Goal: Task Accomplishment & Management: Manage account settings

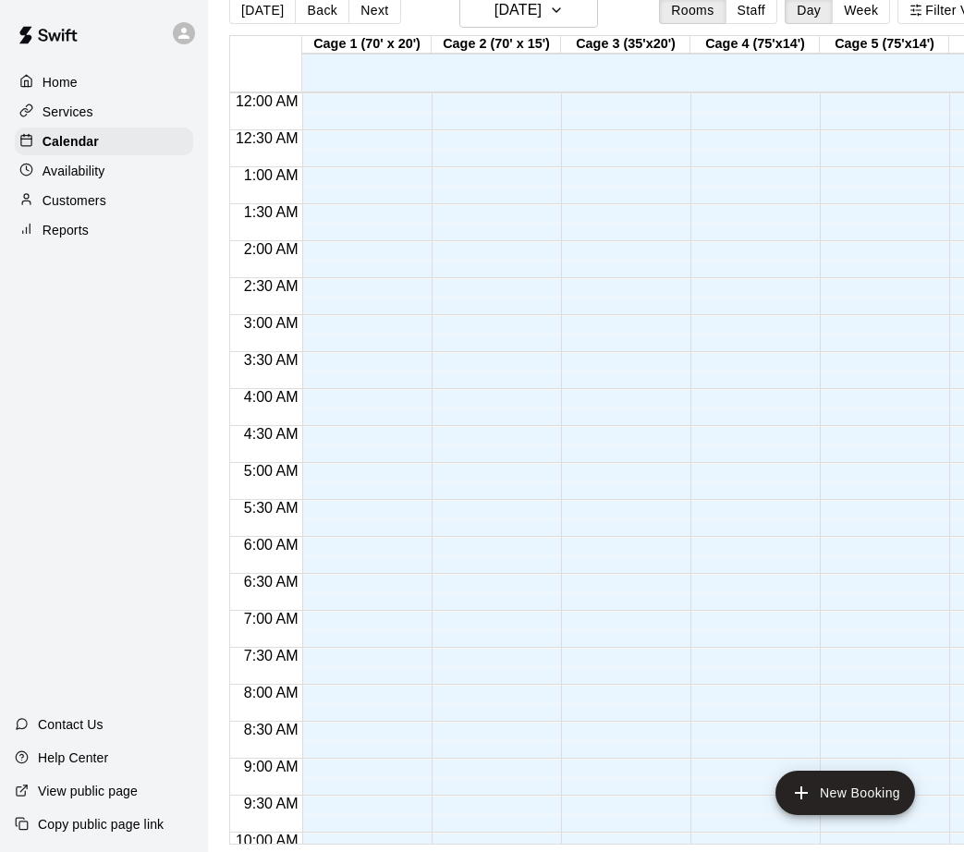
scroll to position [1005, 0]
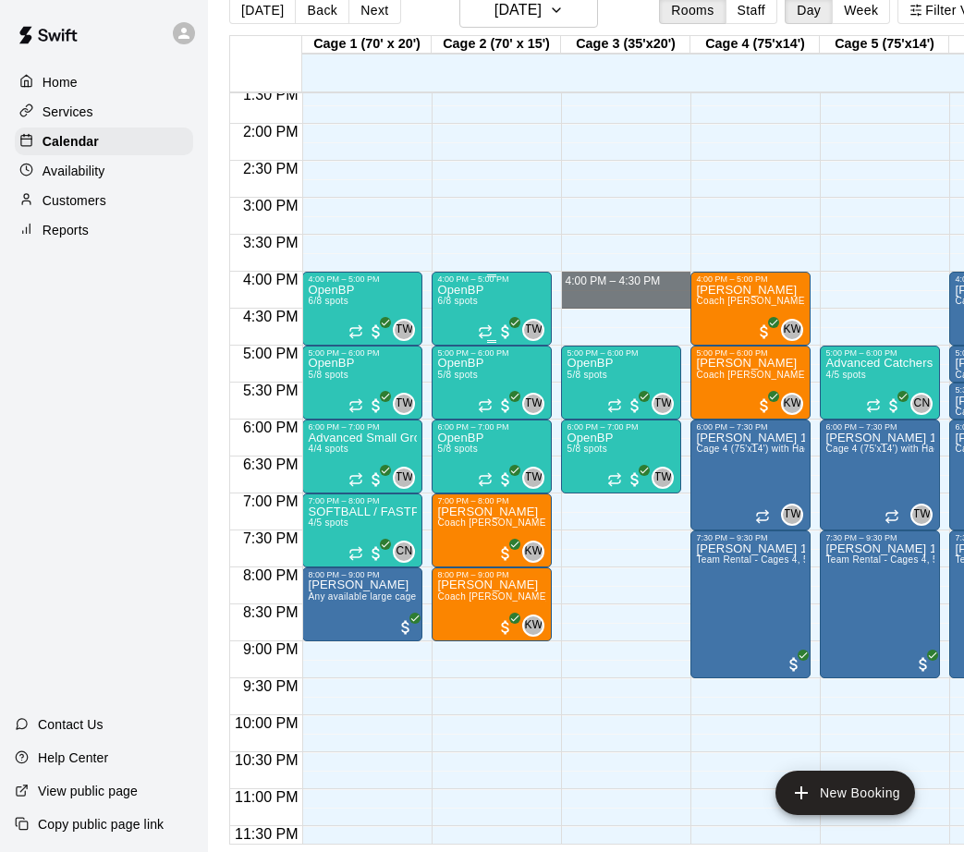
drag, startPoint x: 636, startPoint y: 293, endPoint x: 517, endPoint y: 287, distance: 119.4
click at [517, 287] on div "12:00 AM 12:30 AM 1:00 AM 1:30 AM 2:00 AM 2:30 AM 3:00 AM 3:30 AM 4:00 AM 4:30 …" at bounding box center [615, 468] width 771 height 752
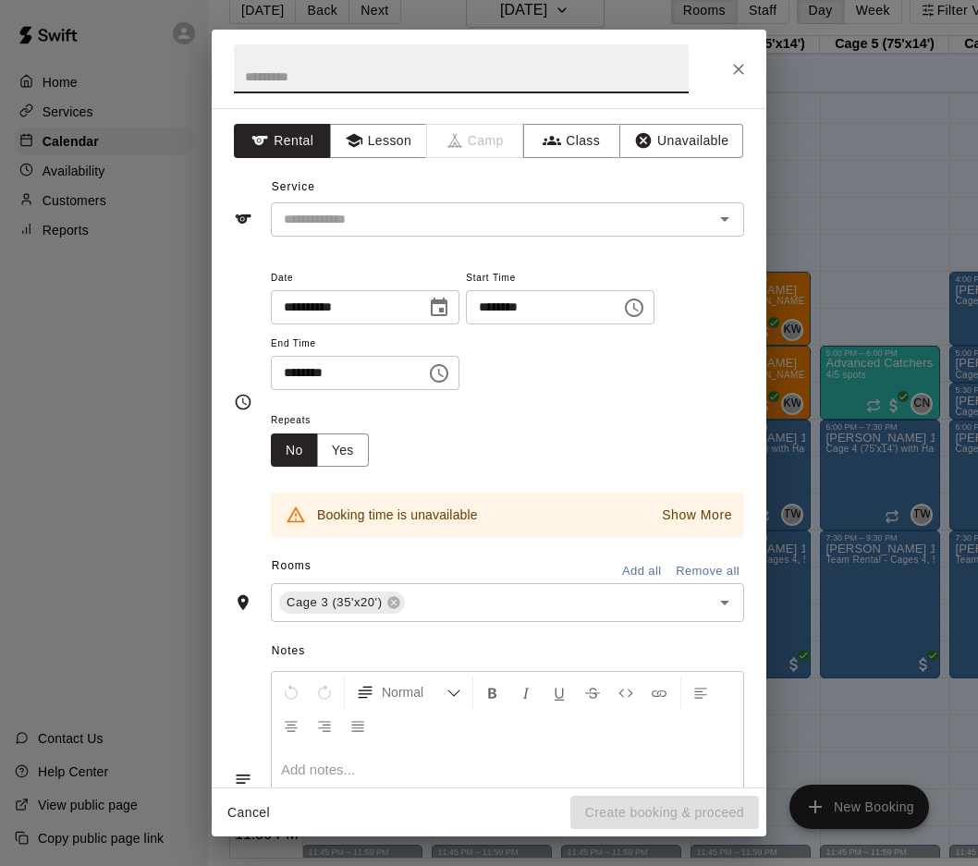
click at [738, 74] on icon "Close" at bounding box center [738, 69] width 18 height 18
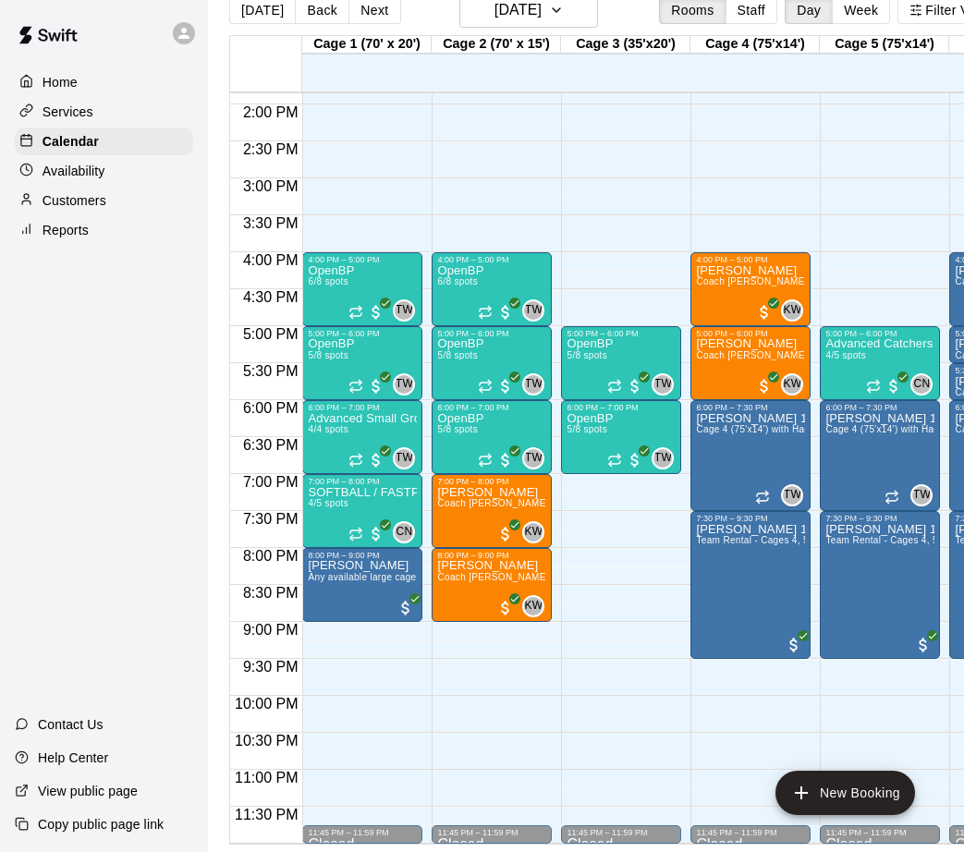
scroll to position [1026, 55]
click at [542, 8] on h6 "[DATE]" at bounding box center [517, 10] width 47 height 26
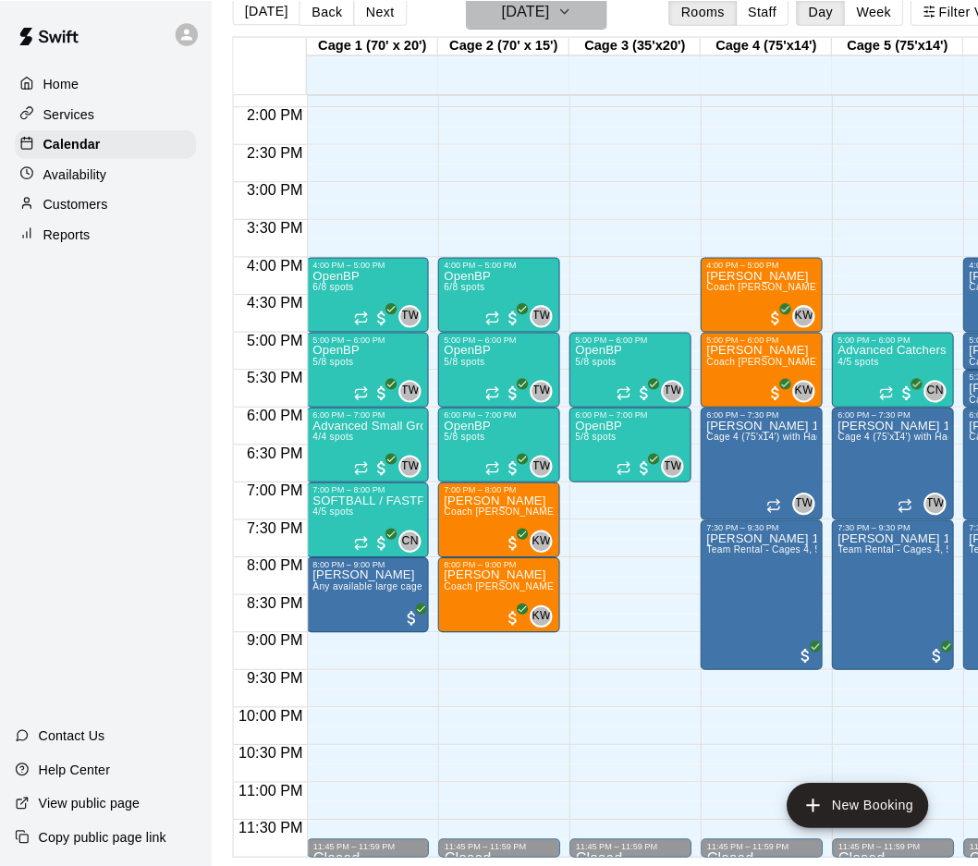
scroll to position [30, 0]
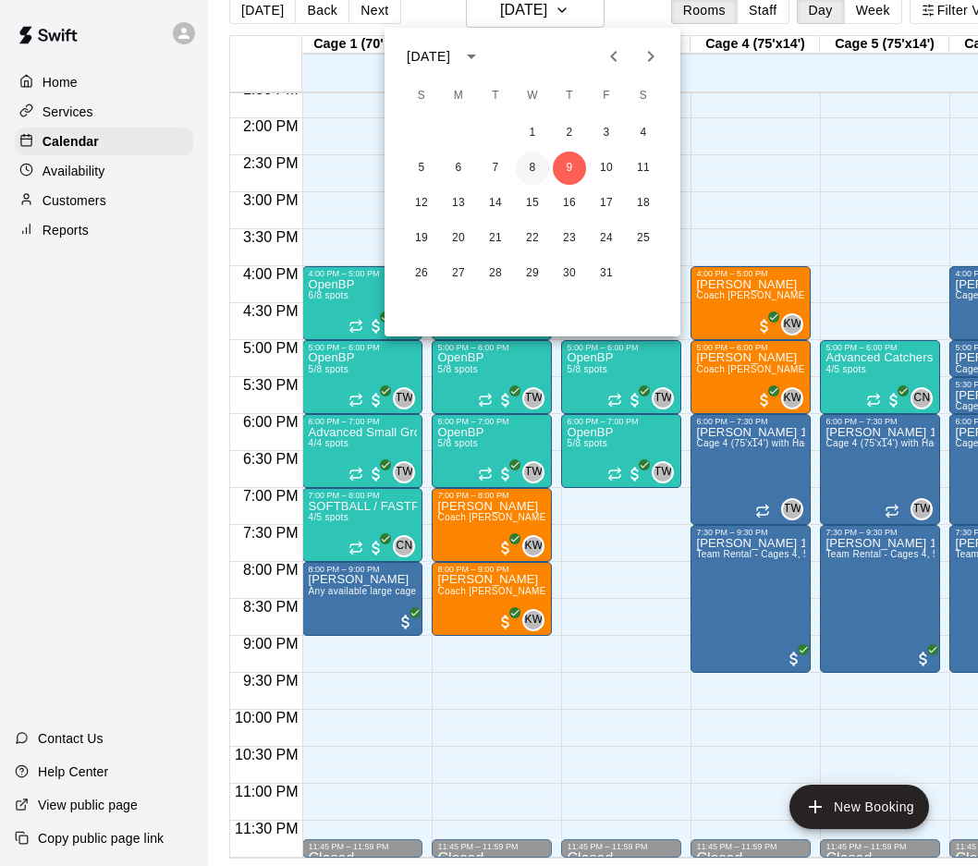
click at [533, 164] on button "8" at bounding box center [532, 168] width 33 height 33
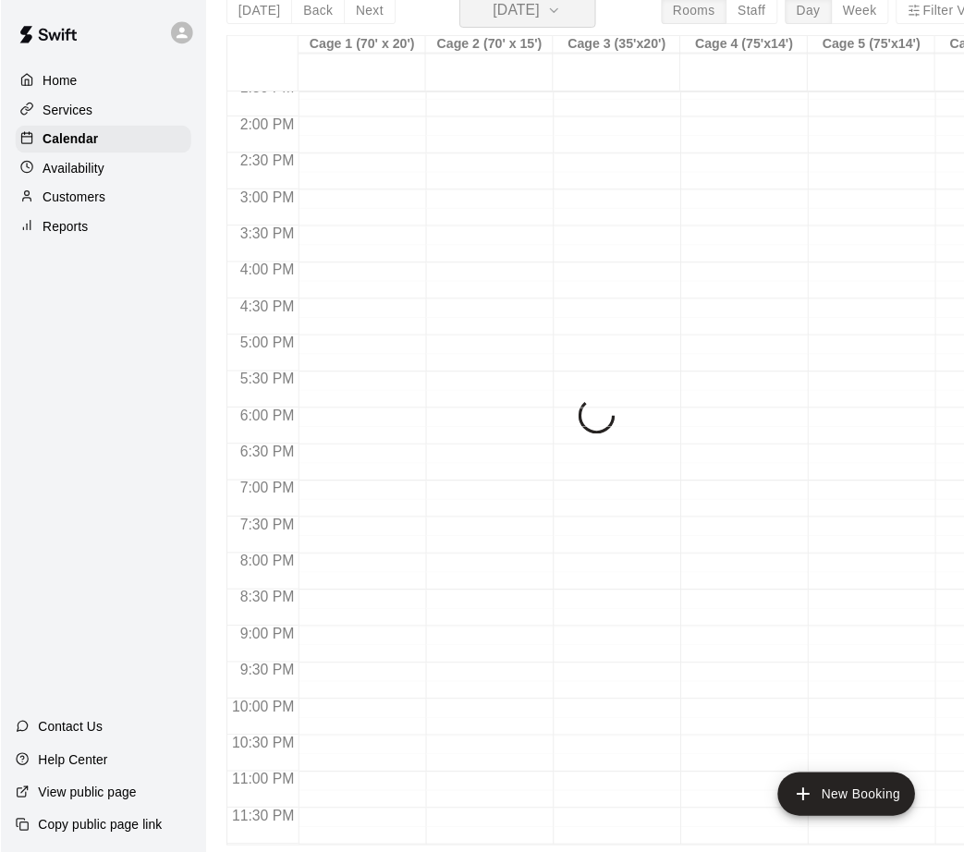
scroll to position [22, 0]
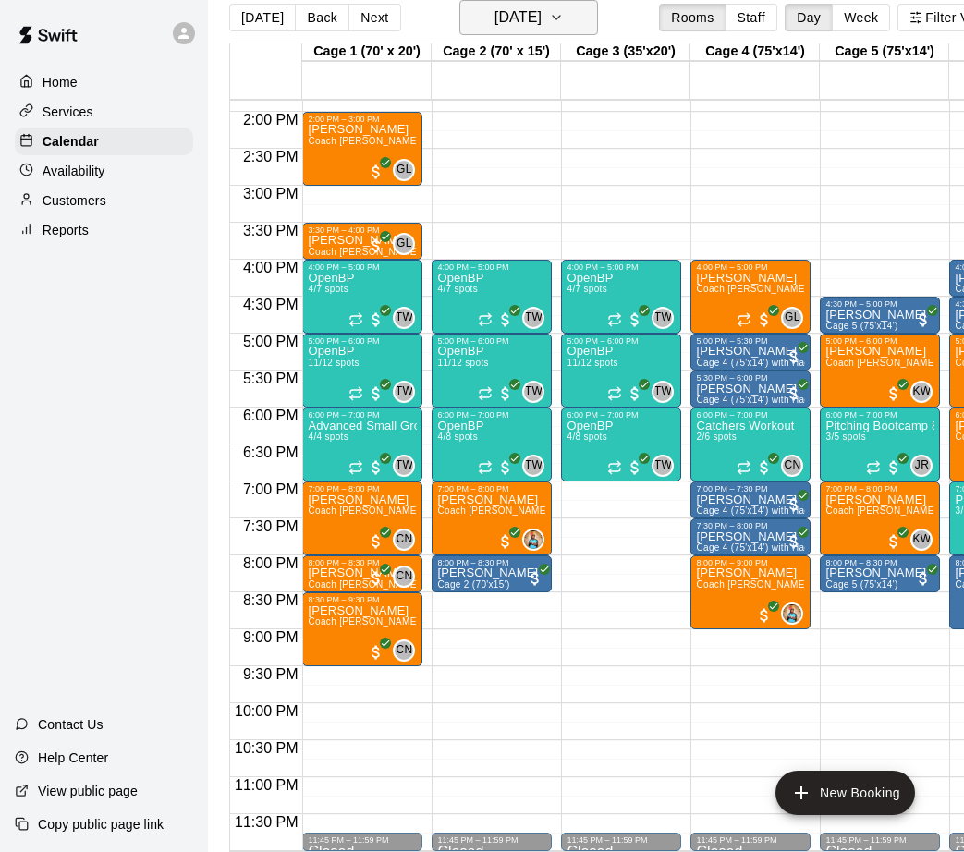
click at [528, 25] on h6 "[DATE]" at bounding box center [517, 18] width 47 height 26
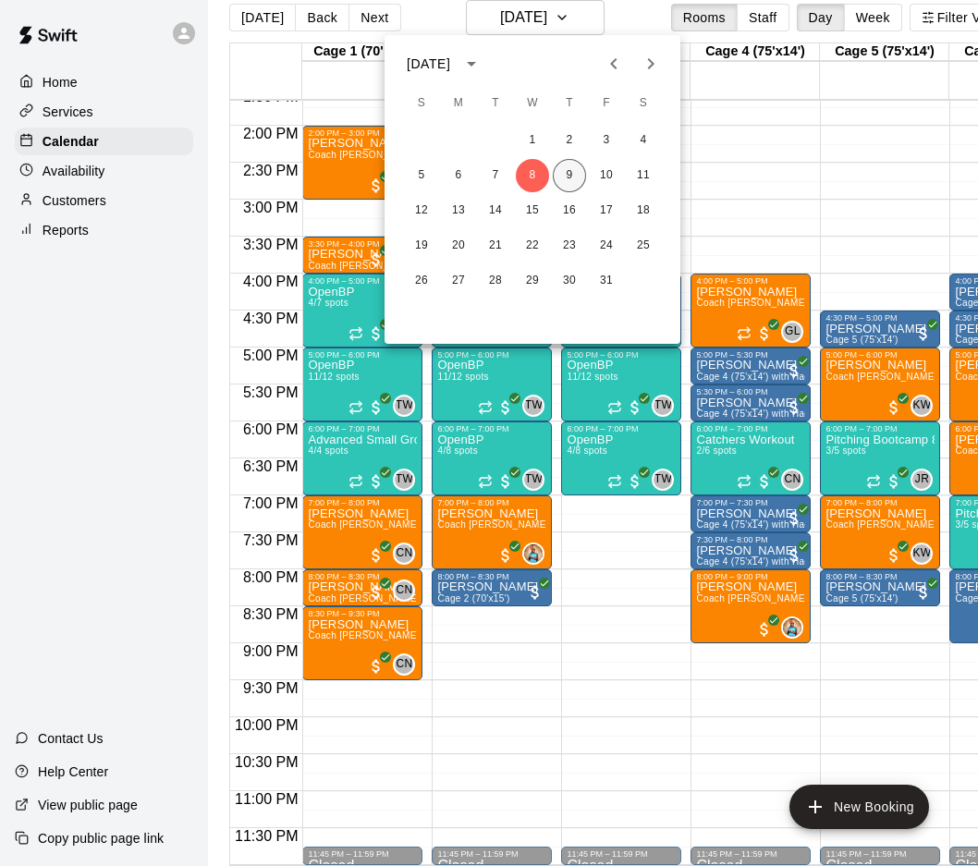
click at [573, 177] on button "9" at bounding box center [569, 175] width 33 height 33
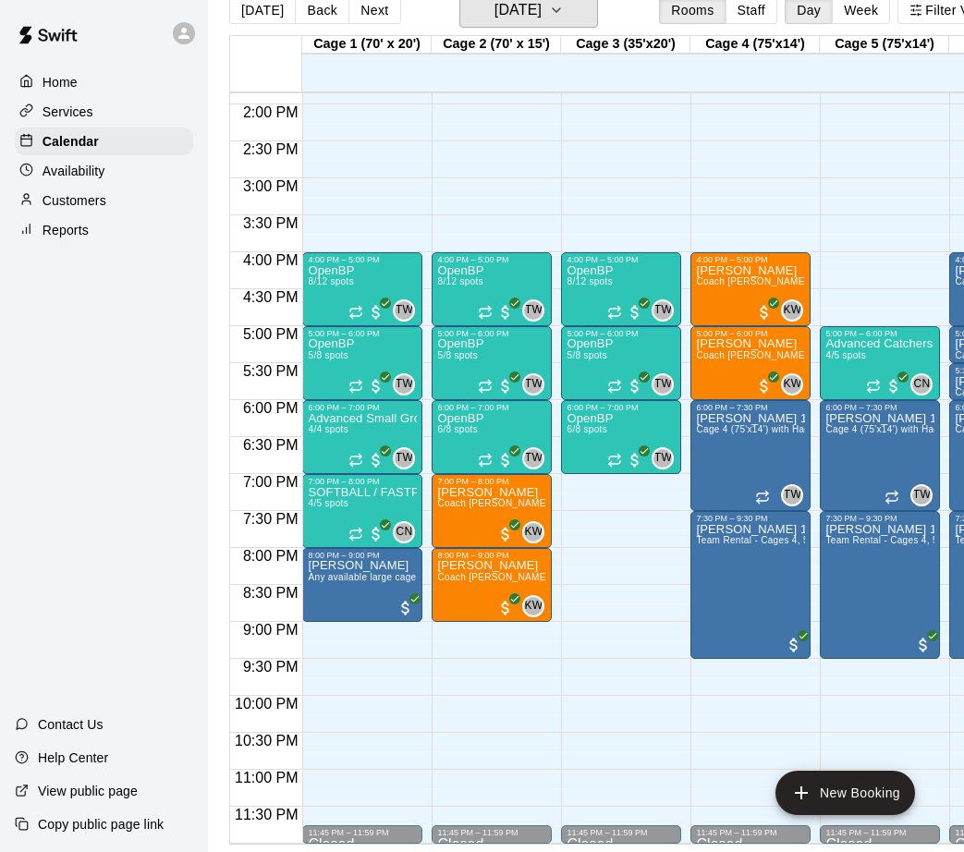
scroll to position [43, 0]
click at [344, 493] on p "SOFTBALL / FASTPITCH Catchers Workout: Run the Game (Thursdays)" at bounding box center [362, 493] width 109 height 0
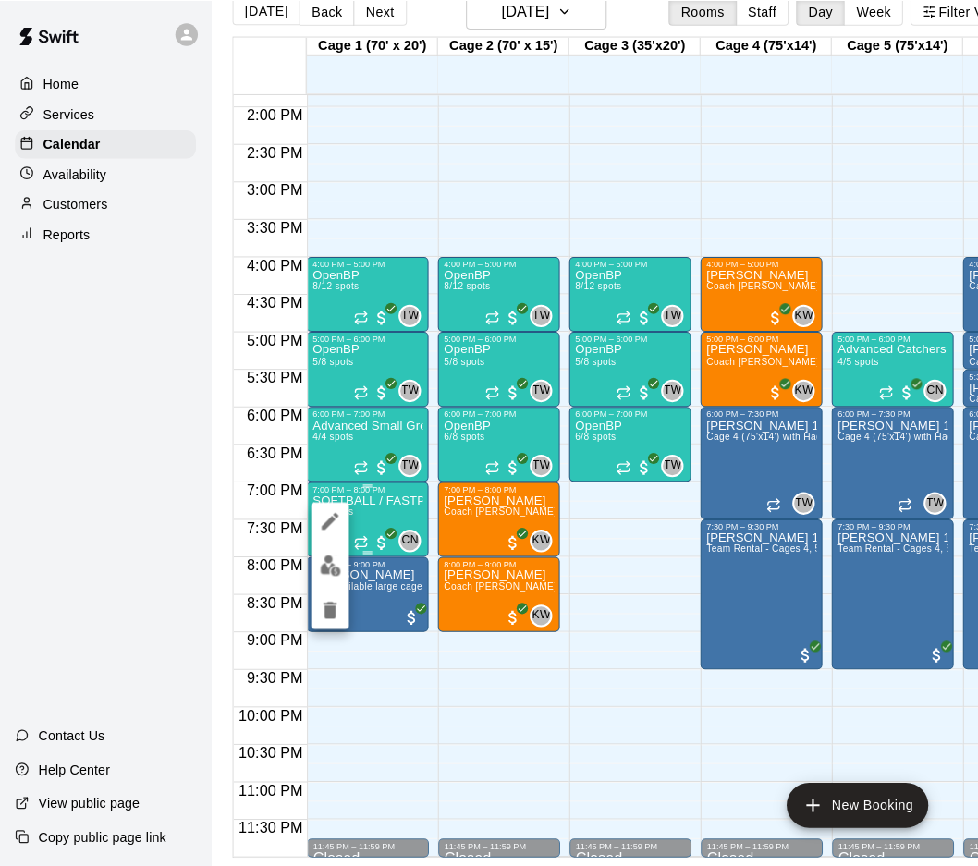
scroll to position [30, 0]
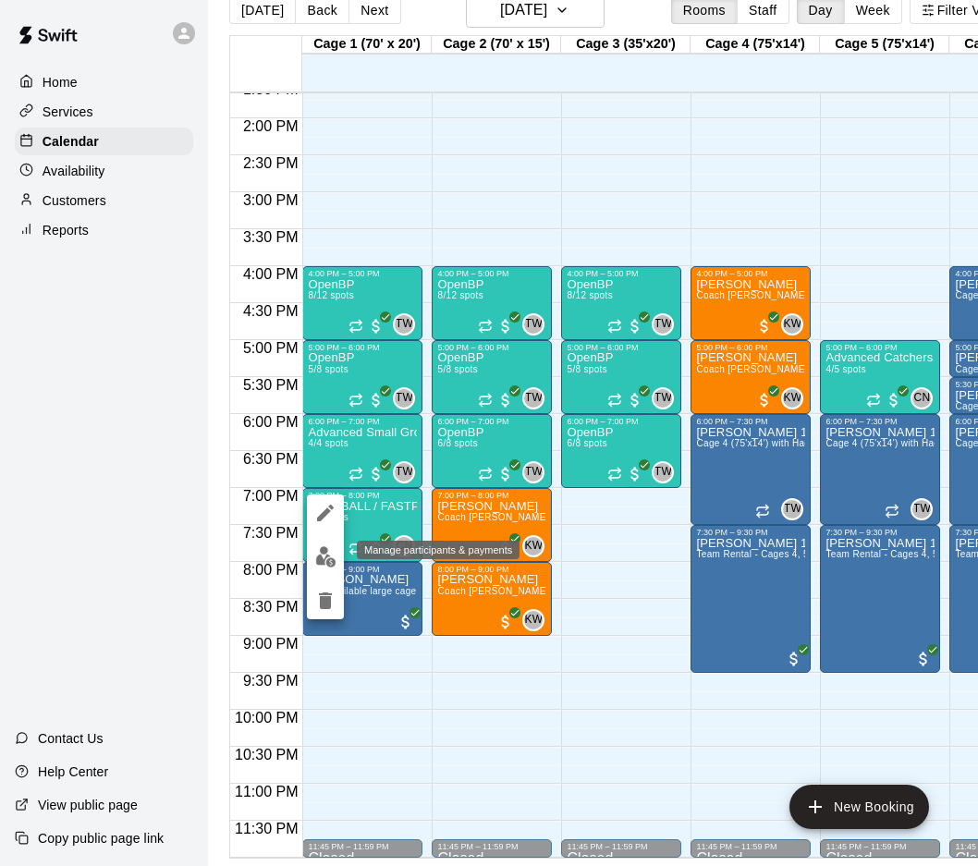
click at [322, 547] on img "edit" at bounding box center [325, 556] width 21 height 21
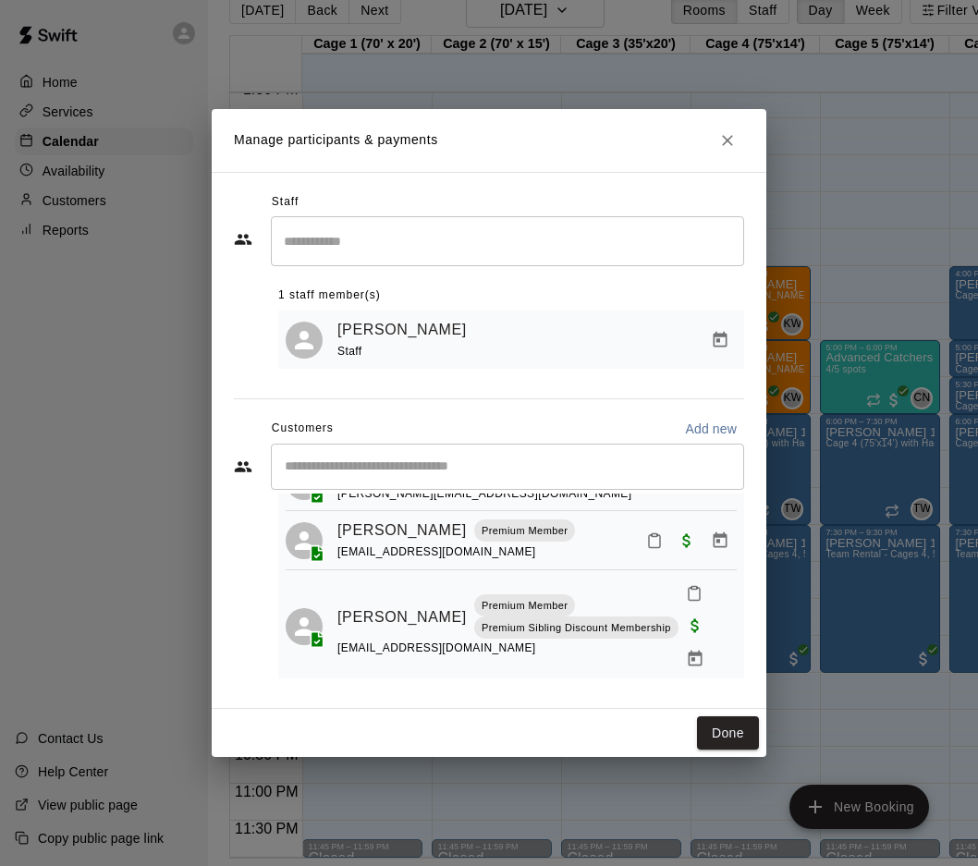
scroll to position [92, 0]
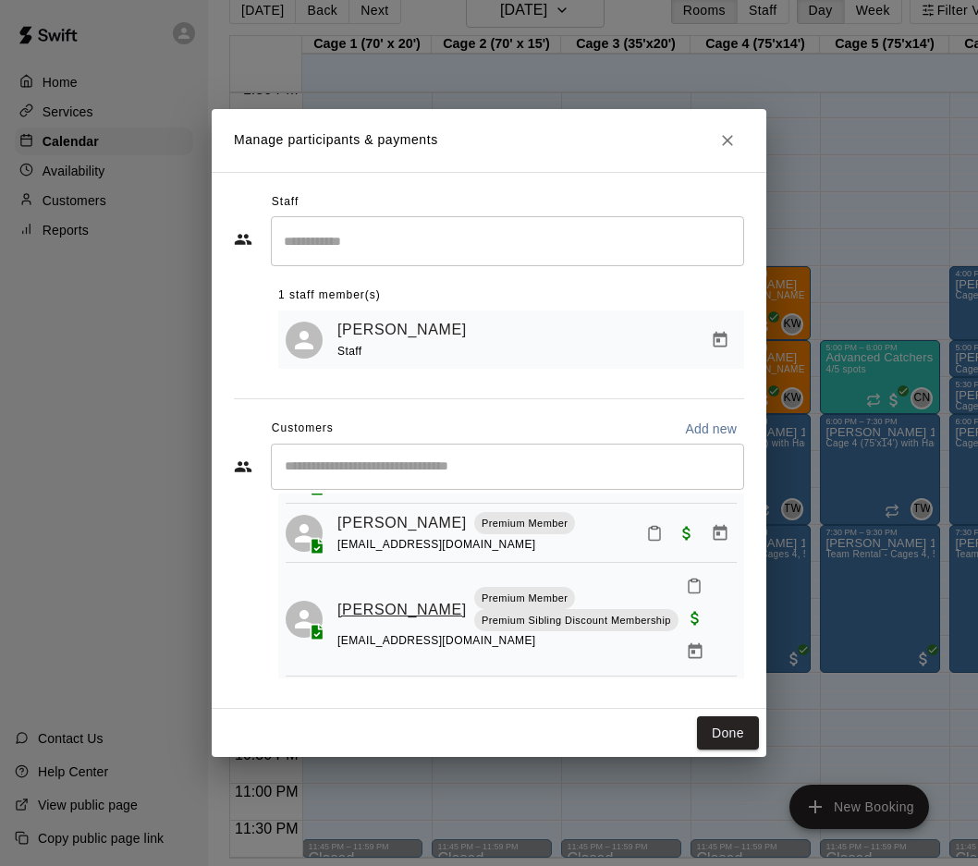
click at [344, 598] on link "[PERSON_NAME]" at bounding box center [401, 610] width 129 height 24
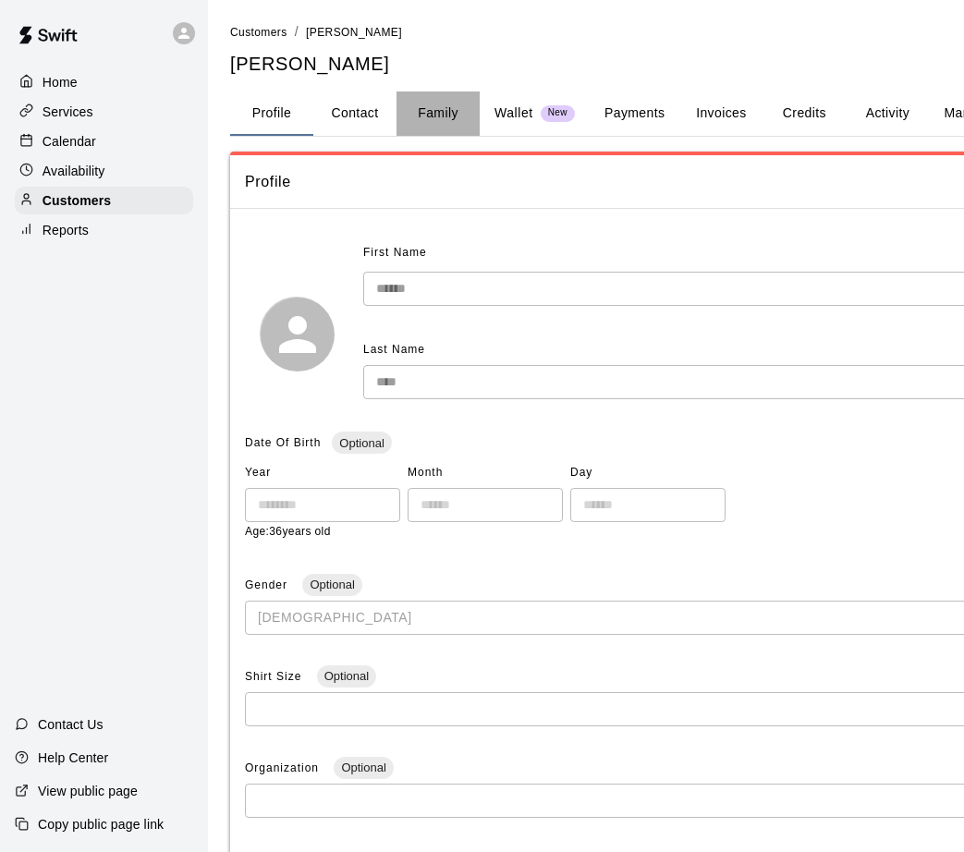
click at [416, 108] on button "Family" at bounding box center [438, 114] width 83 height 44
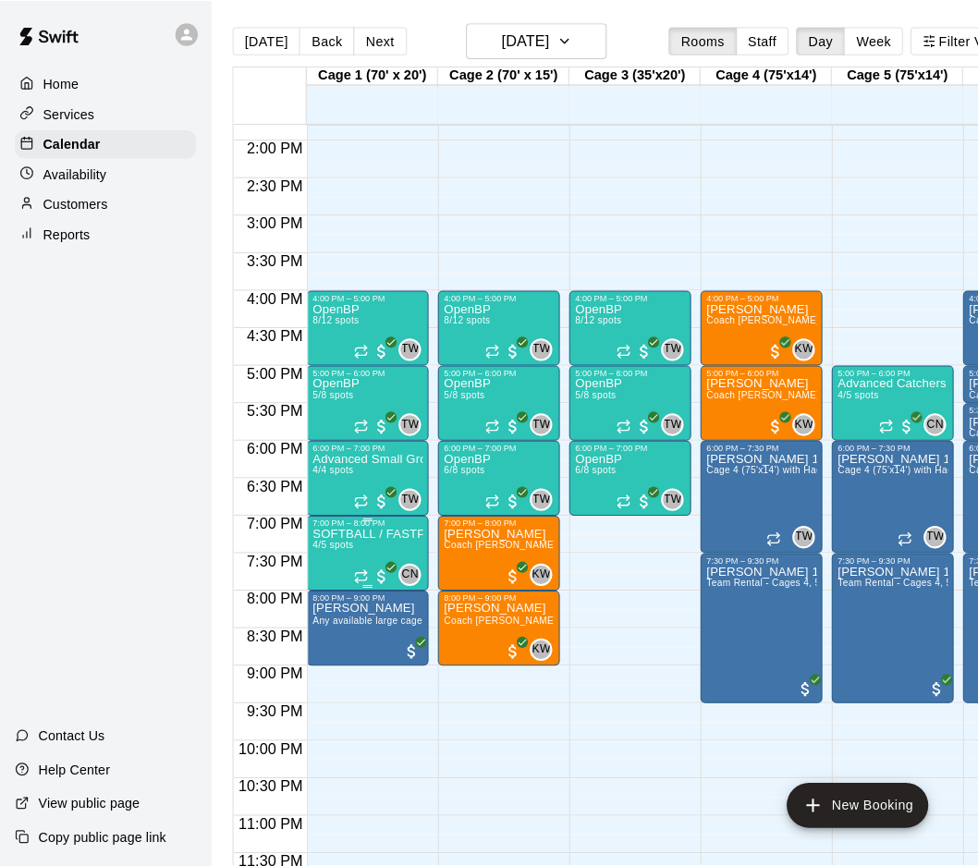
scroll to position [1026, 0]
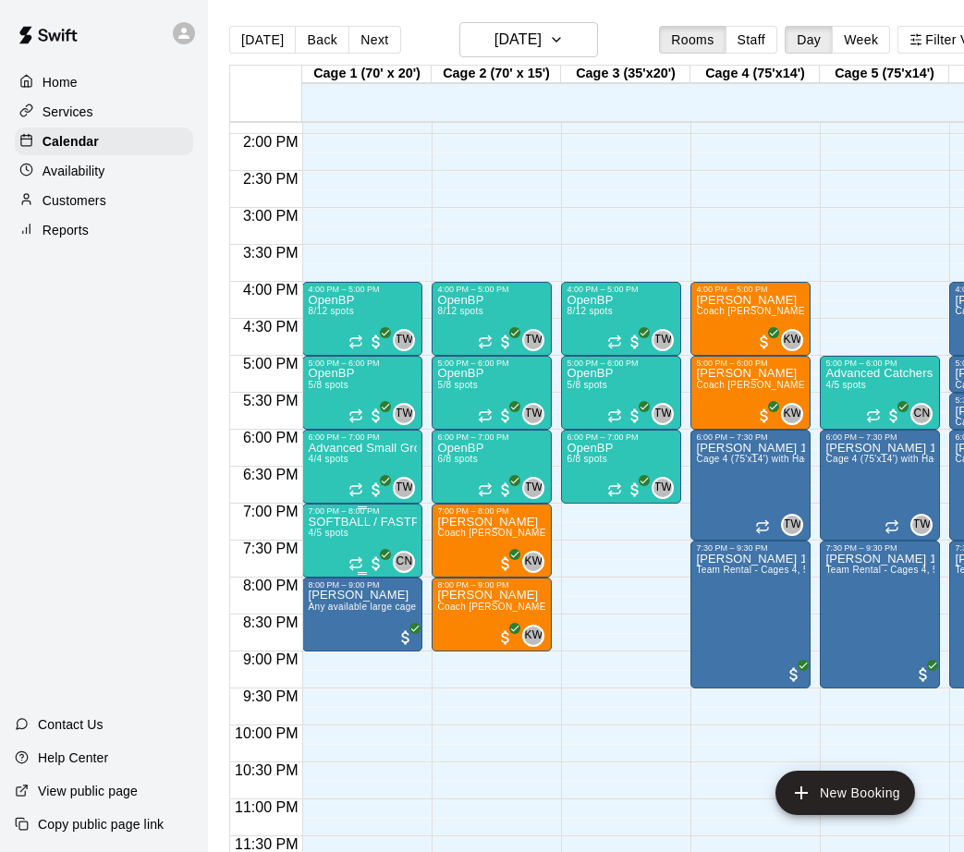
click at [356, 522] on p "SOFTBALL / FASTPITCH Catchers Workout: Run the Game (Thursdays)" at bounding box center [362, 522] width 109 height 0
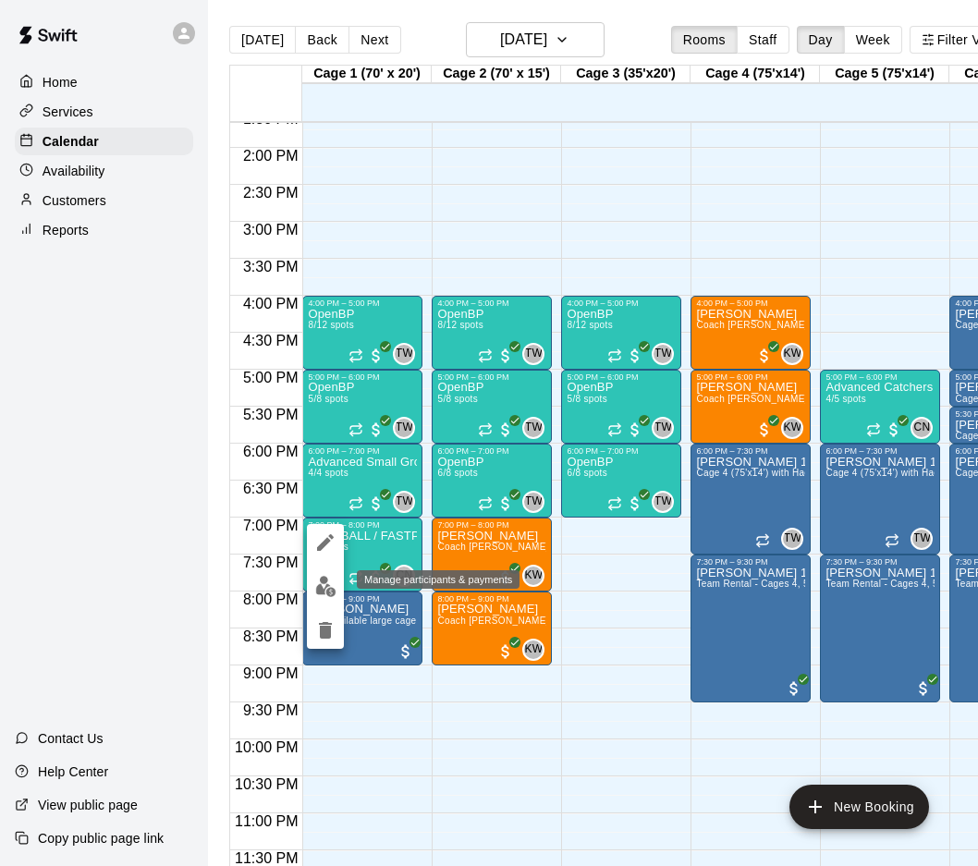
click at [326, 573] on button "edit" at bounding box center [325, 586] width 37 height 36
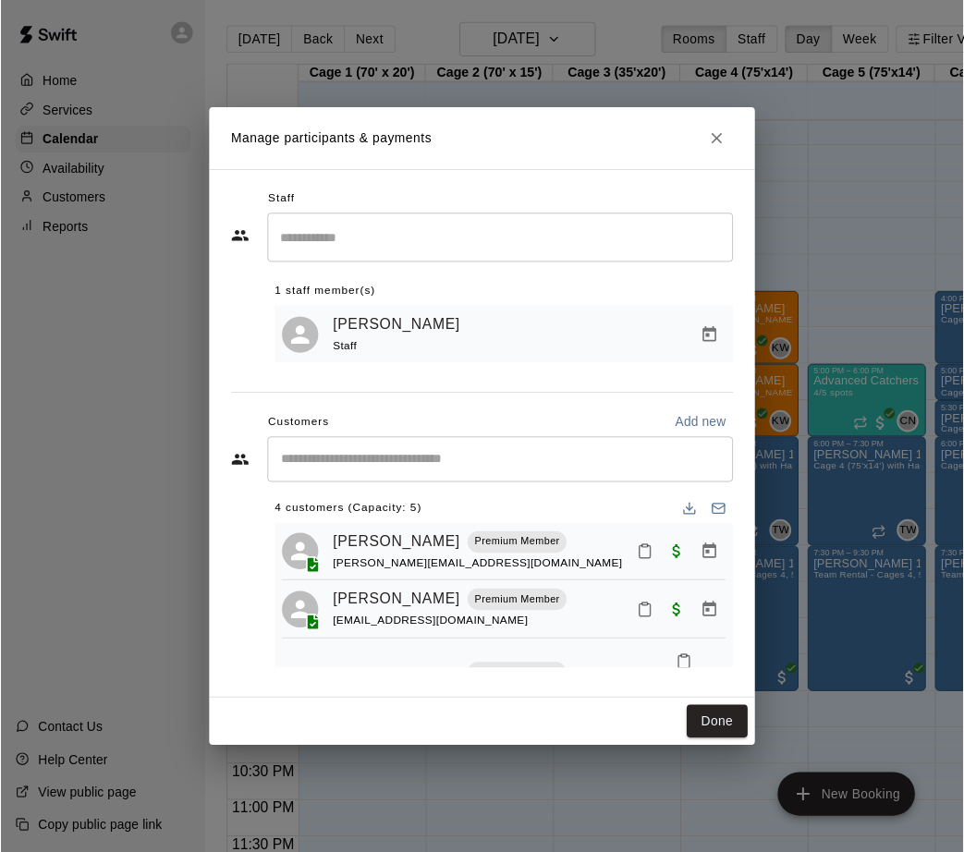
scroll to position [0, 0]
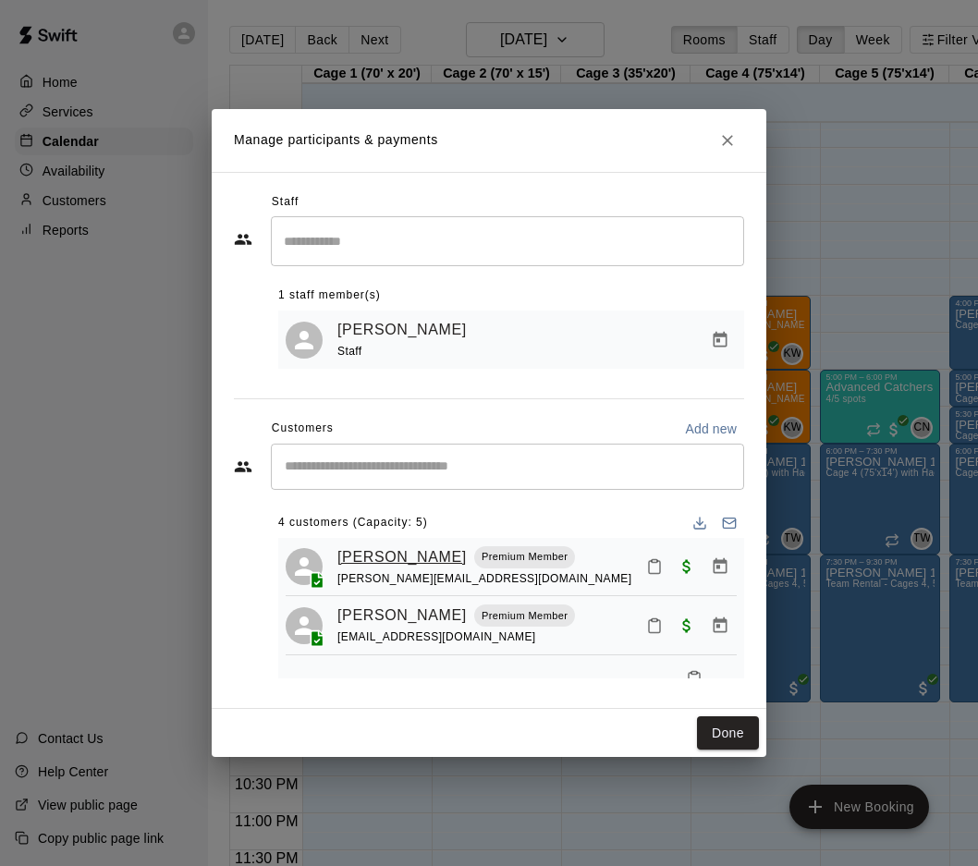
click at [400, 562] on link "[PERSON_NAME]" at bounding box center [401, 557] width 129 height 24
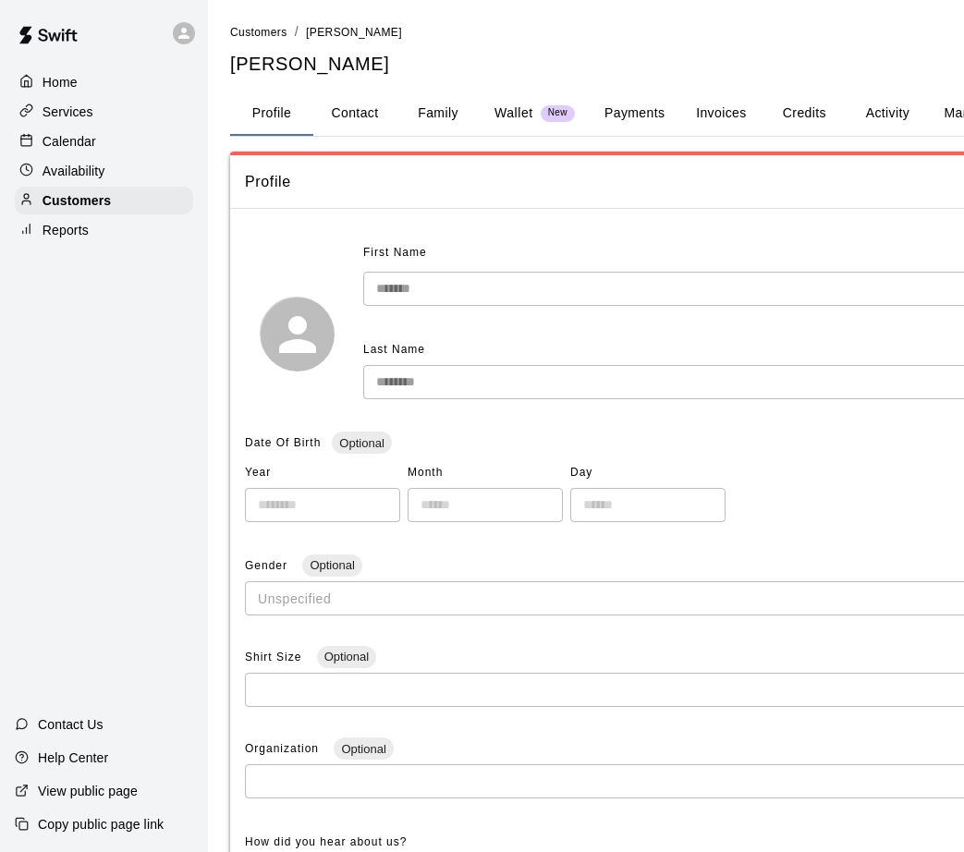
click at [441, 113] on button "Family" at bounding box center [438, 114] width 83 height 44
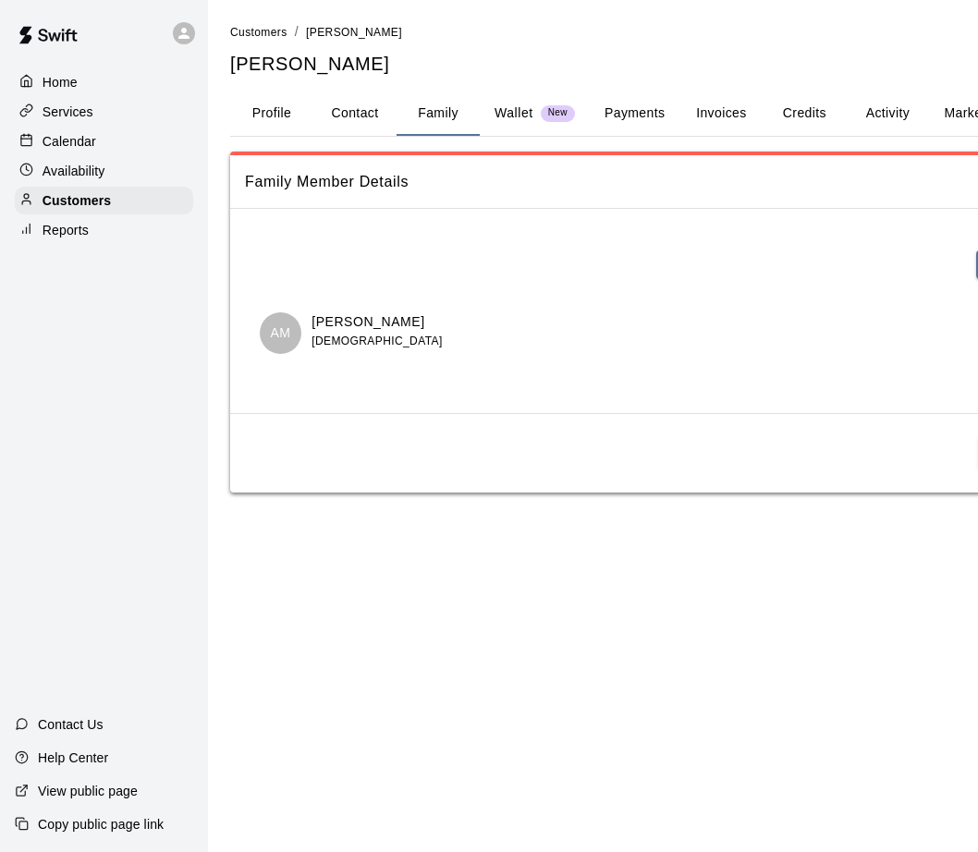
click at [283, 109] on button "Profile" at bounding box center [271, 114] width 83 height 44
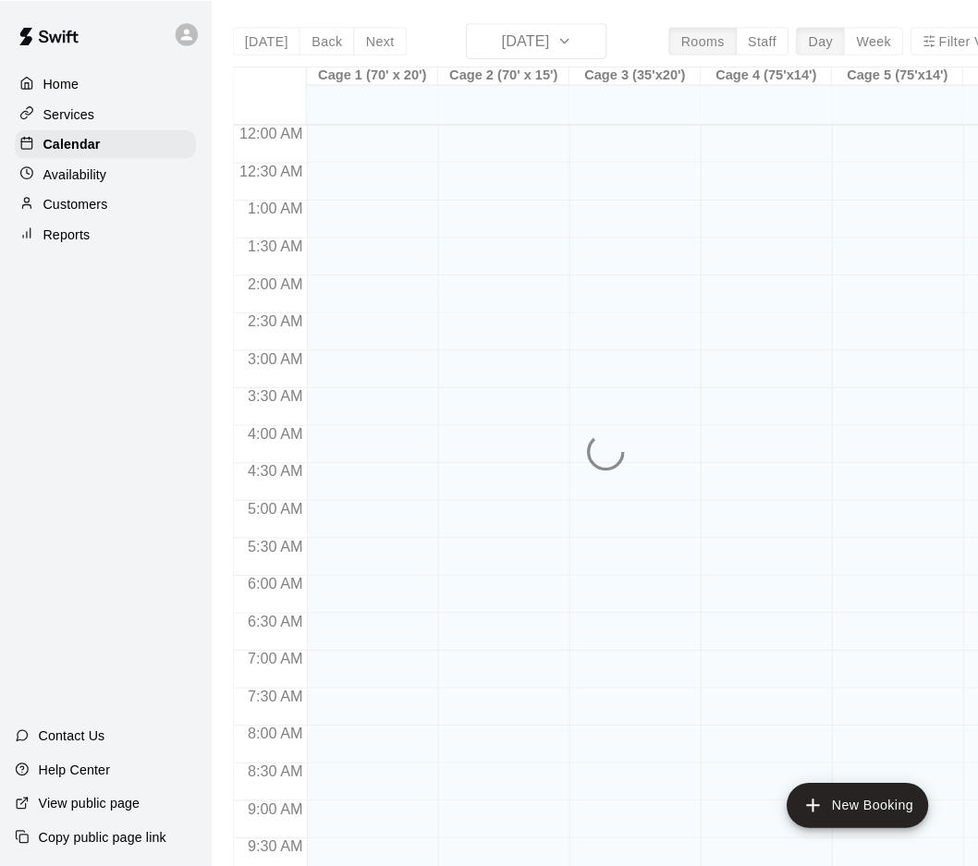
scroll to position [955, 0]
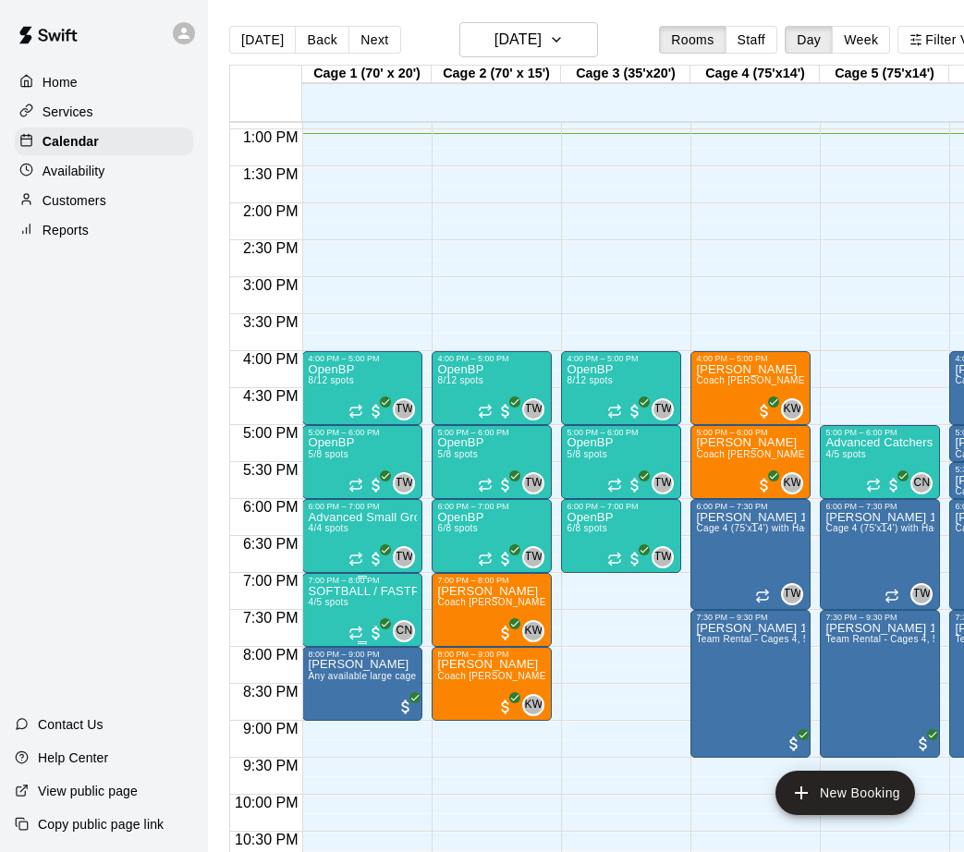
click at [343, 592] on p "SOFTBALL / FASTPITCH Catchers Workout: Run the Game (Thursdays)" at bounding box center [362, 592] width 109 height 0
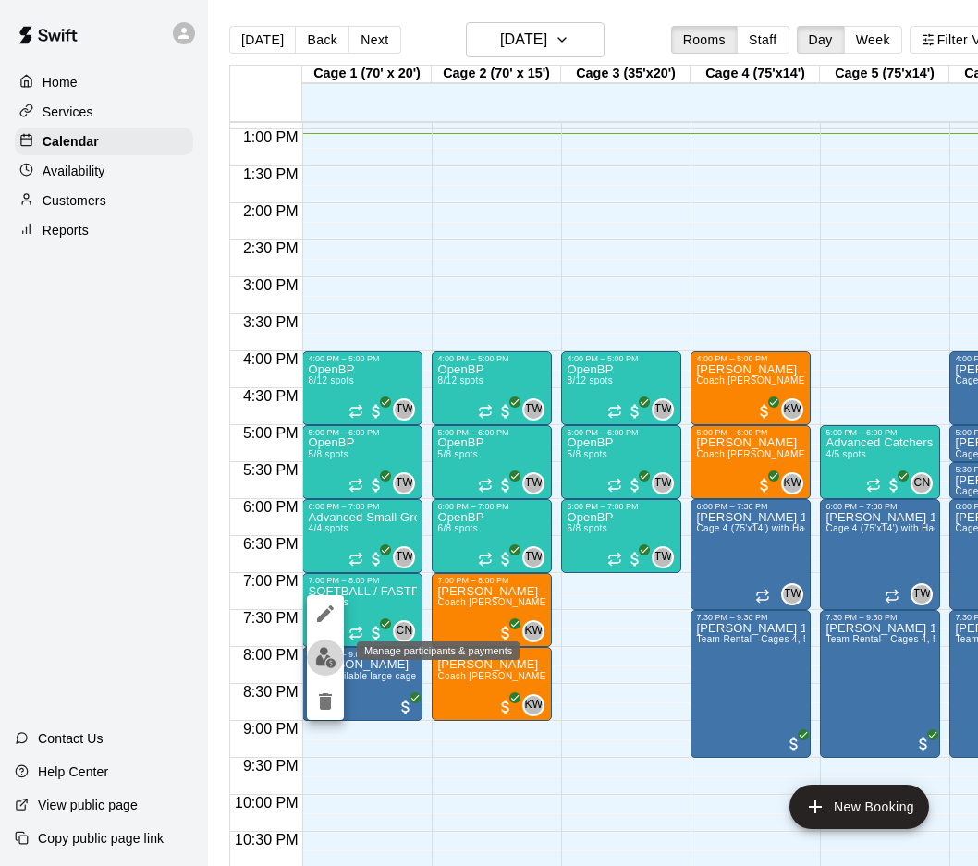
click at [321, 653] on img "edit" at bounding box center [325, 657] width 21 height 21
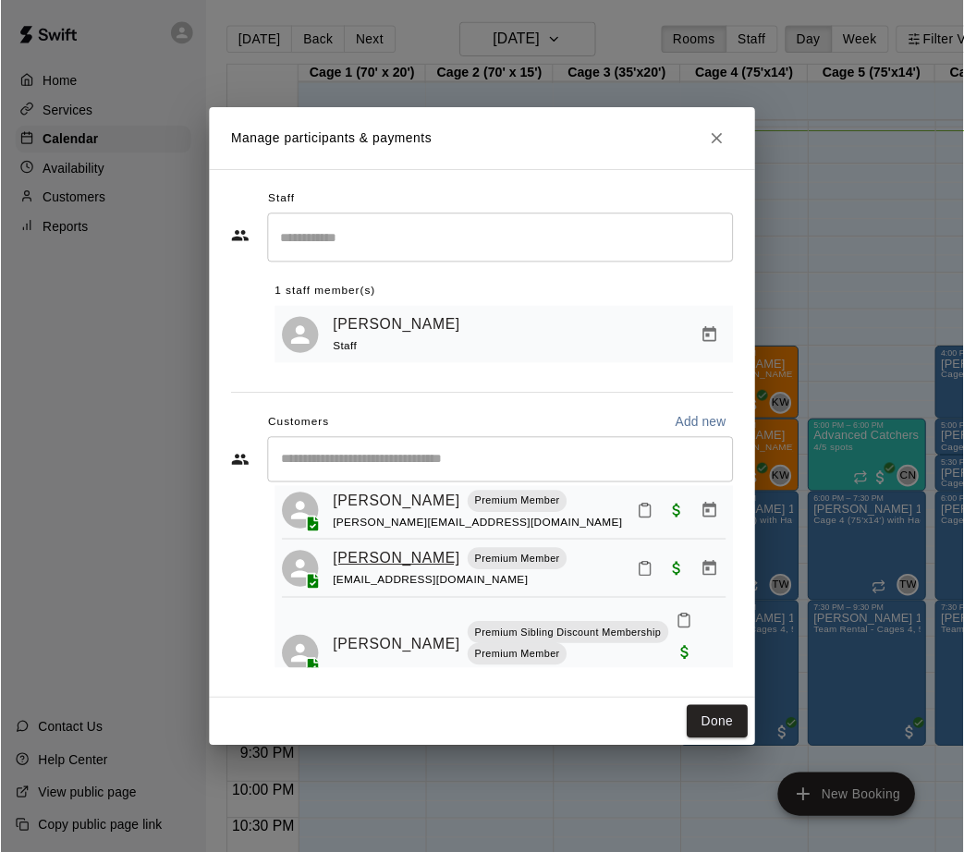
scroll to position [44, 0]
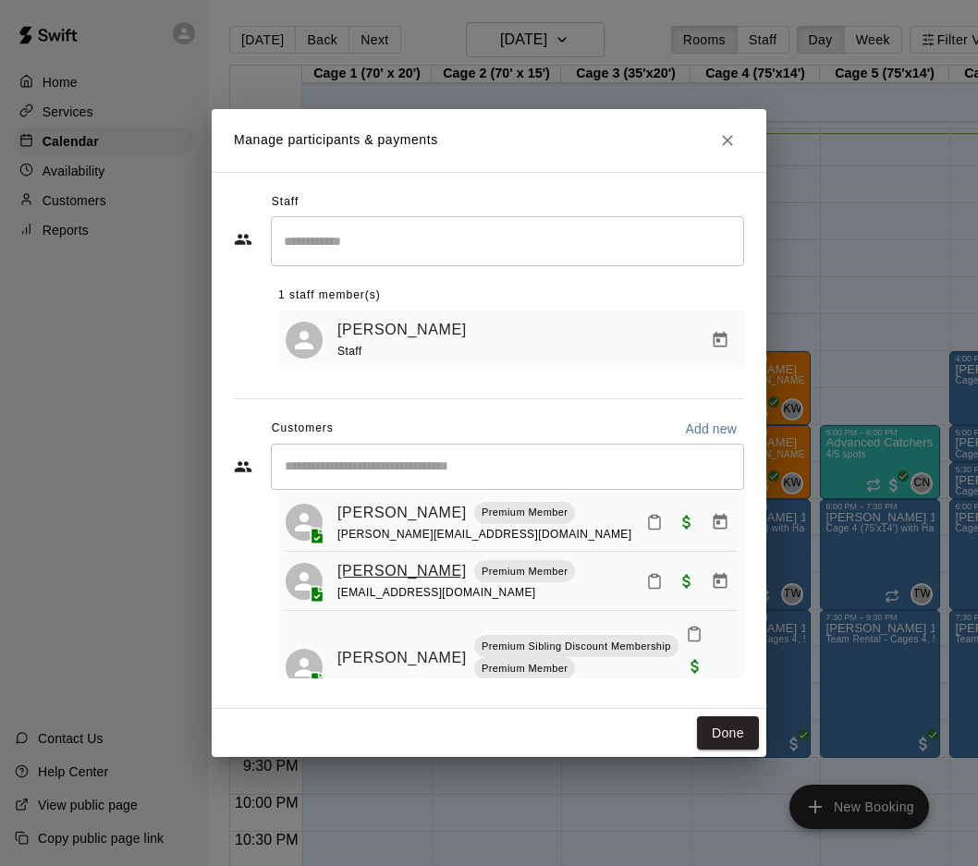
click at [373, 571] on link "[PERSON_NAME]" at bounding box center [401, 571] width 129 height 24
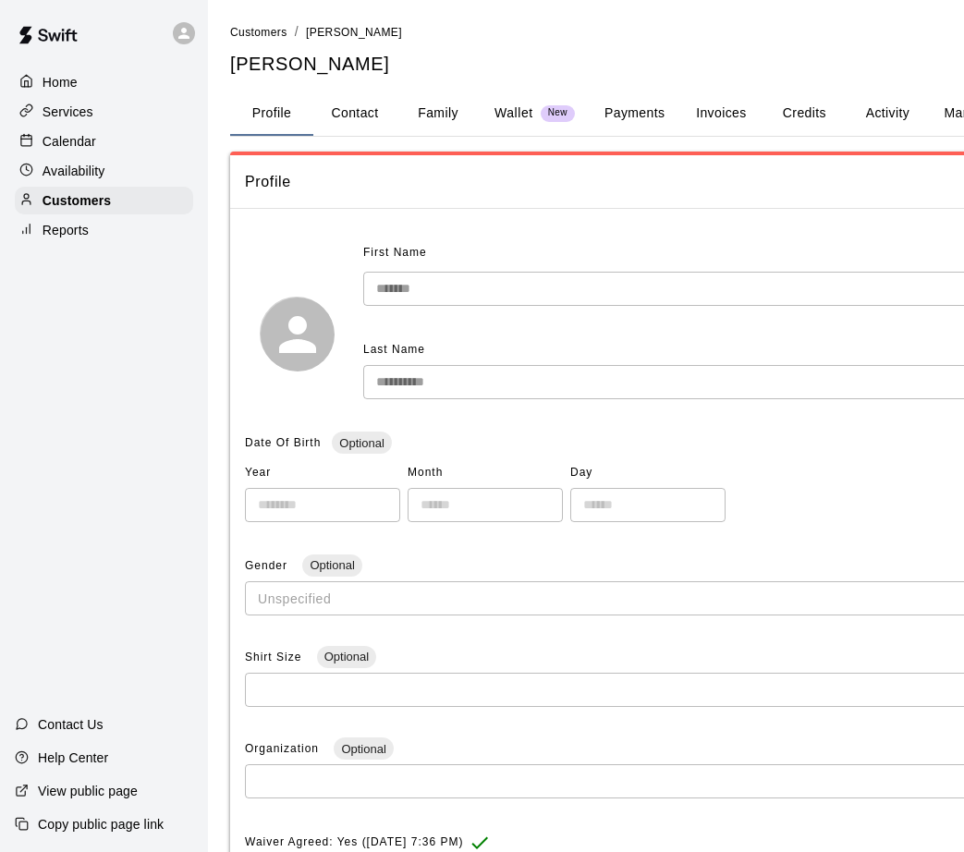
click at [433, 115] on button "Family" at bounding box center [438, 114] width 83 height 44
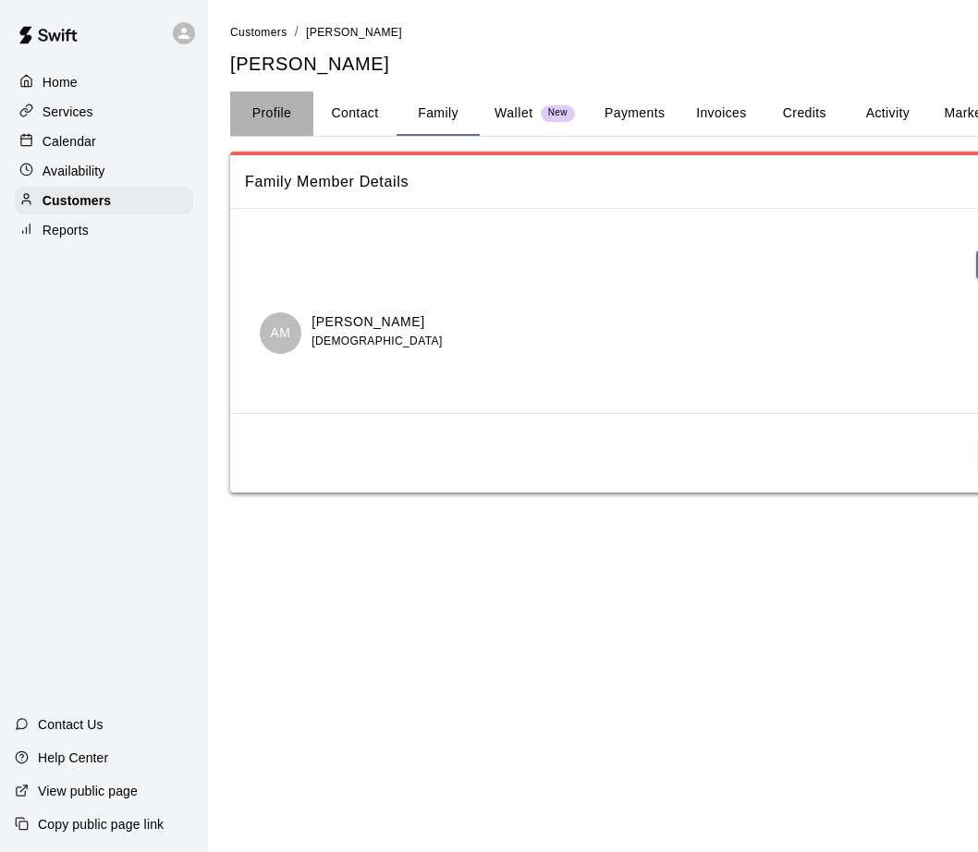
click at [279, 118] on button "Profile" at bounding box center [271, 114] width 83 height 44
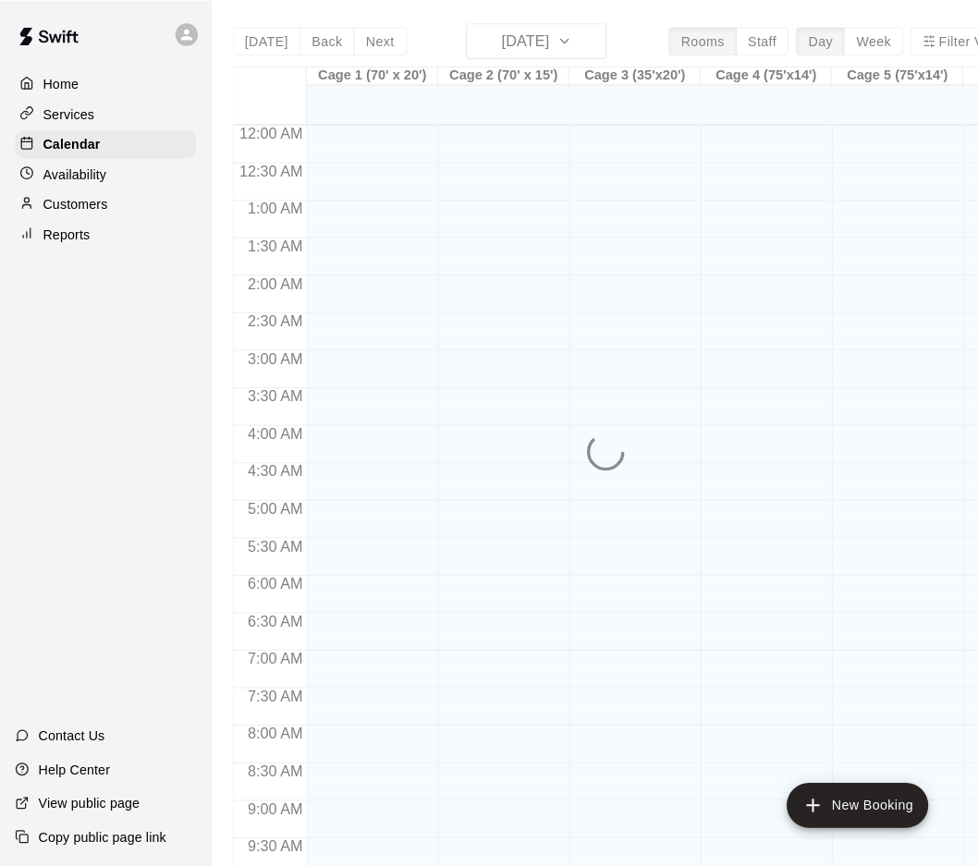
scroll to position [955, 0]
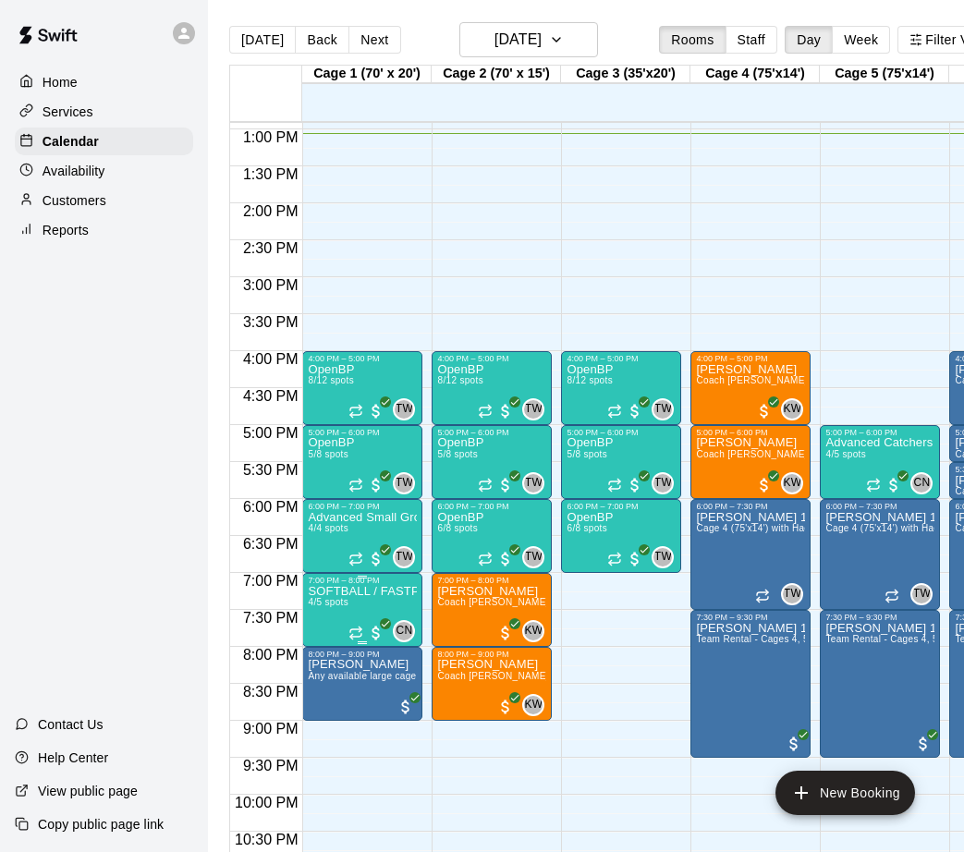
click at [348, 592] on p "SOFTBALL / FASTPITCH Catchers Workout: Run the Game (Thursdays)" at bounding box center [362, 592] width 109 height 0
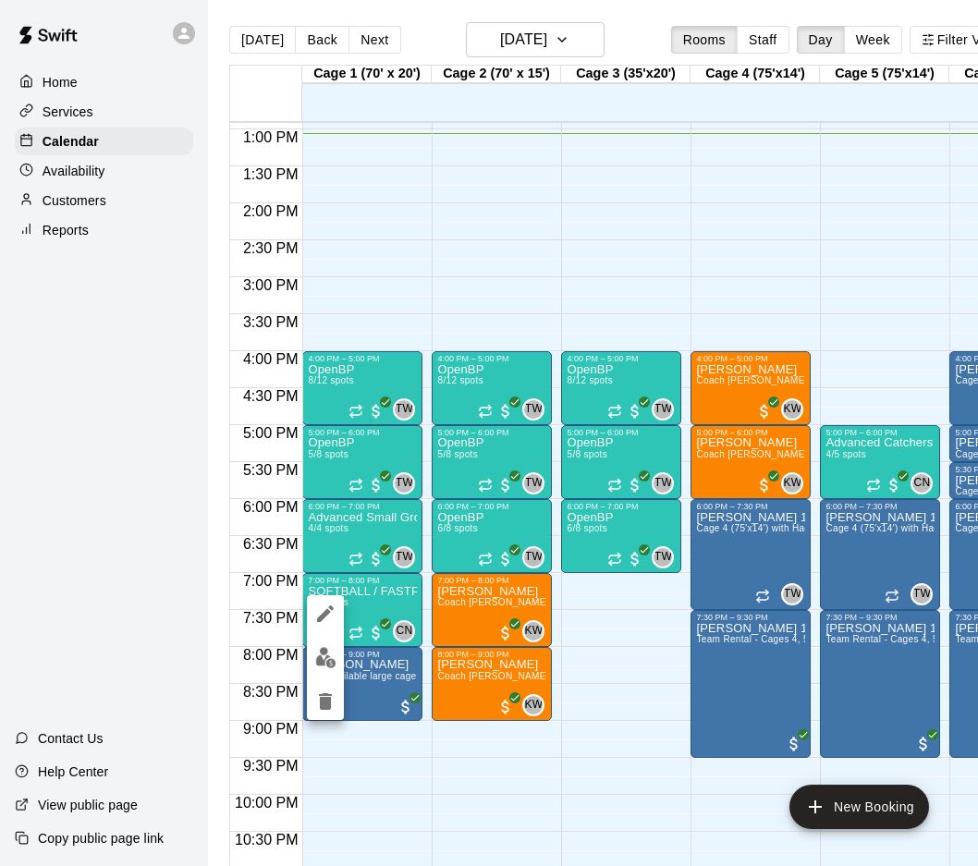
click at [324, 653] on img "edit" at bounding box center [325, 657] width 21 height 21
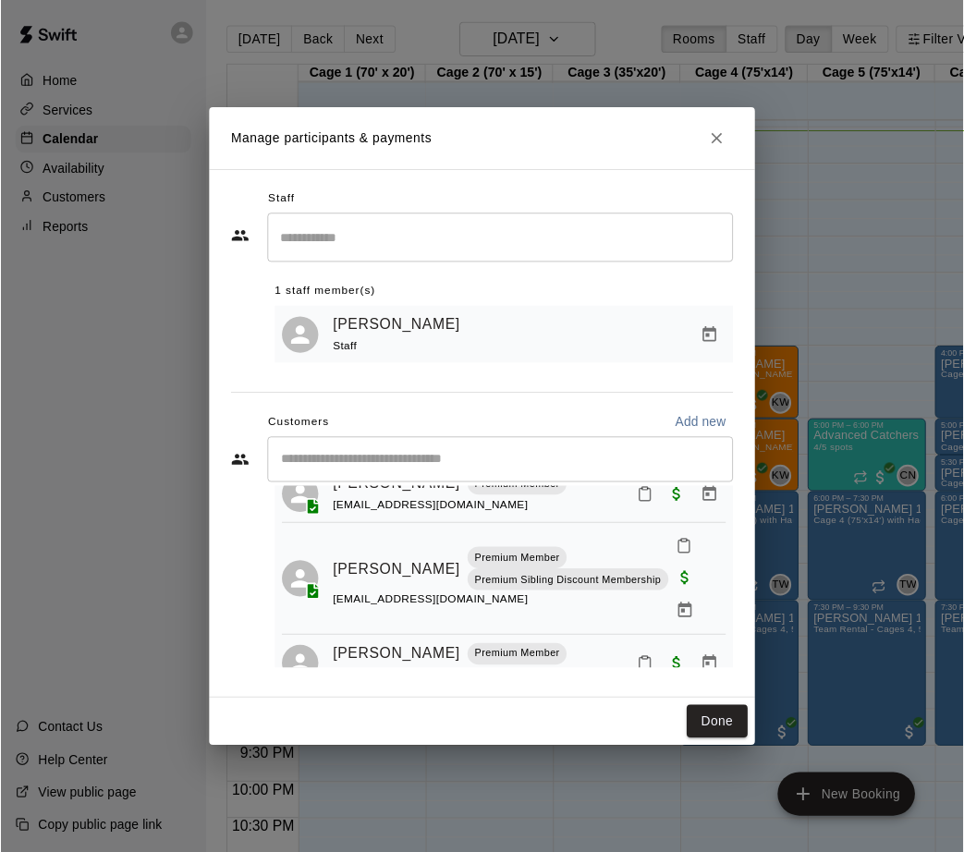
scroll to position [137, 0]
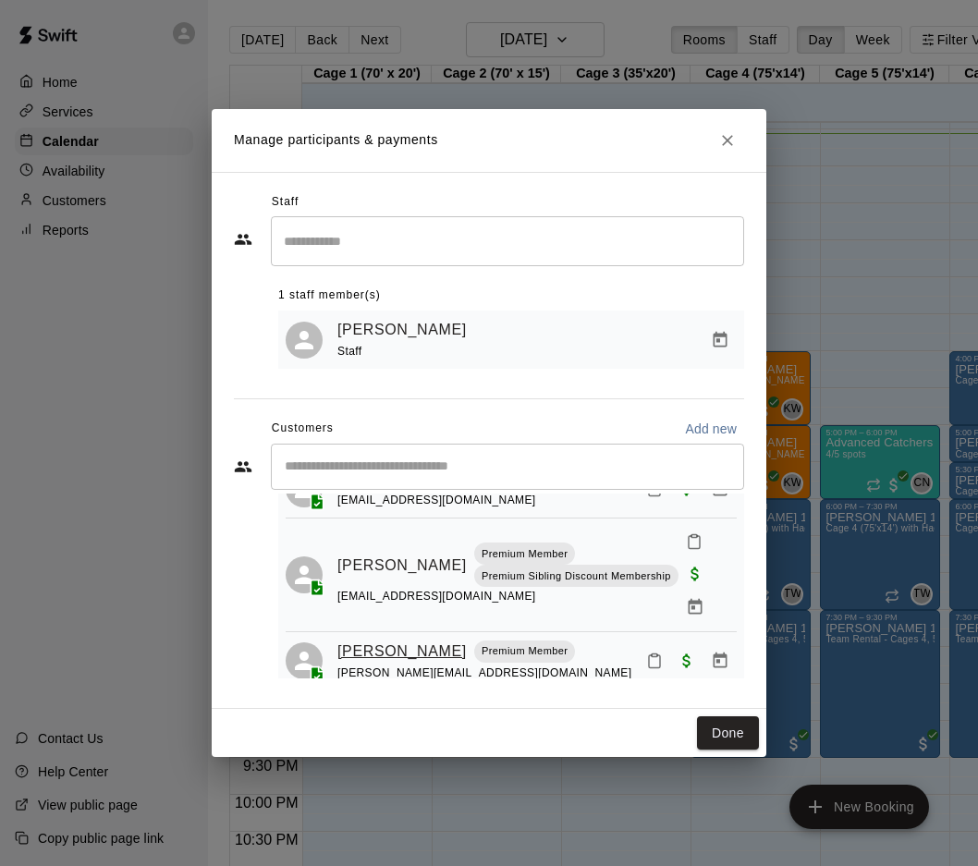
click at [358, 640] on link "[PERSON_NAME]" at bounding box center [401, 652] width 129 height 24
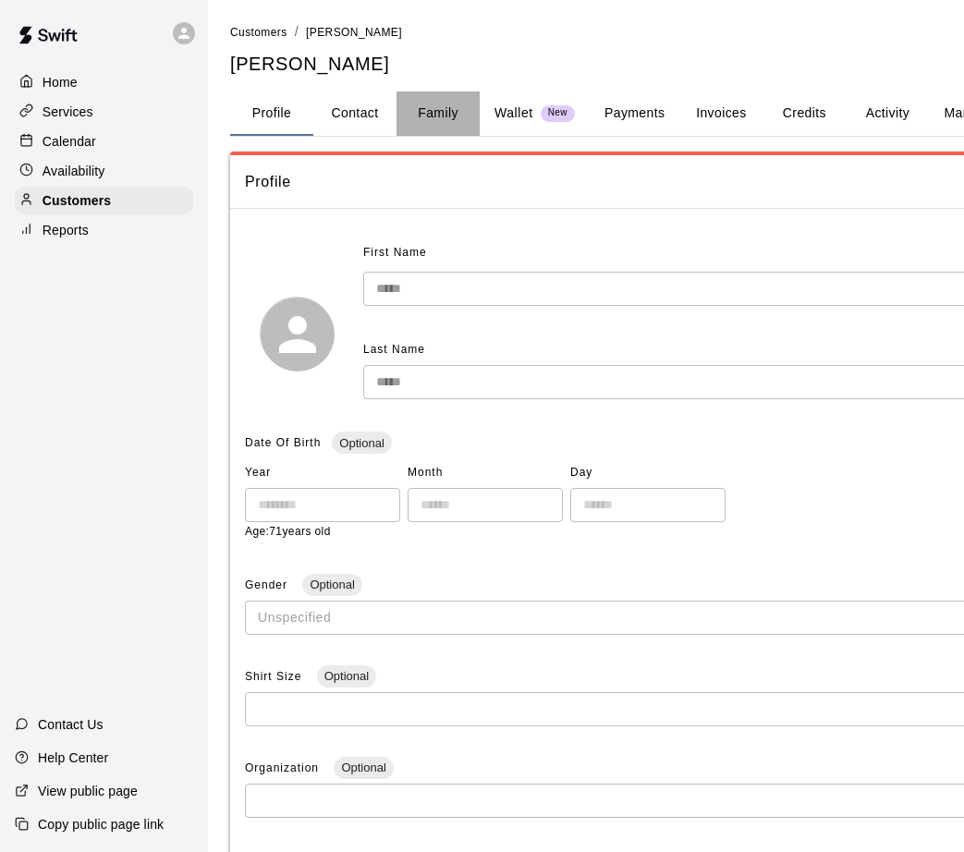
click at [424, 106] on button "Family" at bounding box center [438, 114] width 83 height 44
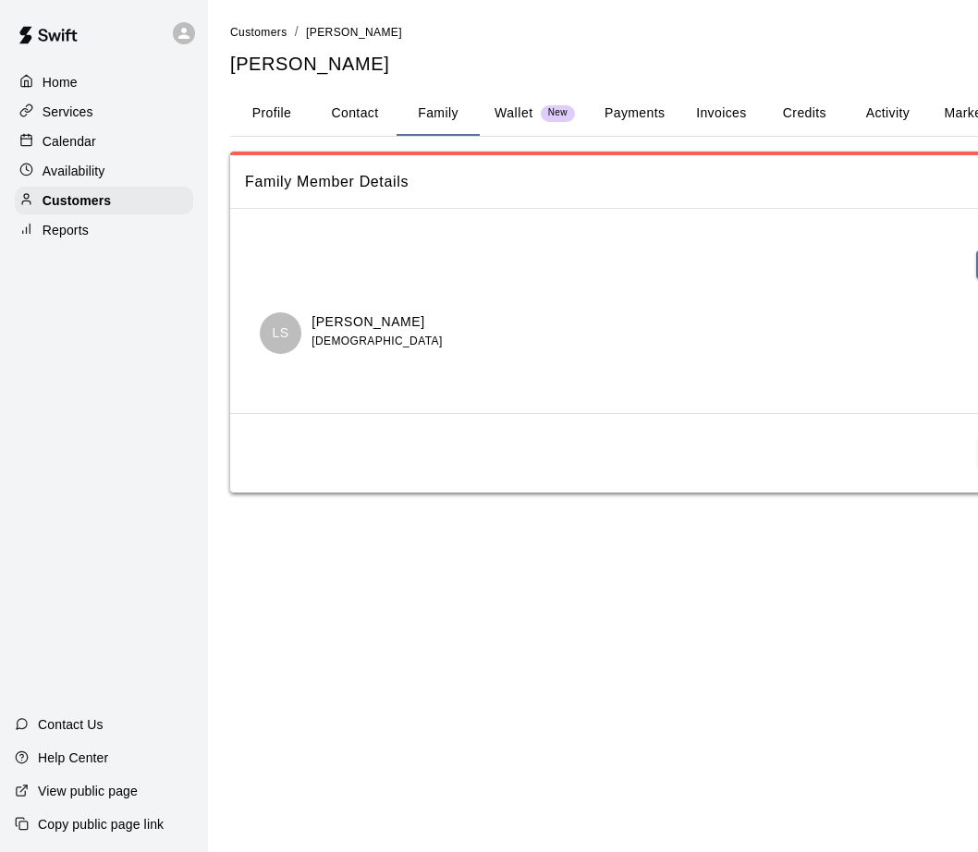
click at [277, 109] on button "Profile" at bounding box center [271, 114] width 83 height 44
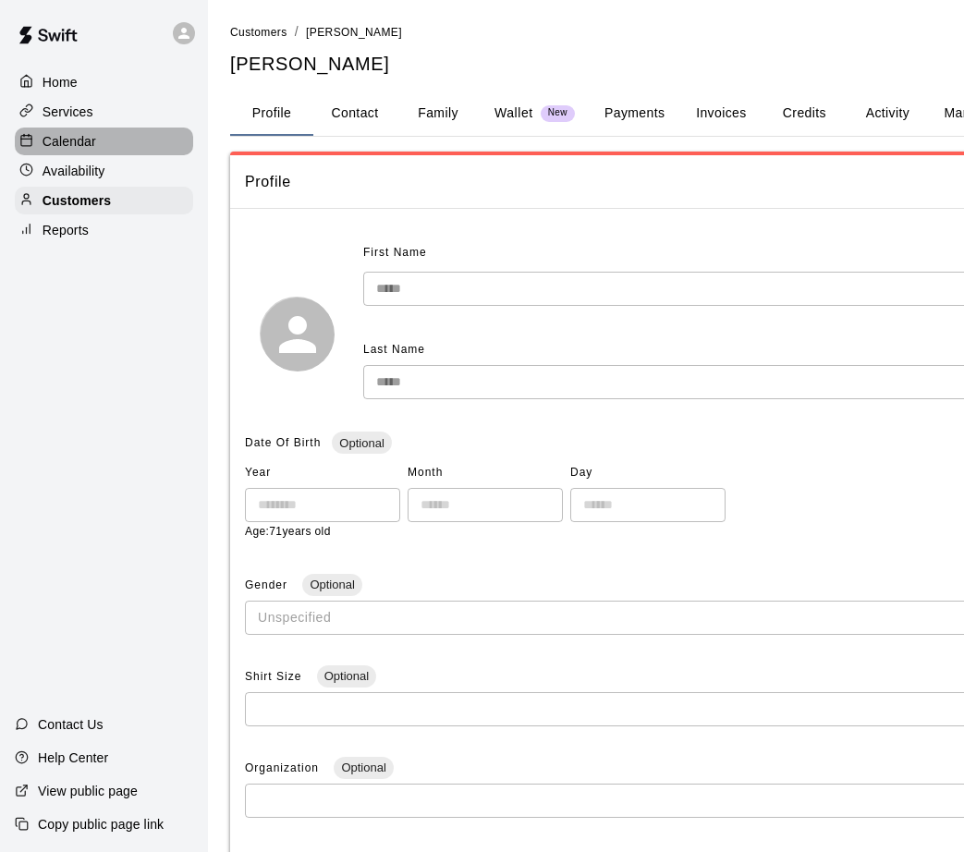
click at [79, 145] on p "Calendar" at bounding box center [70, 141] width 54 height 18
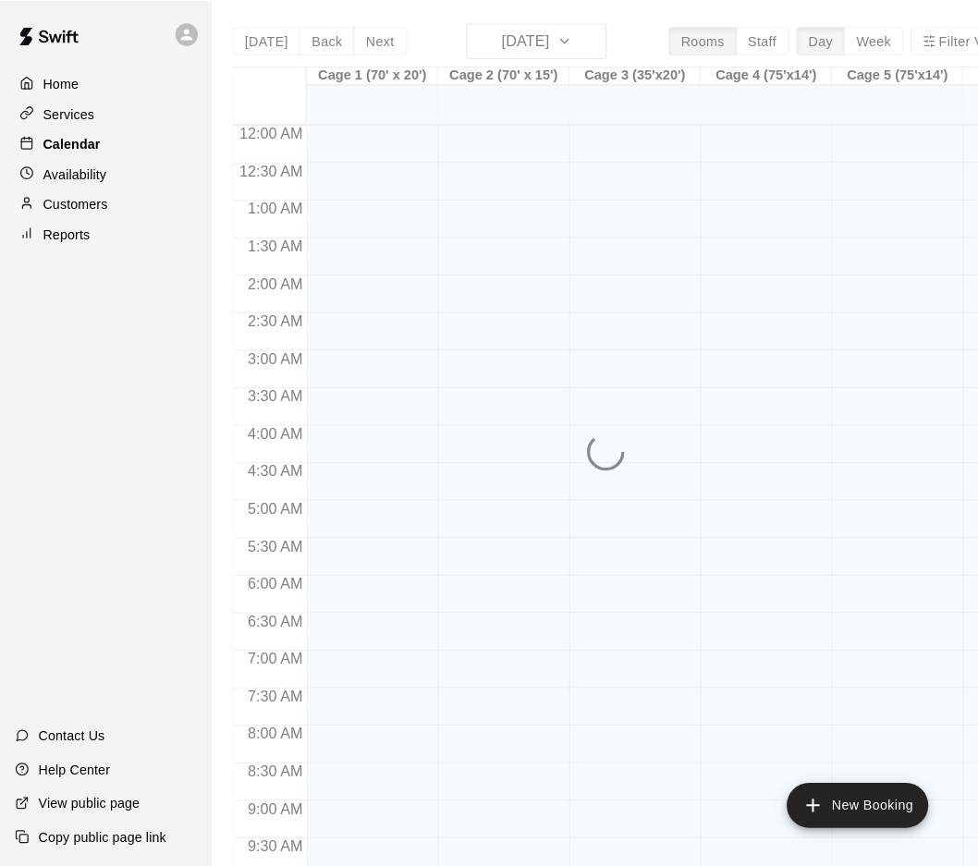
scroll to position [955, 0]
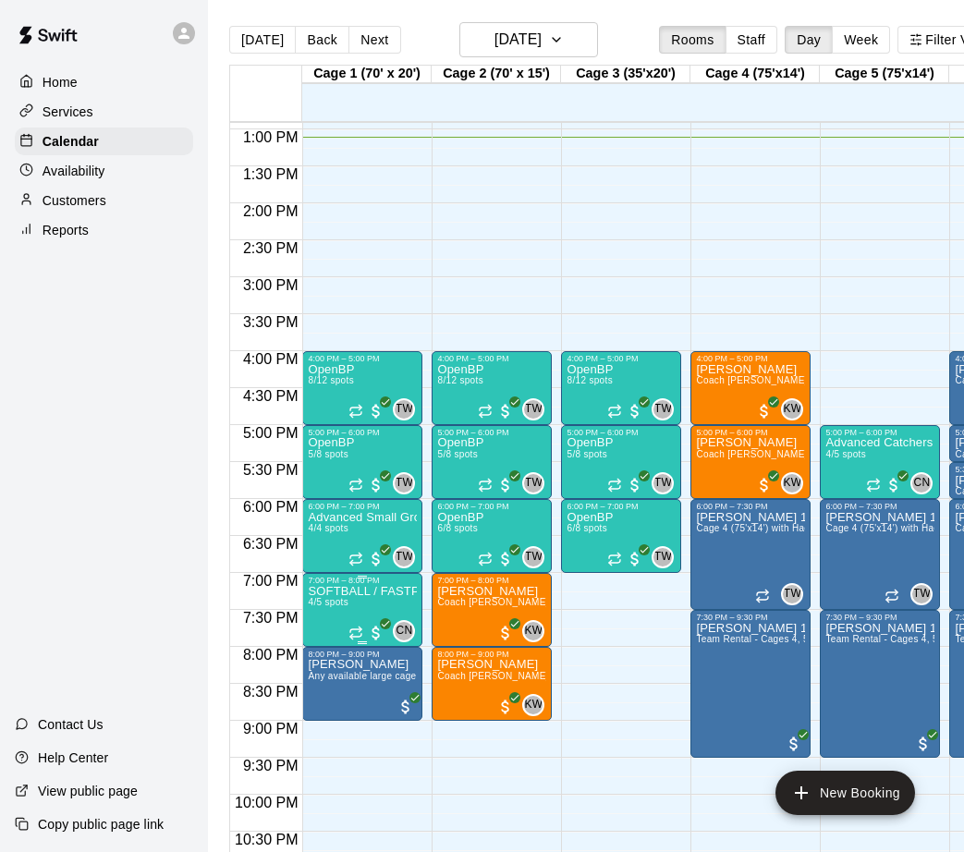
click at [325, 592] on p "SOFTBALL / FASTPITCH Catchers Workout: Run the Game (Thursdays)" at bounding box center [362, 592] width 109 height 0
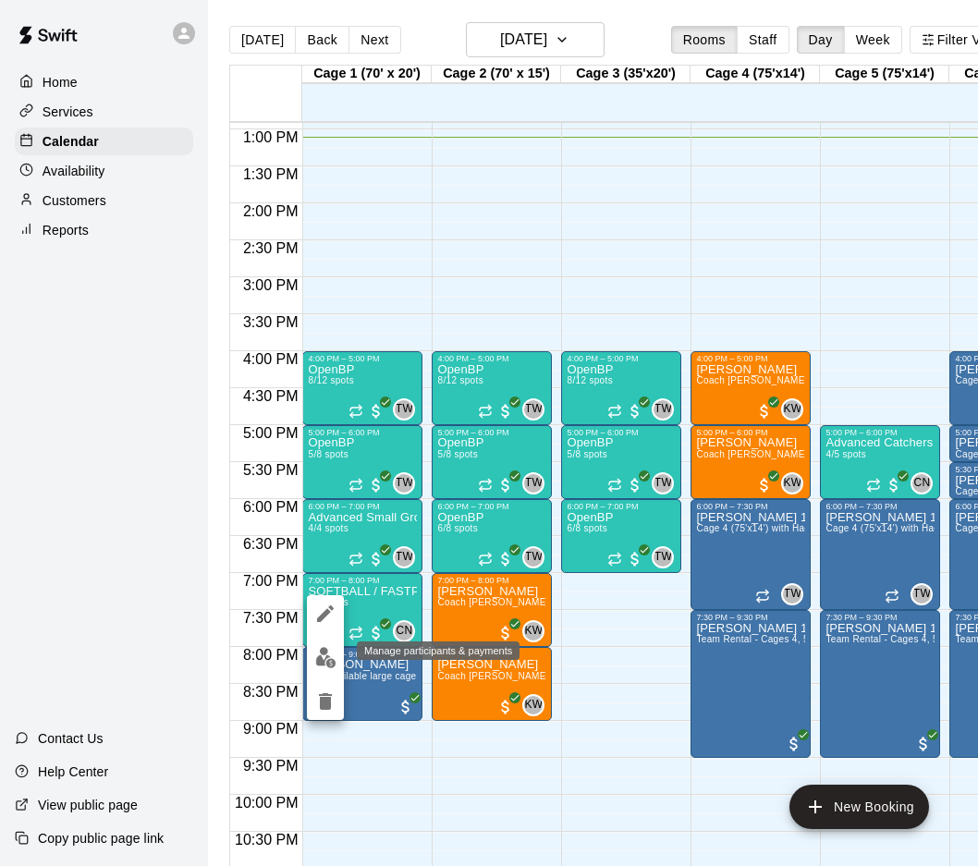
click at [320, 655] on img "edit" at bounding box center [325, 657] width 21 height 21
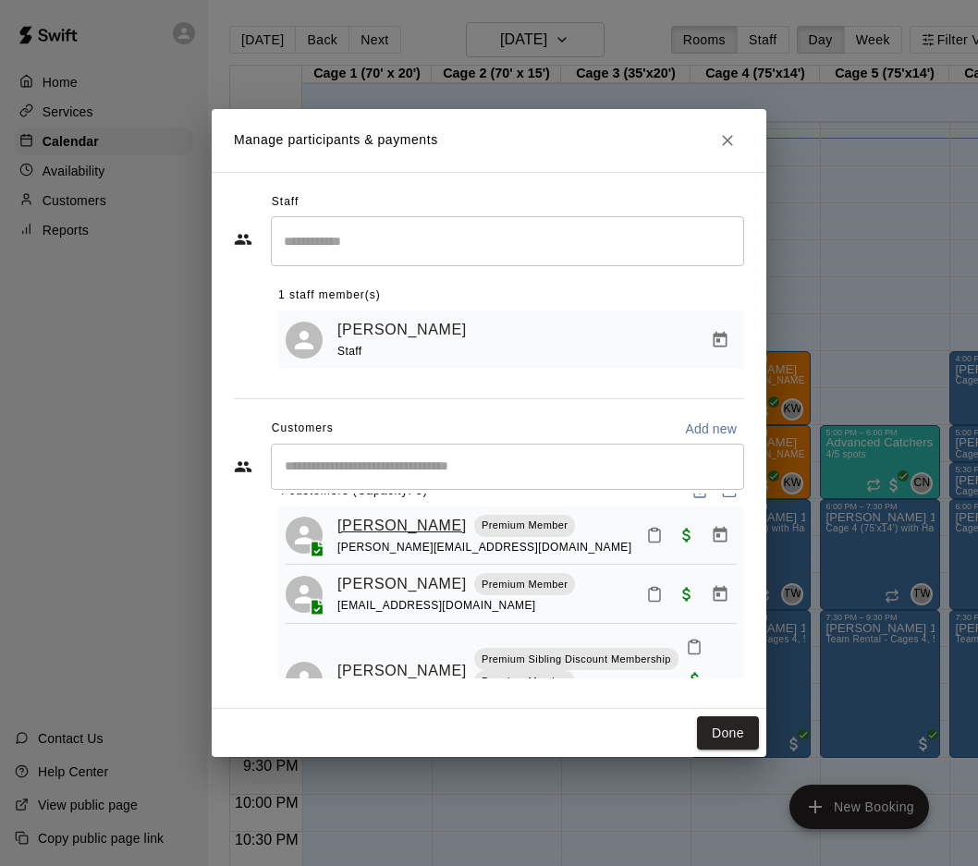
scroll to position [0, 0]
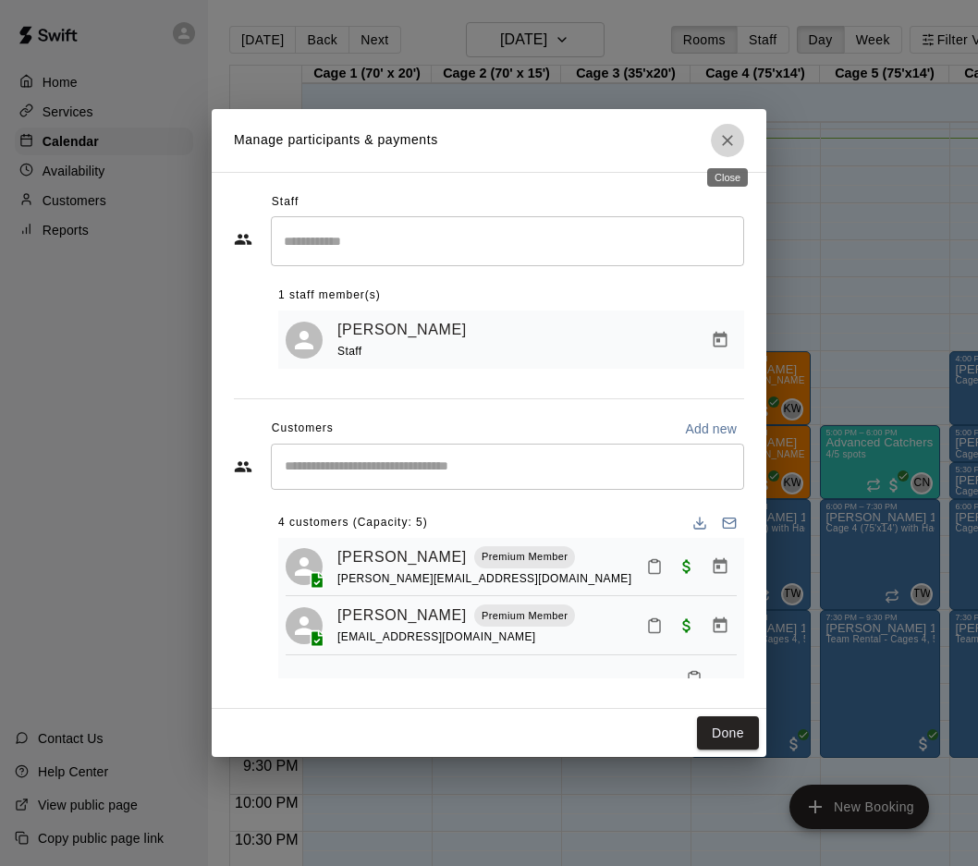
click at [720, 149] on button "Close" at bounding box center [727, 140] width 33 height 33
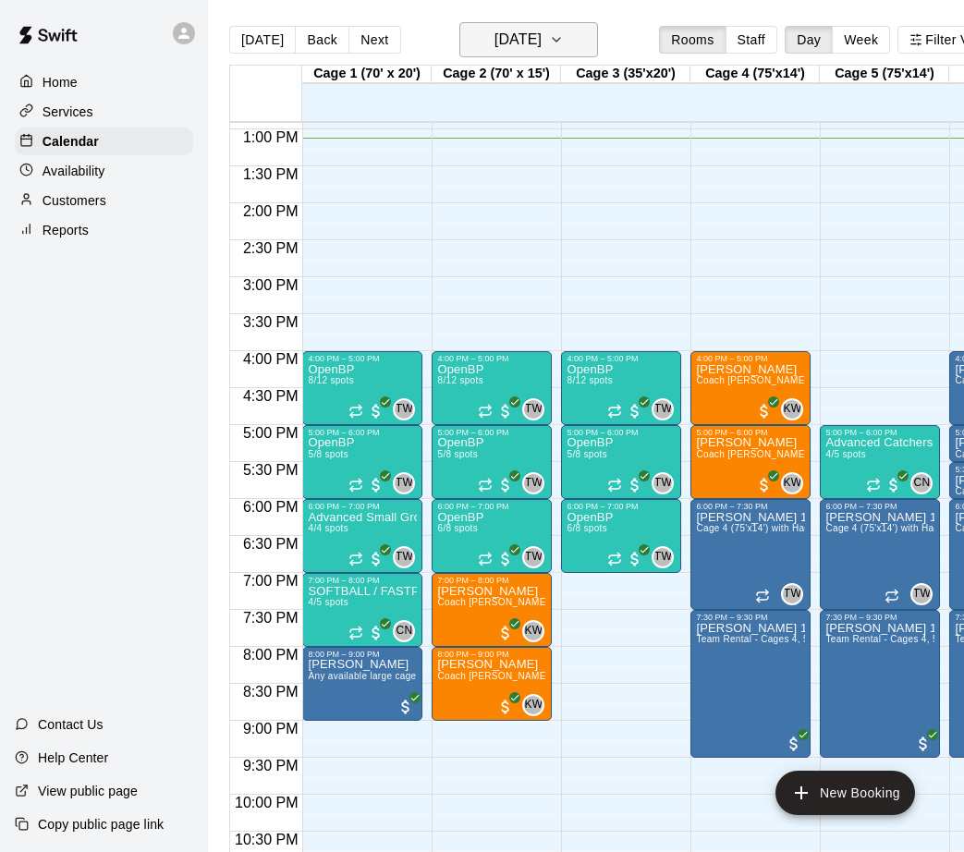
click at [542, 43] on h6 "[DATE]" at bounding box center [517, 40] width 47 height 26
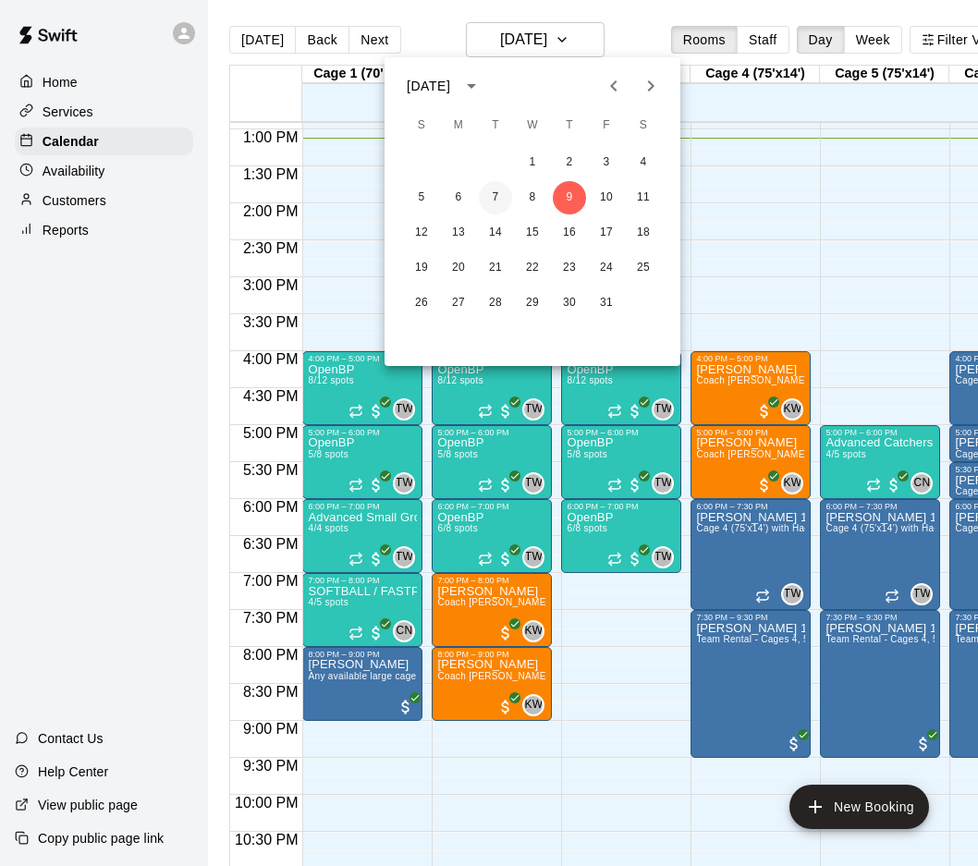
click at [499, 201] on button "7" at bounding box center [495, 197] width 33 height 33
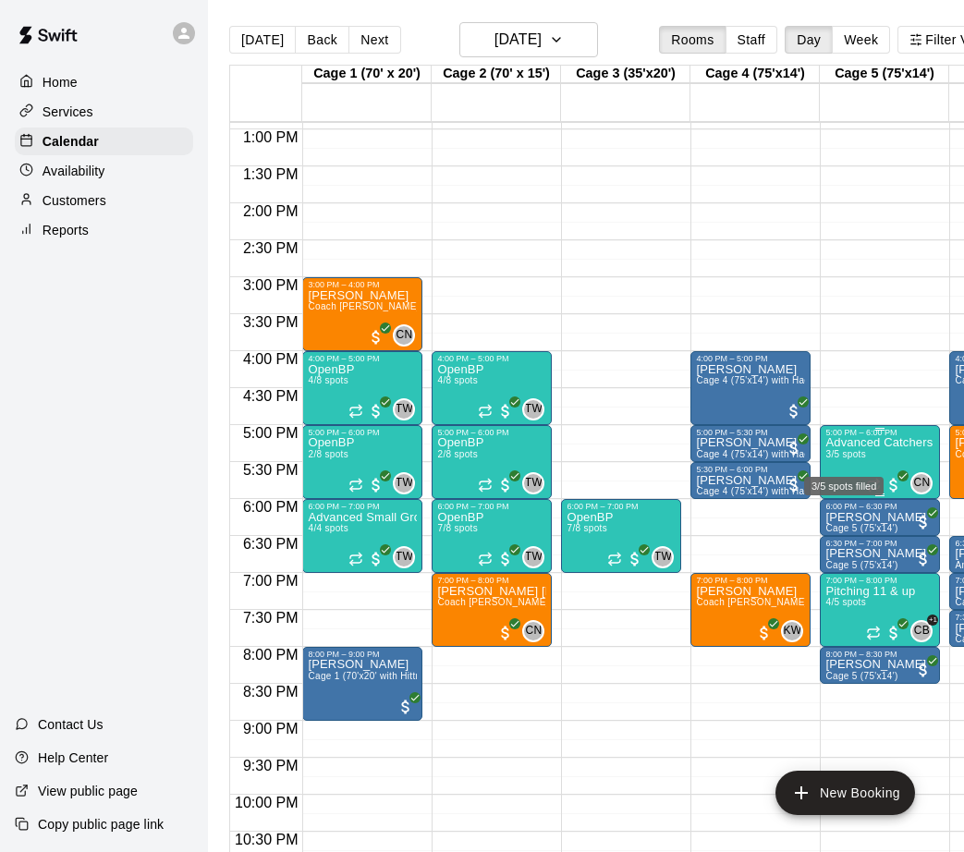
click at [846, 458] on span "3/5 spots" at bounding box center [845, 454] width 41 height 10
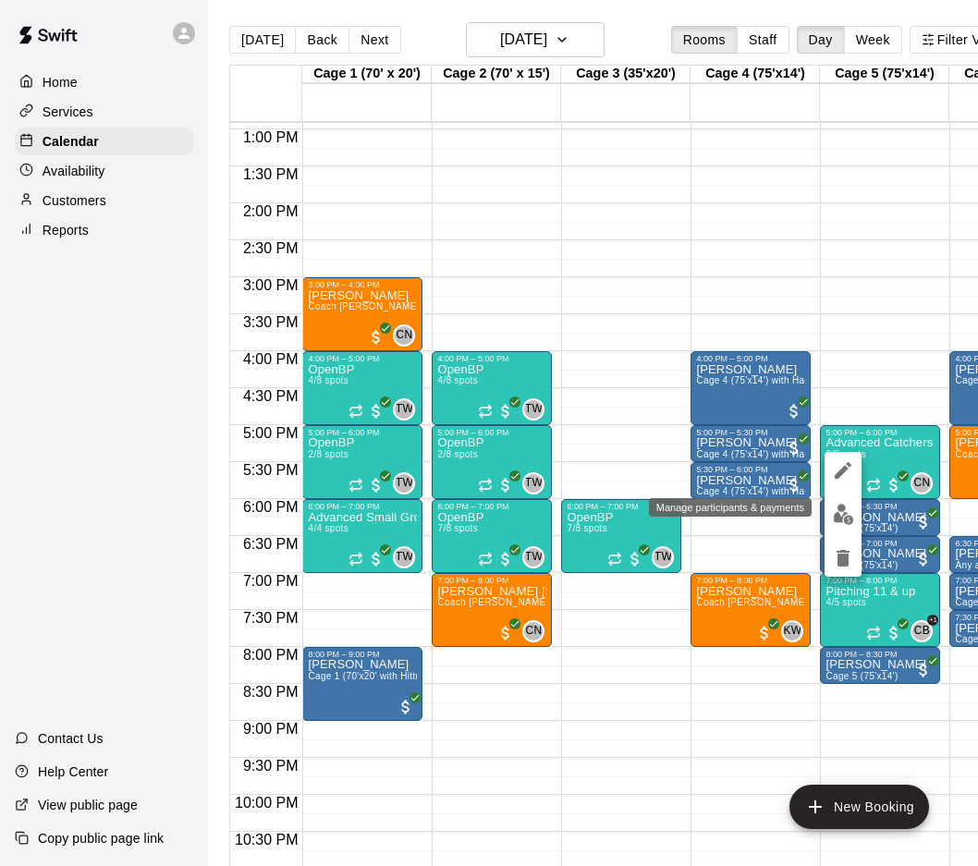
click at [834, 514] on img "edit" at bounding box center [843, 514] width 21 height 21
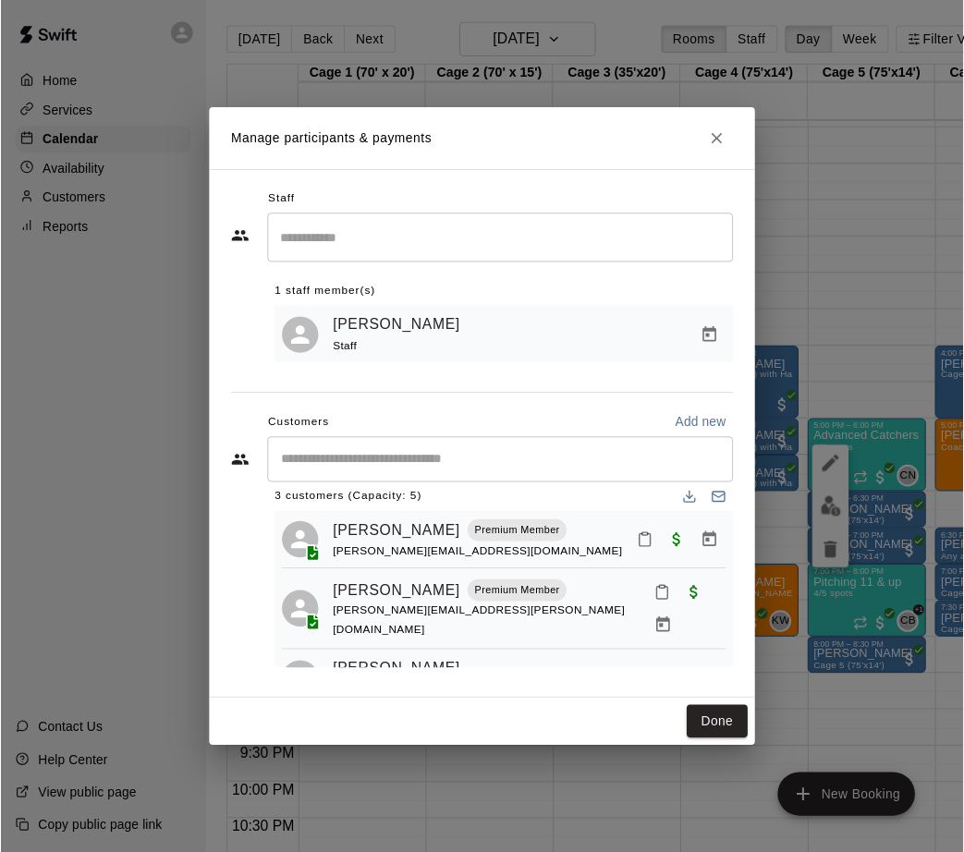
scroll to position [52, 0]
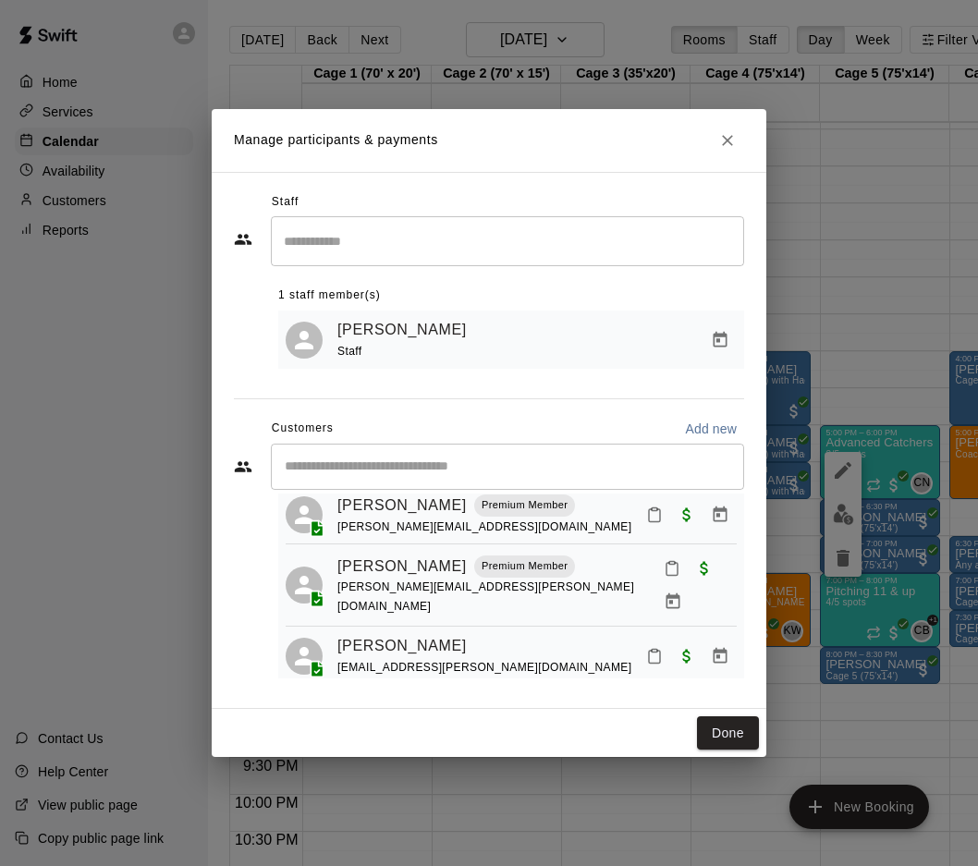
click at [726, 148] on icon "Close" at bounding box center [727, 140] width 18 height 18
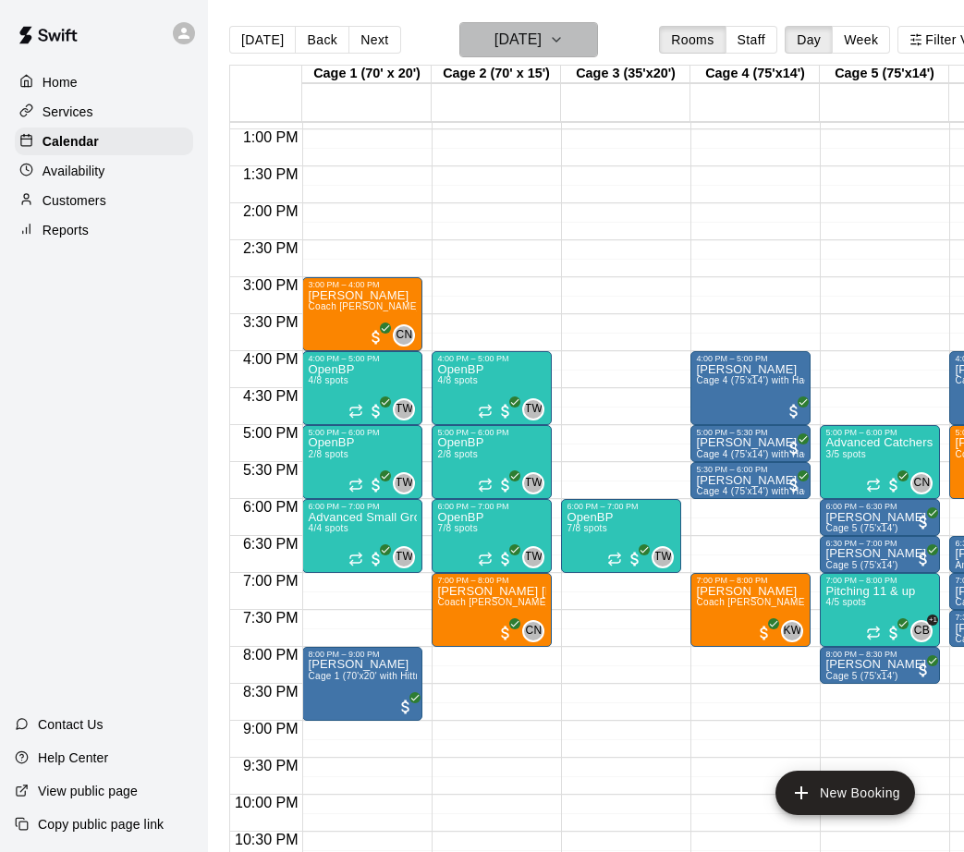
click at [540, 37] on h6 "[DATE]" at bounding box center [517, 40] width 47 height 26
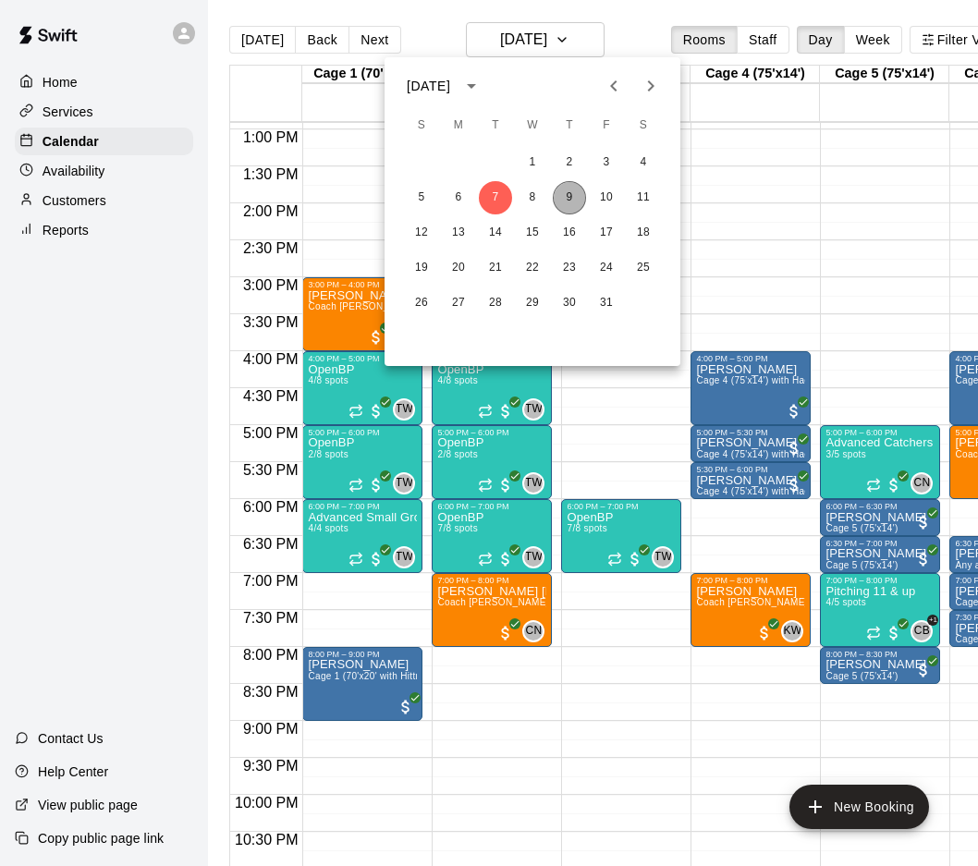
click at [563, 199] on button "9" at bounding box center [569, 197] width 33 height 33
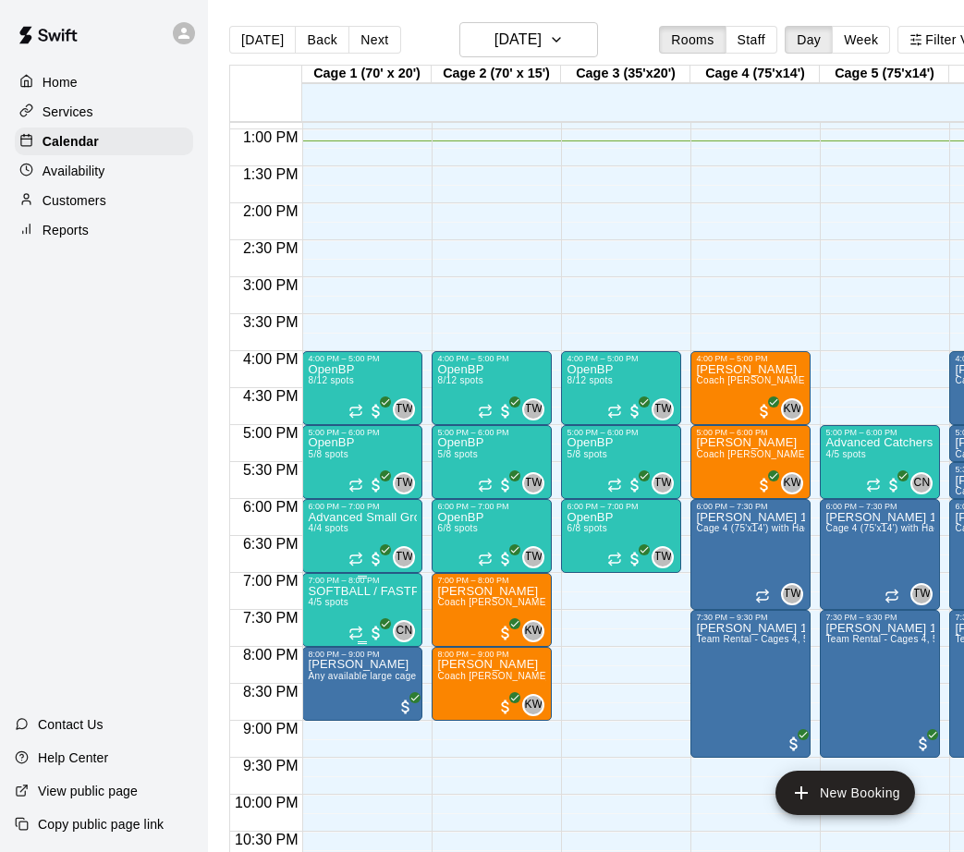
click at [370, 592] on p "SOFTBALL / FASTPITCH Catchers Workout: Run the Game (Thursdays)" at bounding box center [362, 592] width 109 height 0
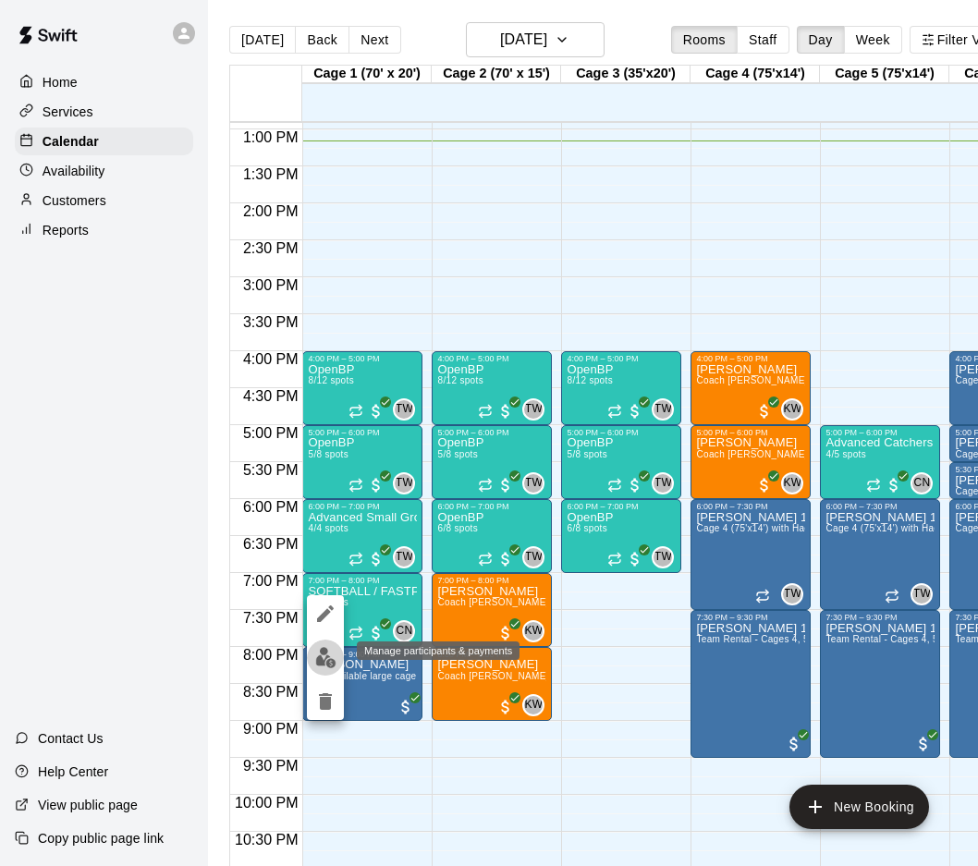
click at [316, 652] on img "edit" at bounding box center [325, 657] width 21 height 21
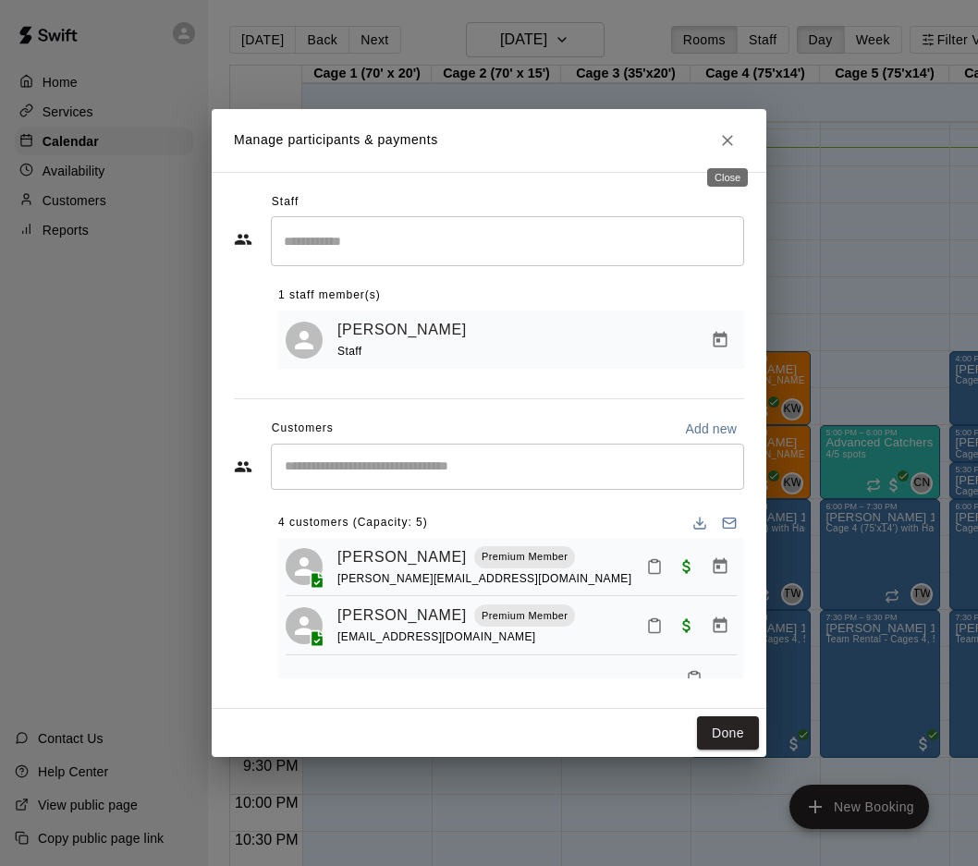
click at [722, 131] on icon "Close" at bounding box center [727, 140] width 18 height 18
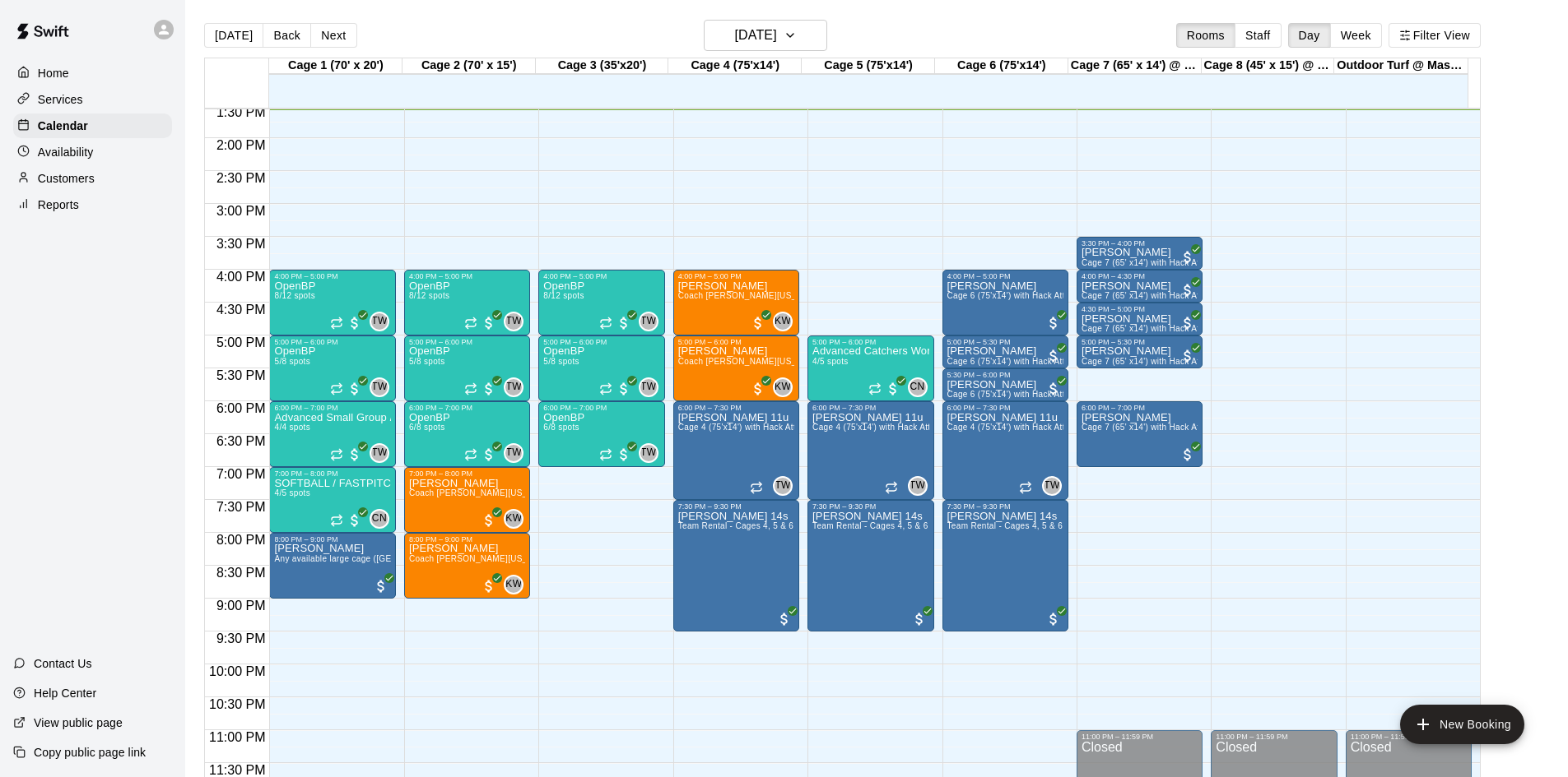
scroll to position [894, 0]
click at [776, 28] on h6 "[DATE]" at bounding box center [755, 36] width 42 height 23
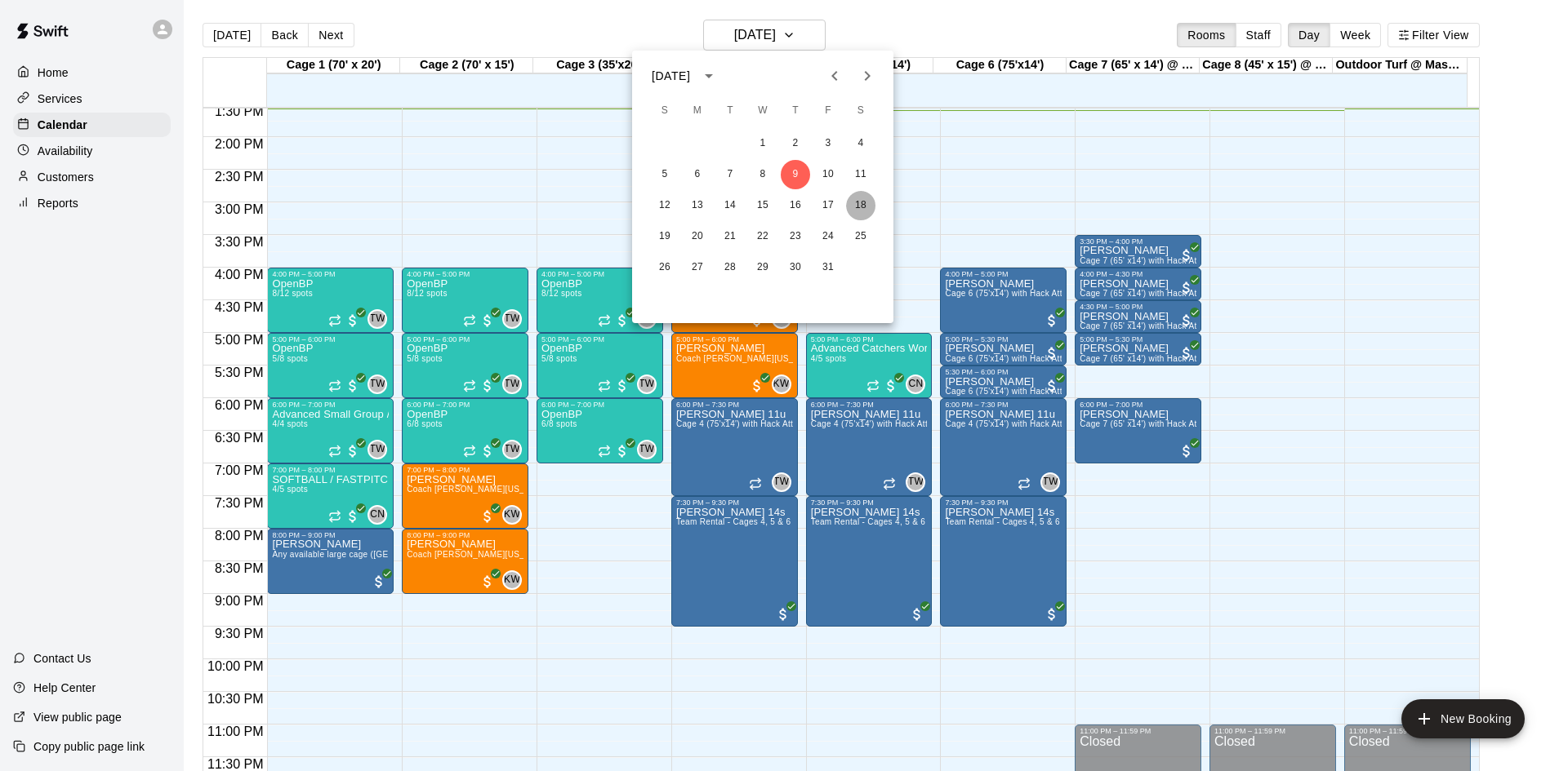
click at [851, 206] on button "18" at bounding box center [860, 205] width 29 height 29
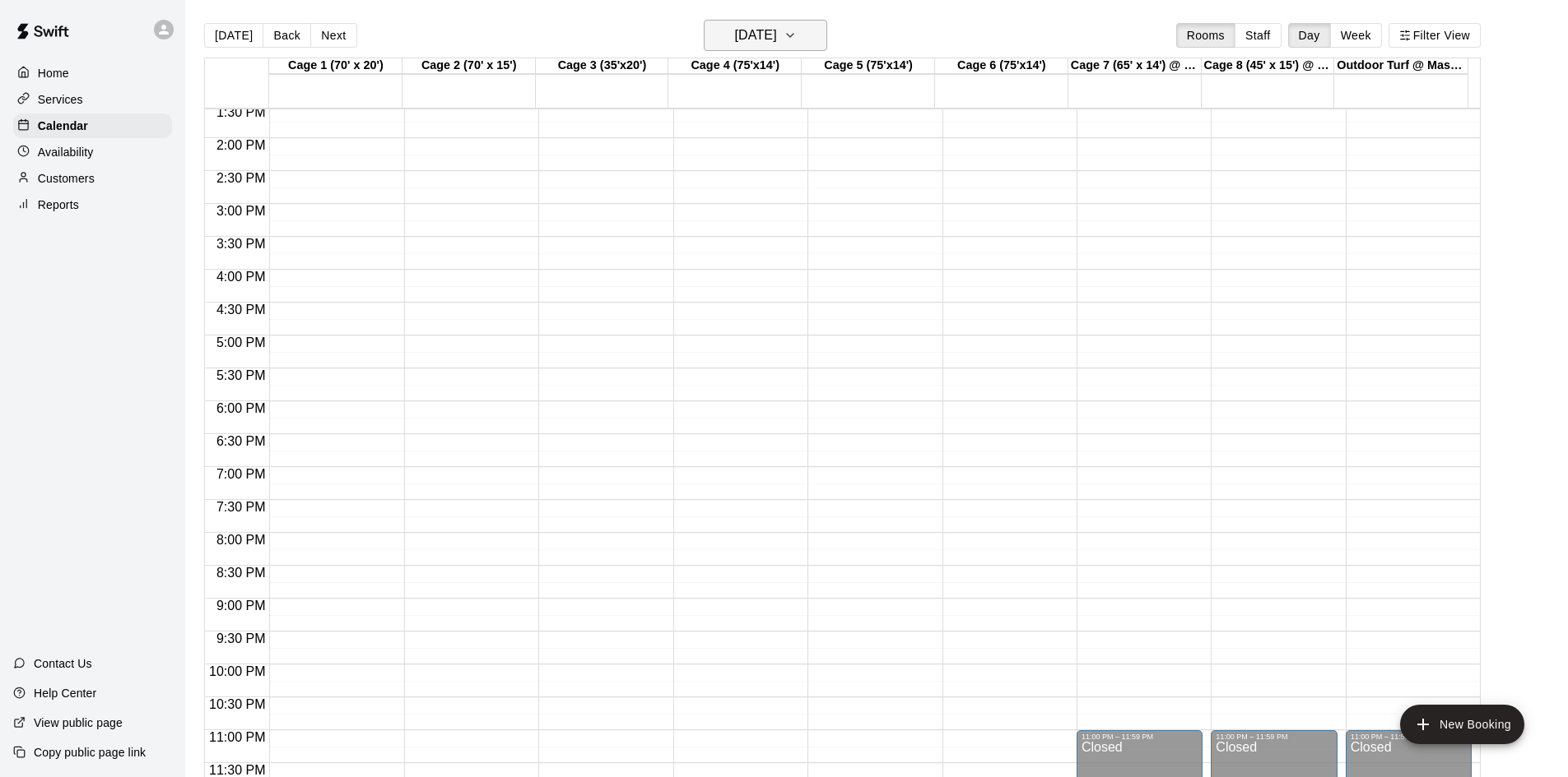
click at [760, 42] on h6 "[DATE]" at bounding box center [755, 36] width 42 height 23
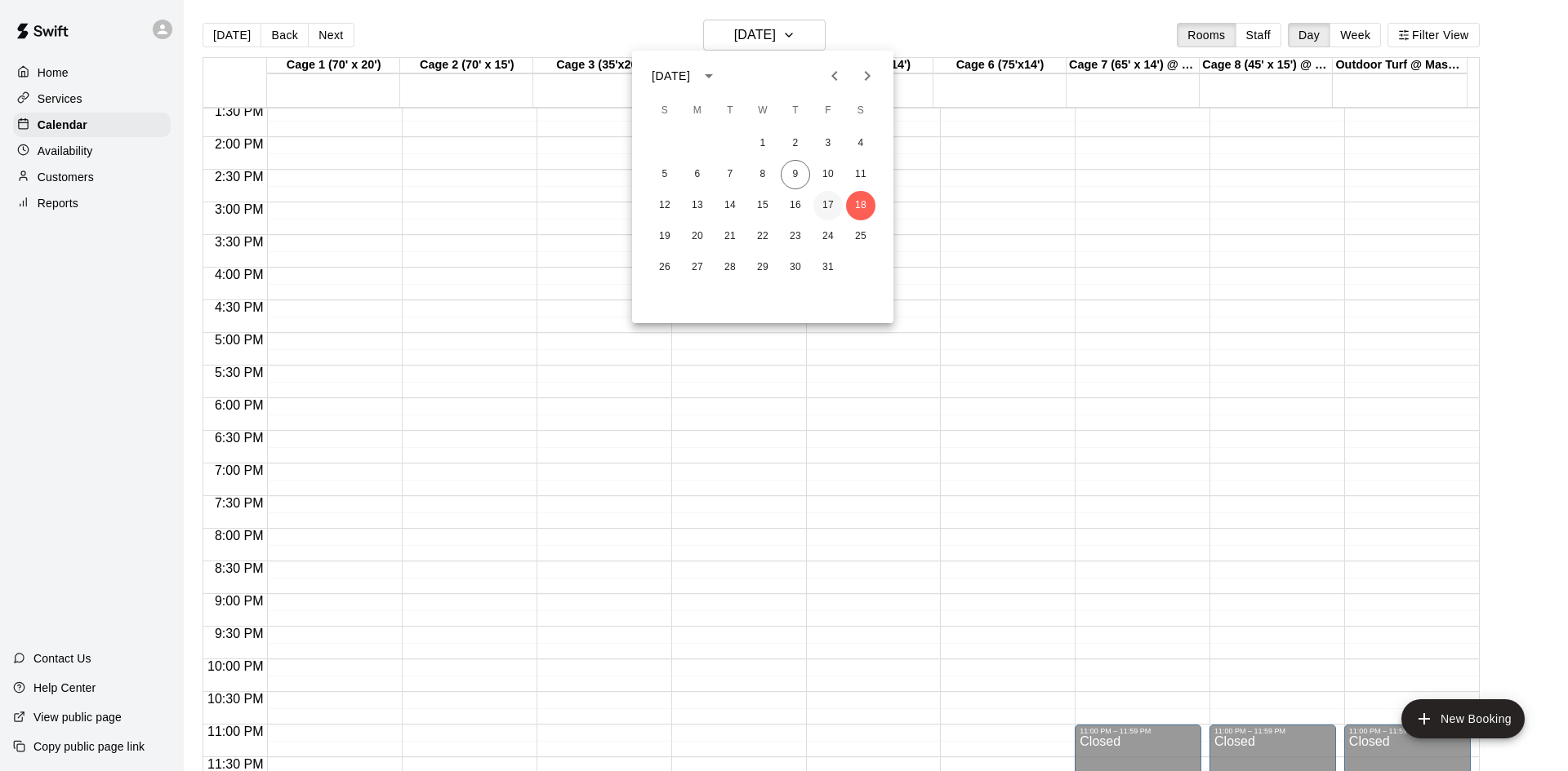
click at [834, 209] on button "17" at bounding box center [828, 205] width 29 height 29
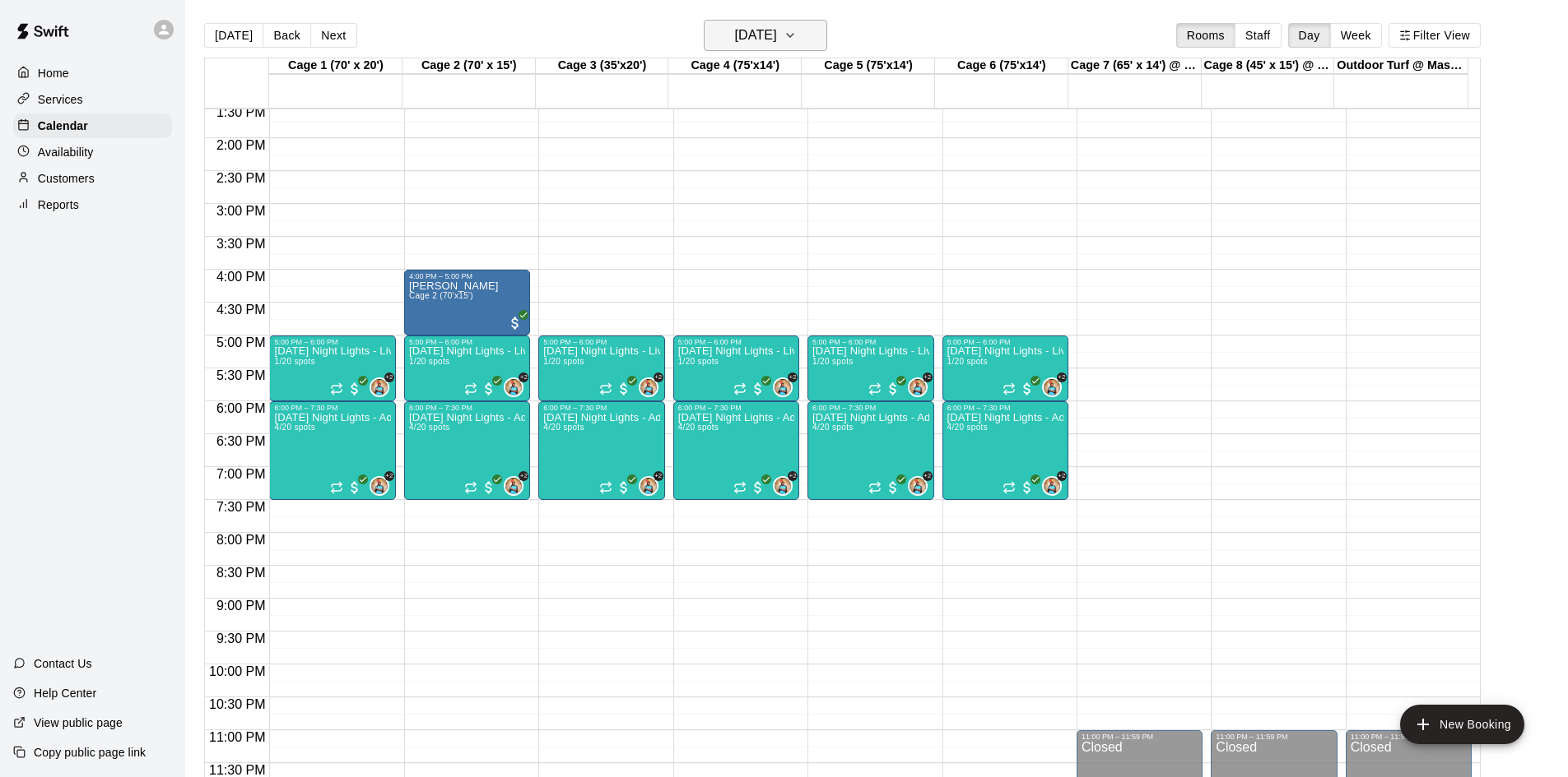
click at [776, 42] on h6 "[DATE]" at bounding box center [755, 36] width 42 height 23
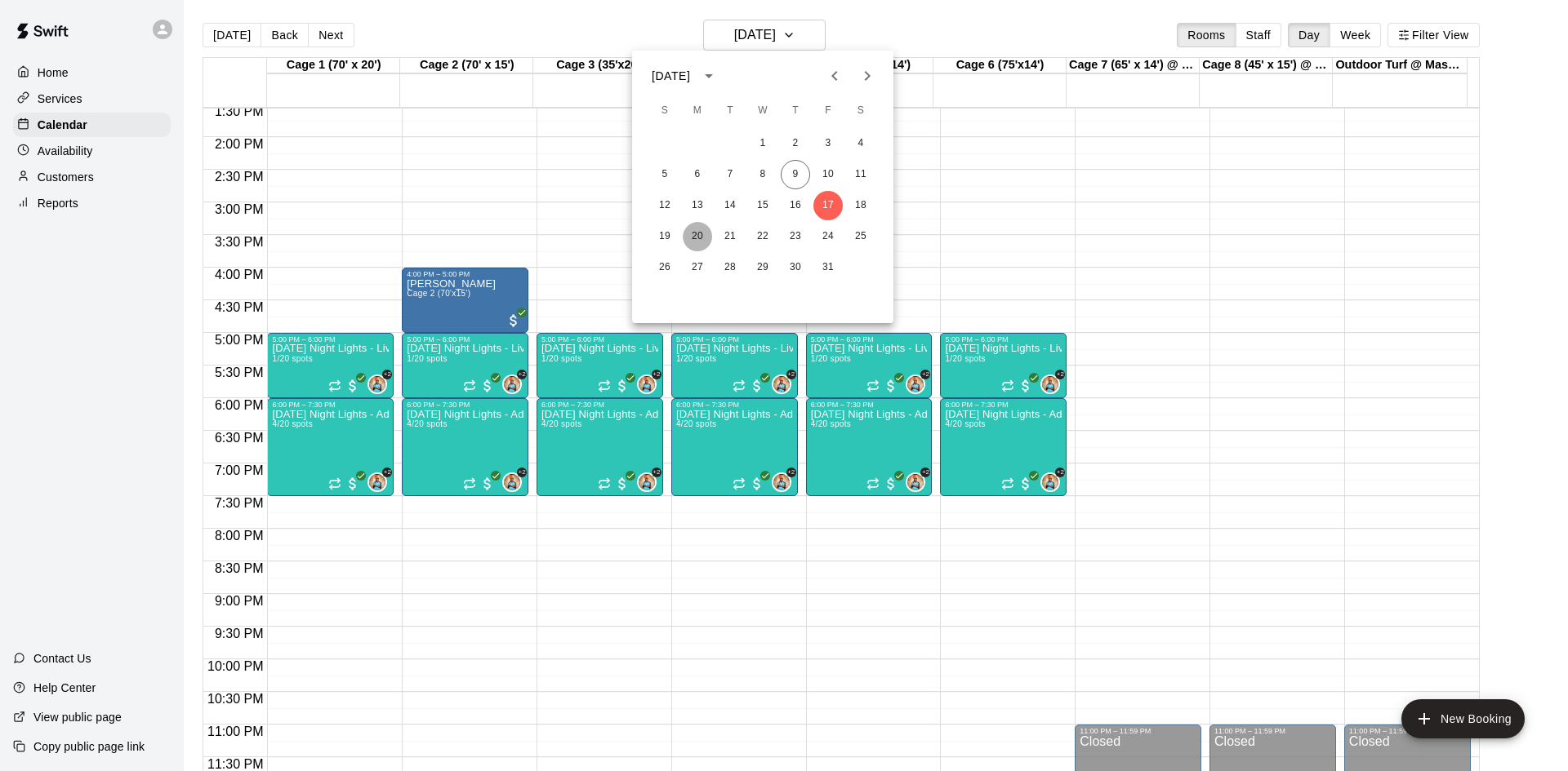
click at [706, 233] on button "20" at bounding box center [697, 236] width 29 height 29
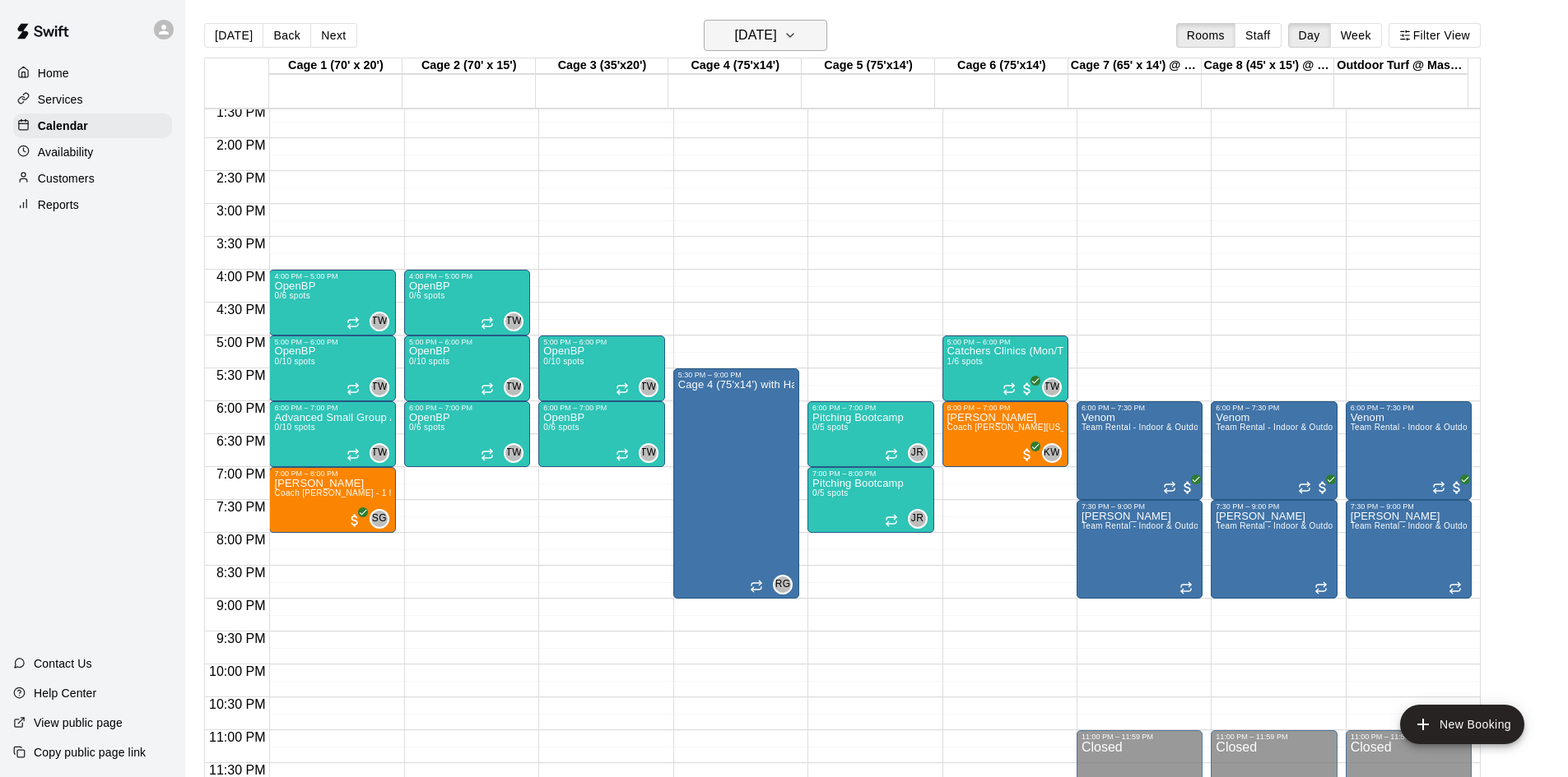
click at [797, 28] on icon "button" at bounding box center [790, 36] width 13 height 20
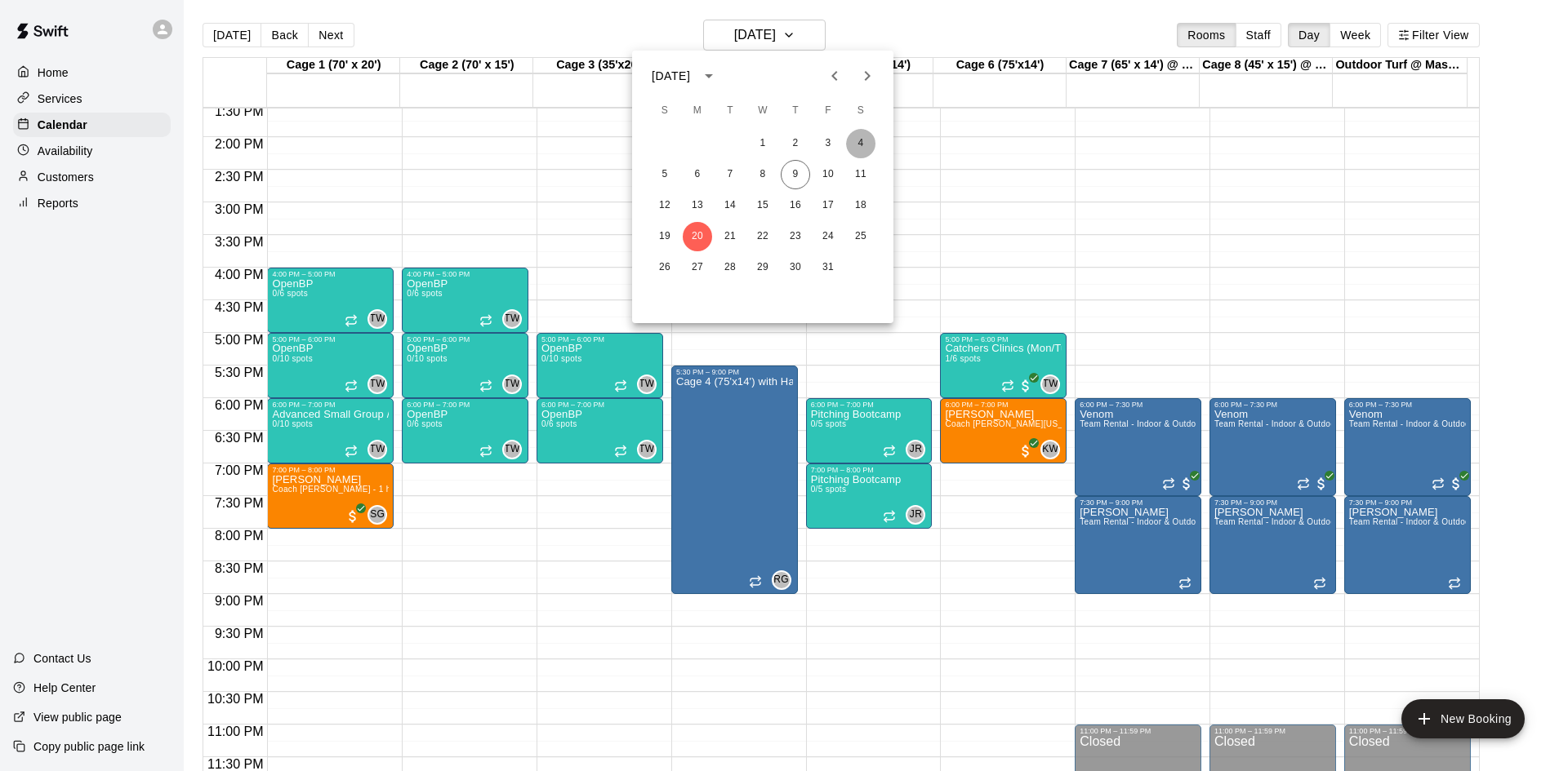
click at [851, 144] on button "4" at bounding box center [860, 143] width 29 height 29
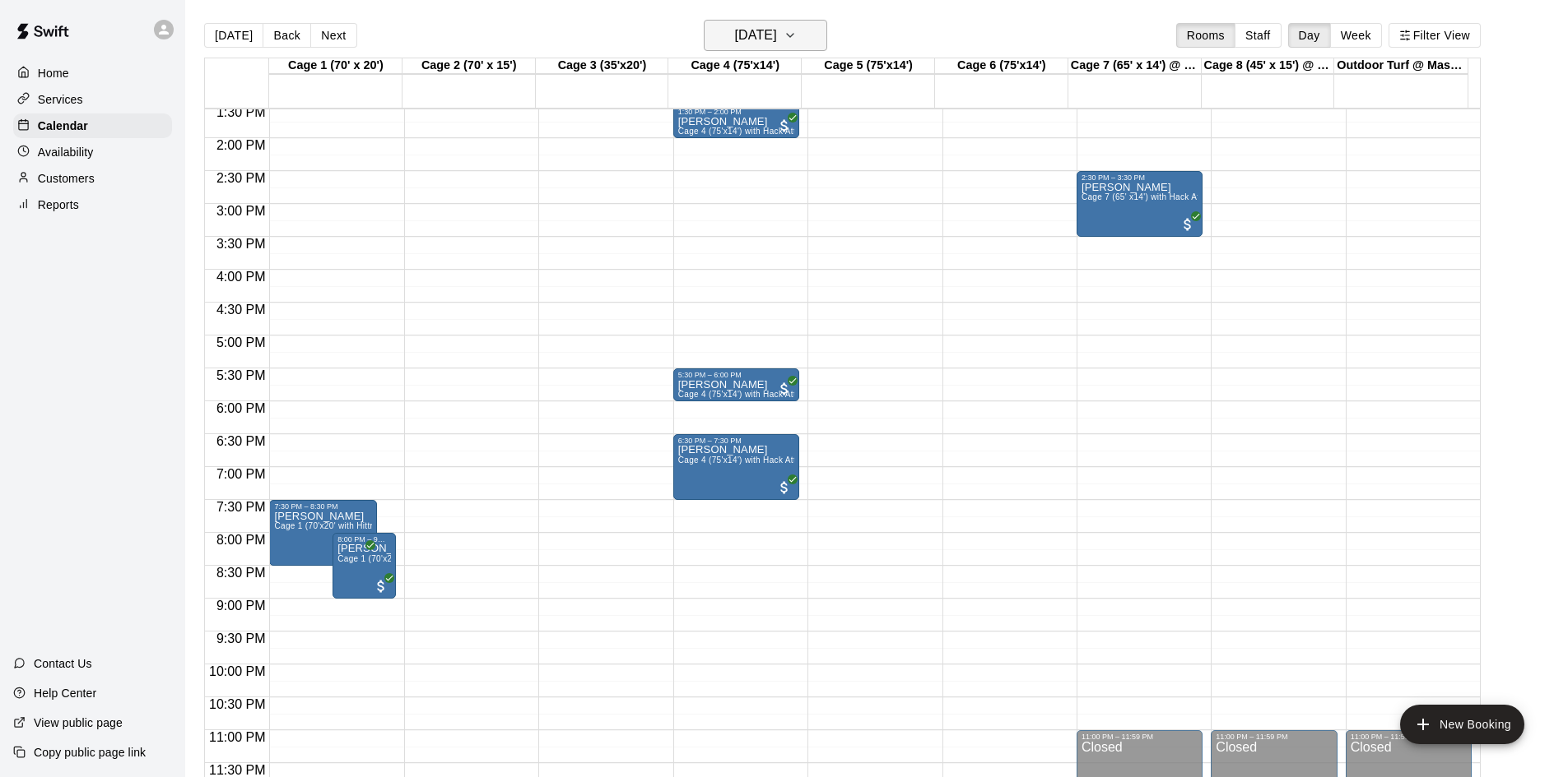
click at [776, 45] on h6 "[DATE]" at bounding box center [755, 36] width 42 height 23
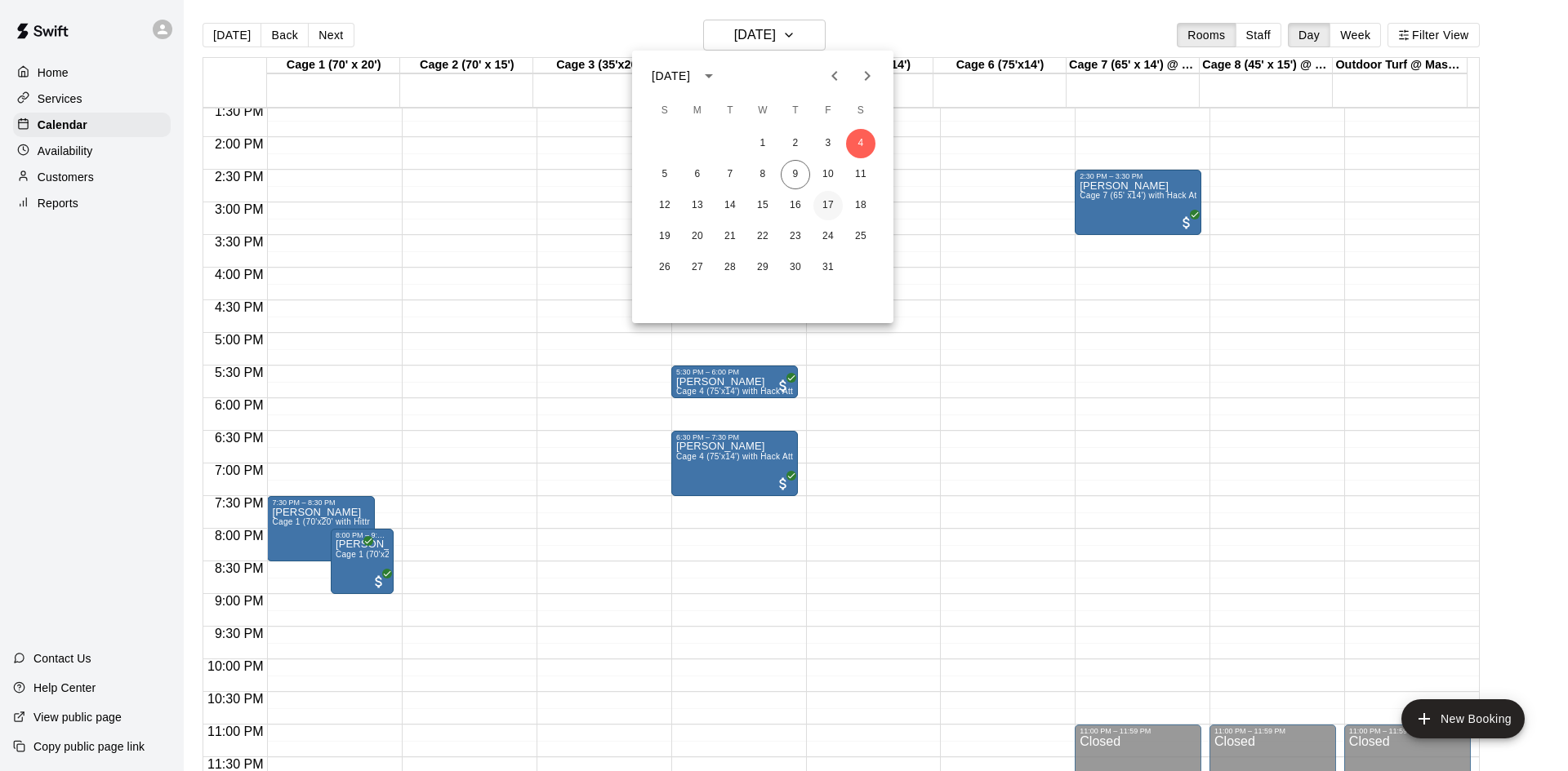
click at [824, 206] on button "17" at bounding box center [828, 205] width 29 height 29
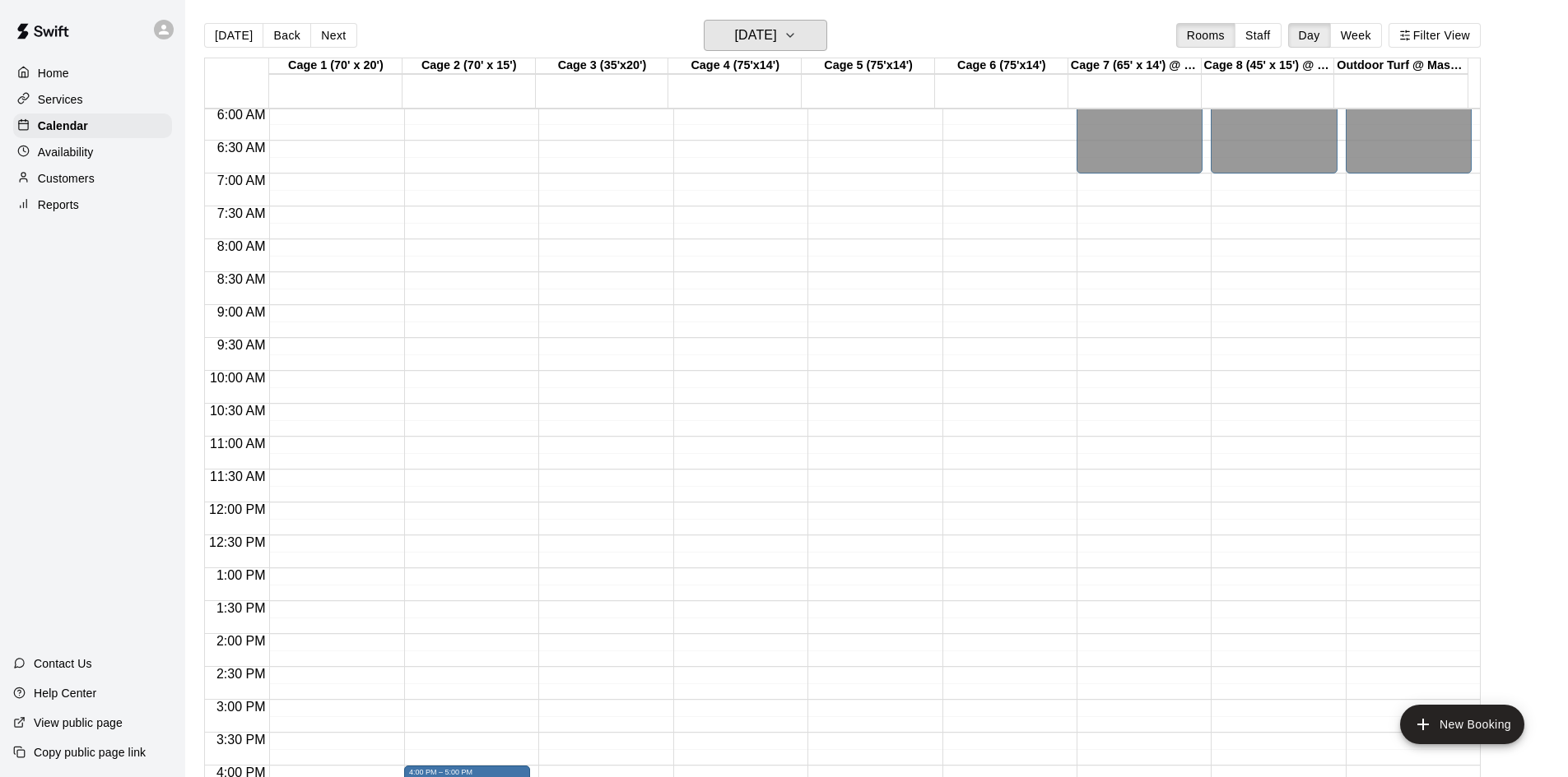
scroll to position [401, 0]
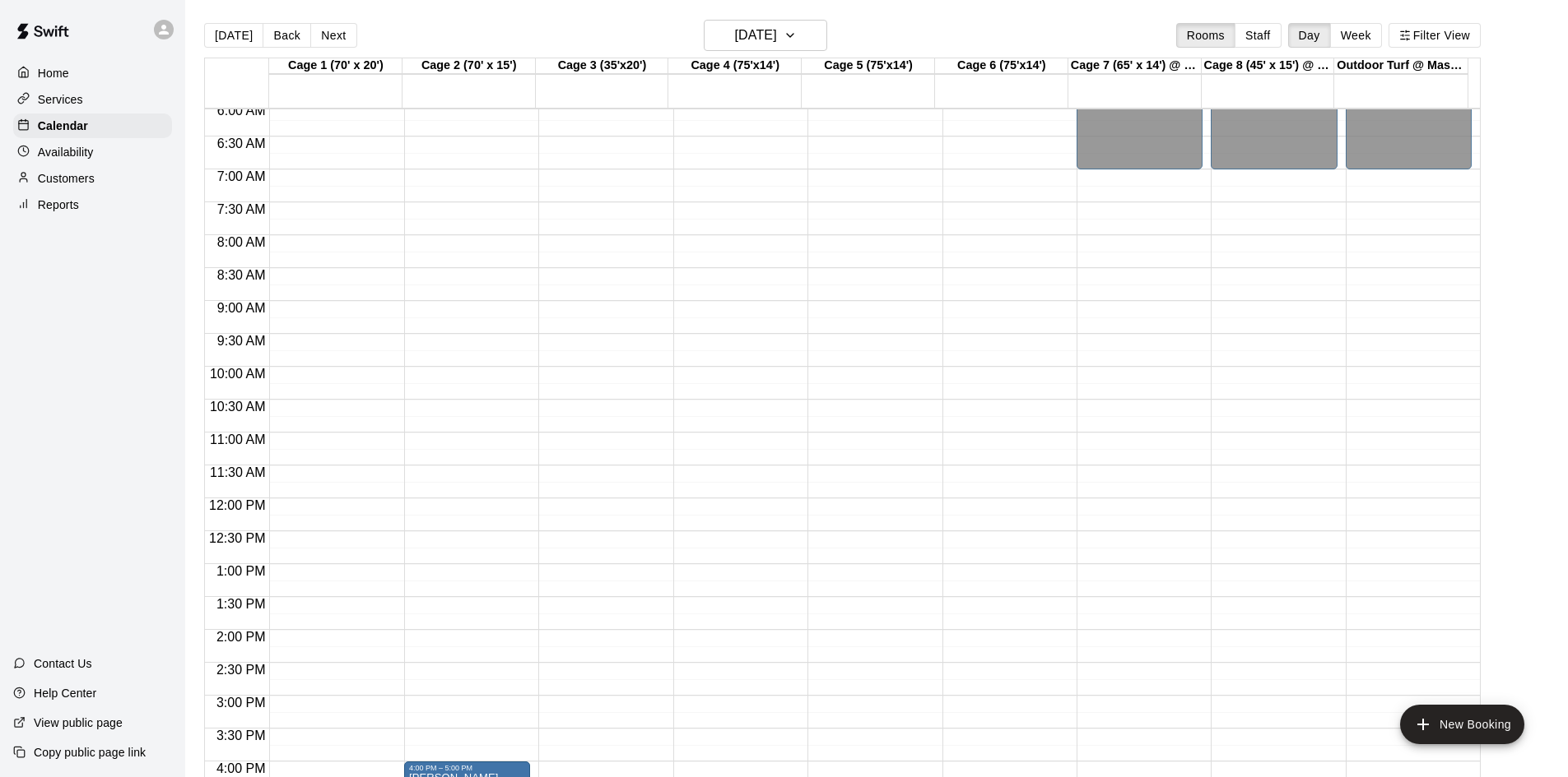
click at [85, 147] on p "Availability" at bounding box center [66, 152] width 56 height 16
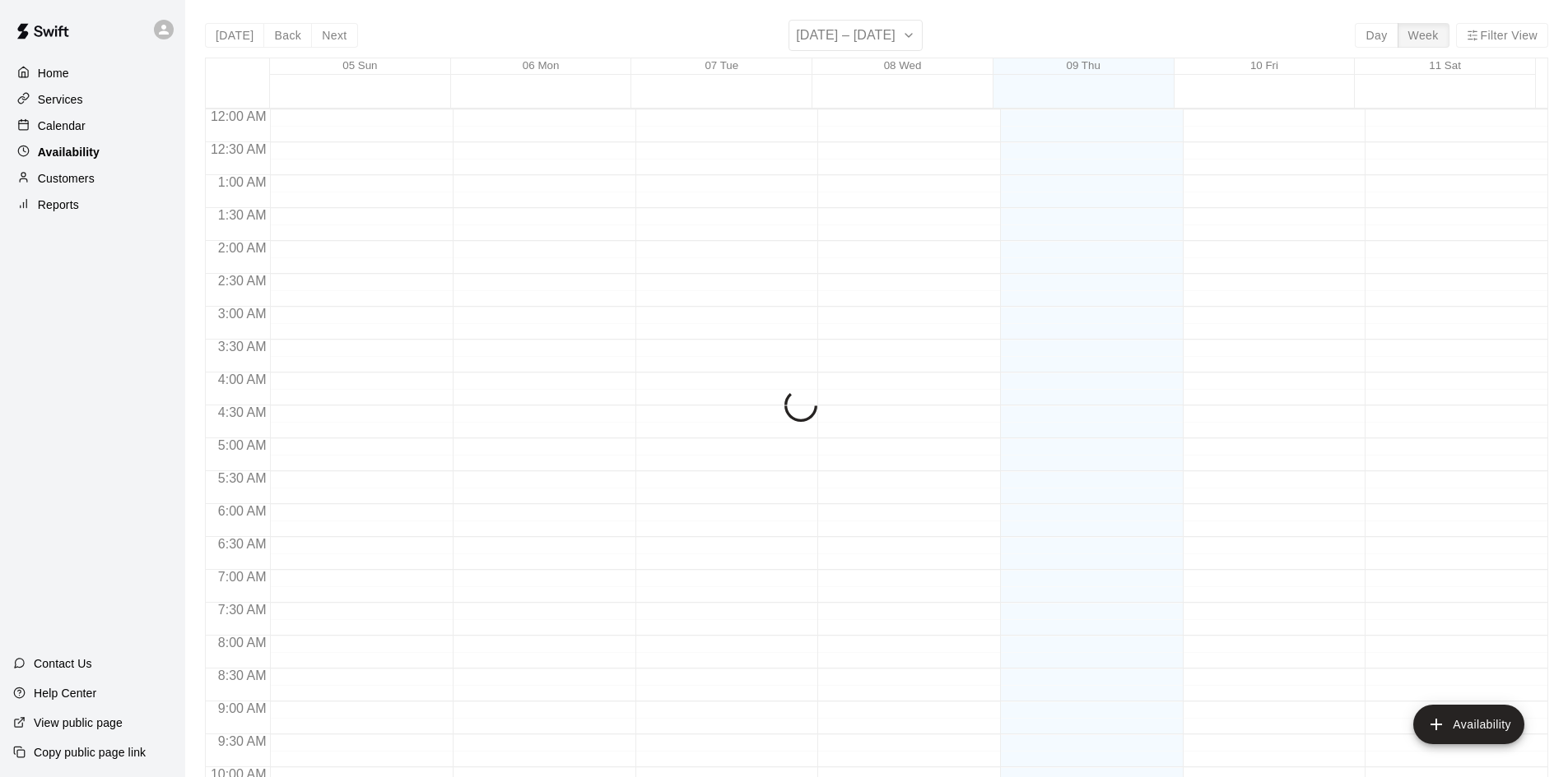
scroll to position [894, 0]
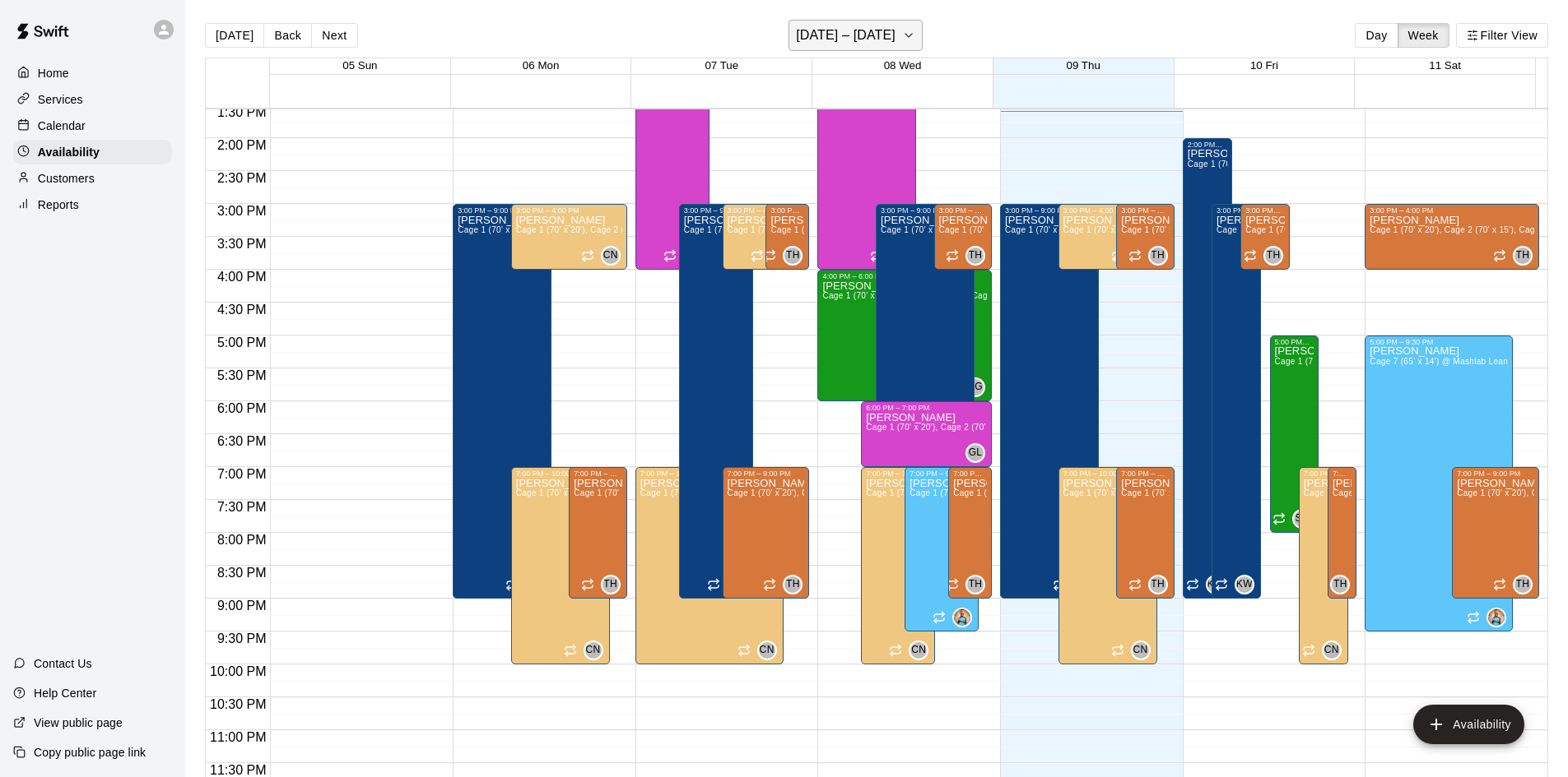
click at [857, 38] on h6 "[DATE] – [DATE]" at bounding box center [846, 36] width 100 height 23
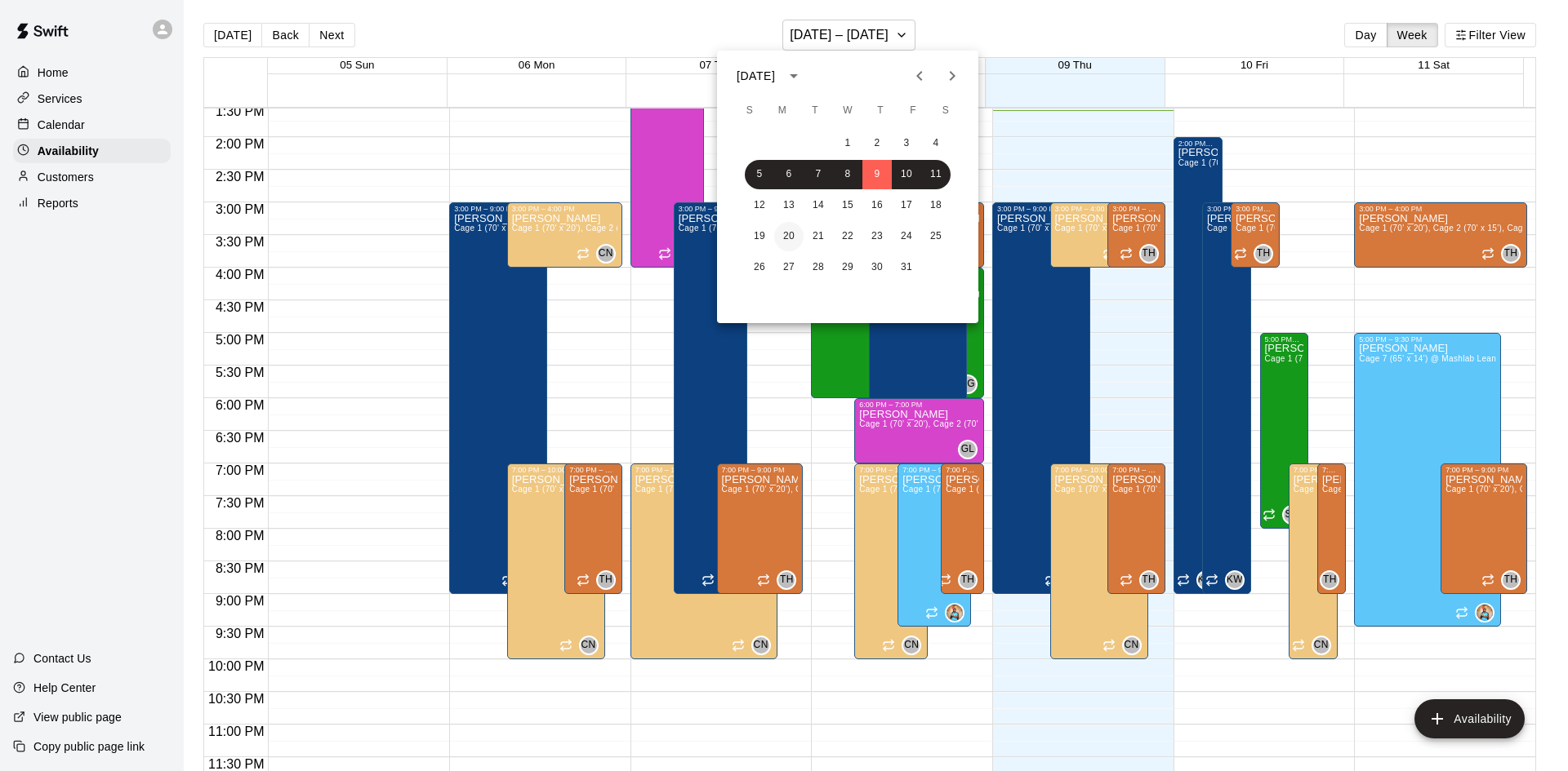
click at [783, 235] on button "20" at bounding box center [788, 236] width 29 height 29
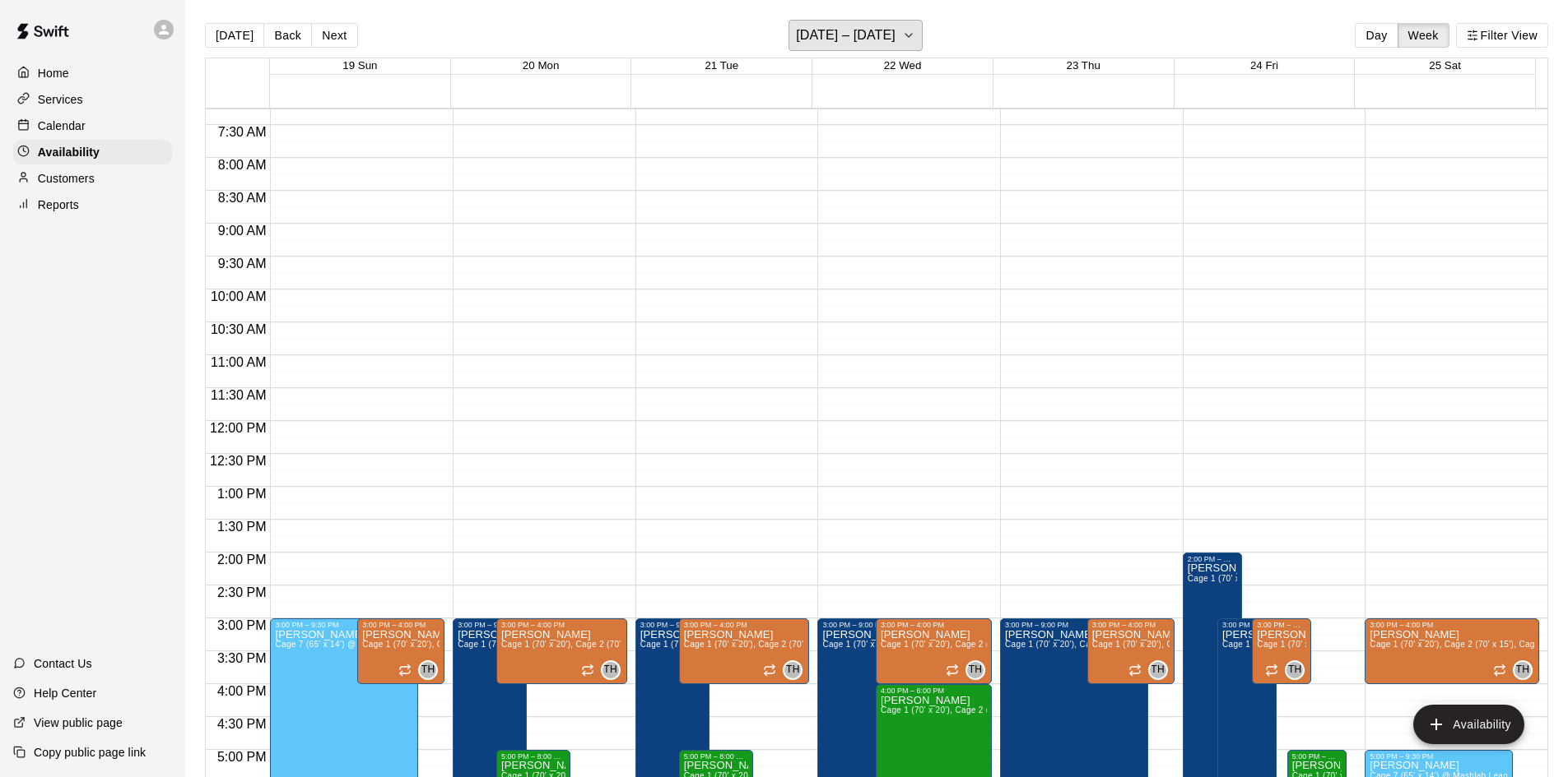
scroll to position [482, 0]
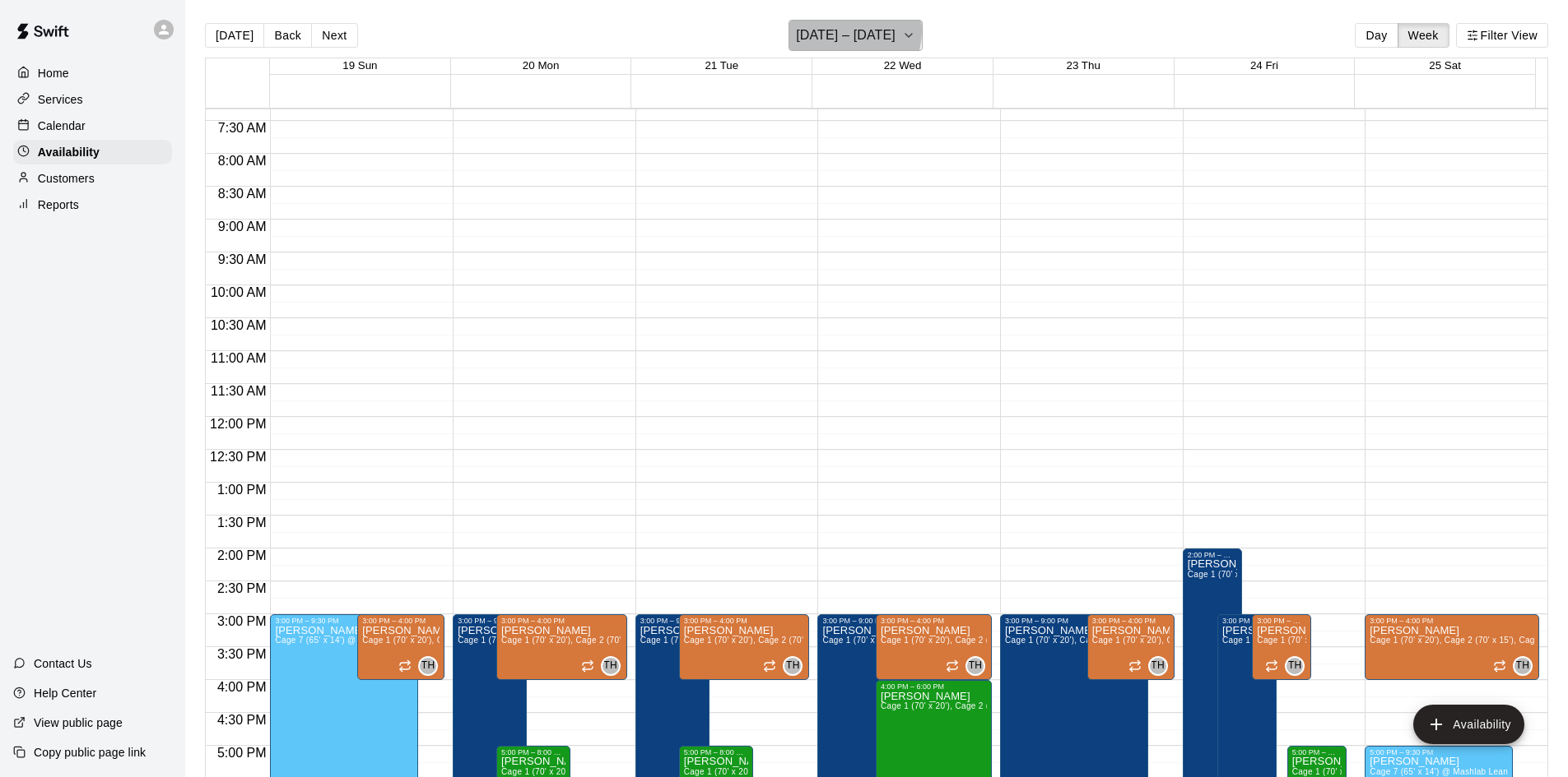
click at [836, 30] on h6 "[DATE] – [DATE]" at bounding box center [846, 36] width 100 height 23
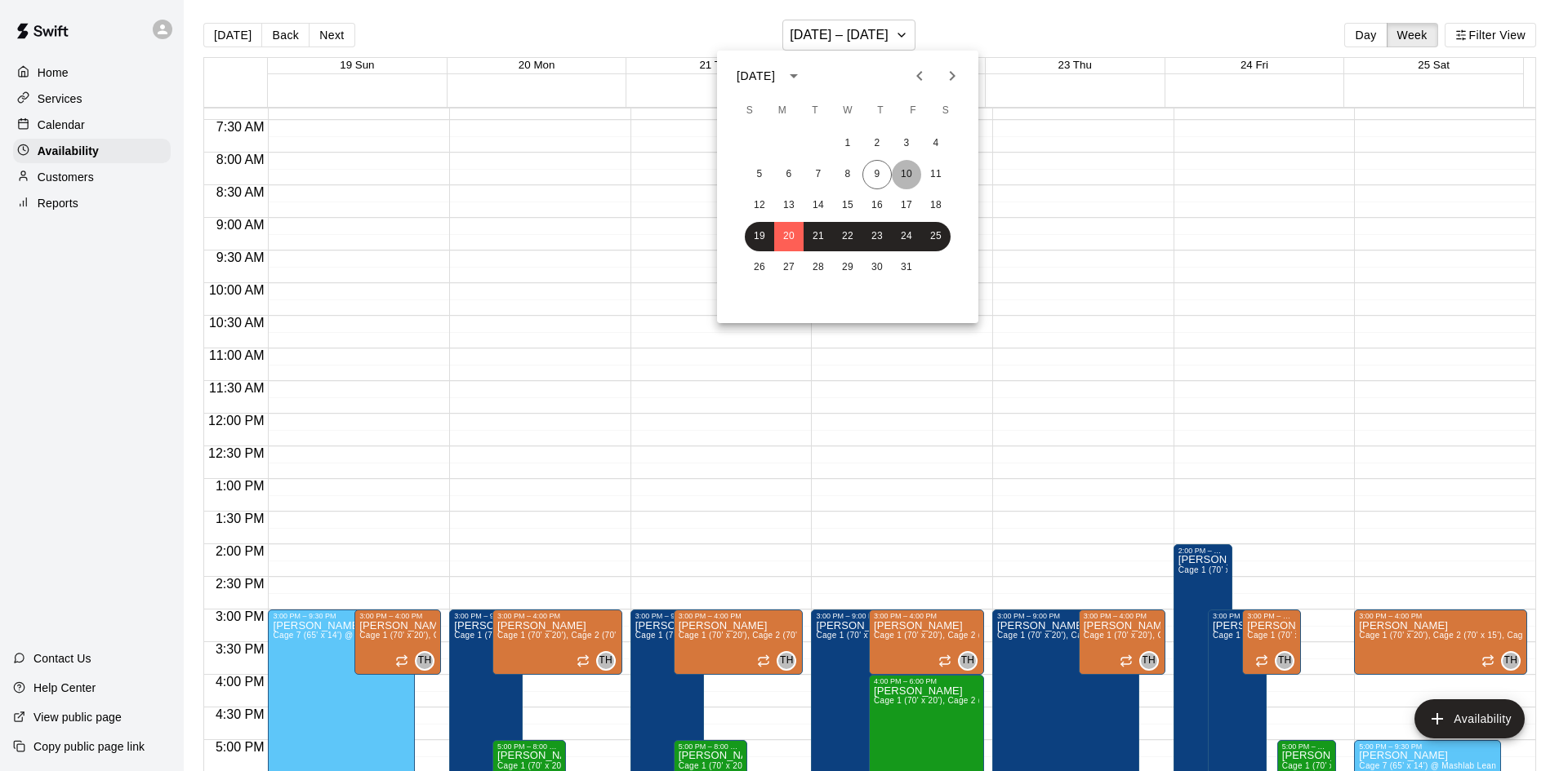
click at [851, 177] on button "10" at bounding box center [905, 174] width 29 height 29
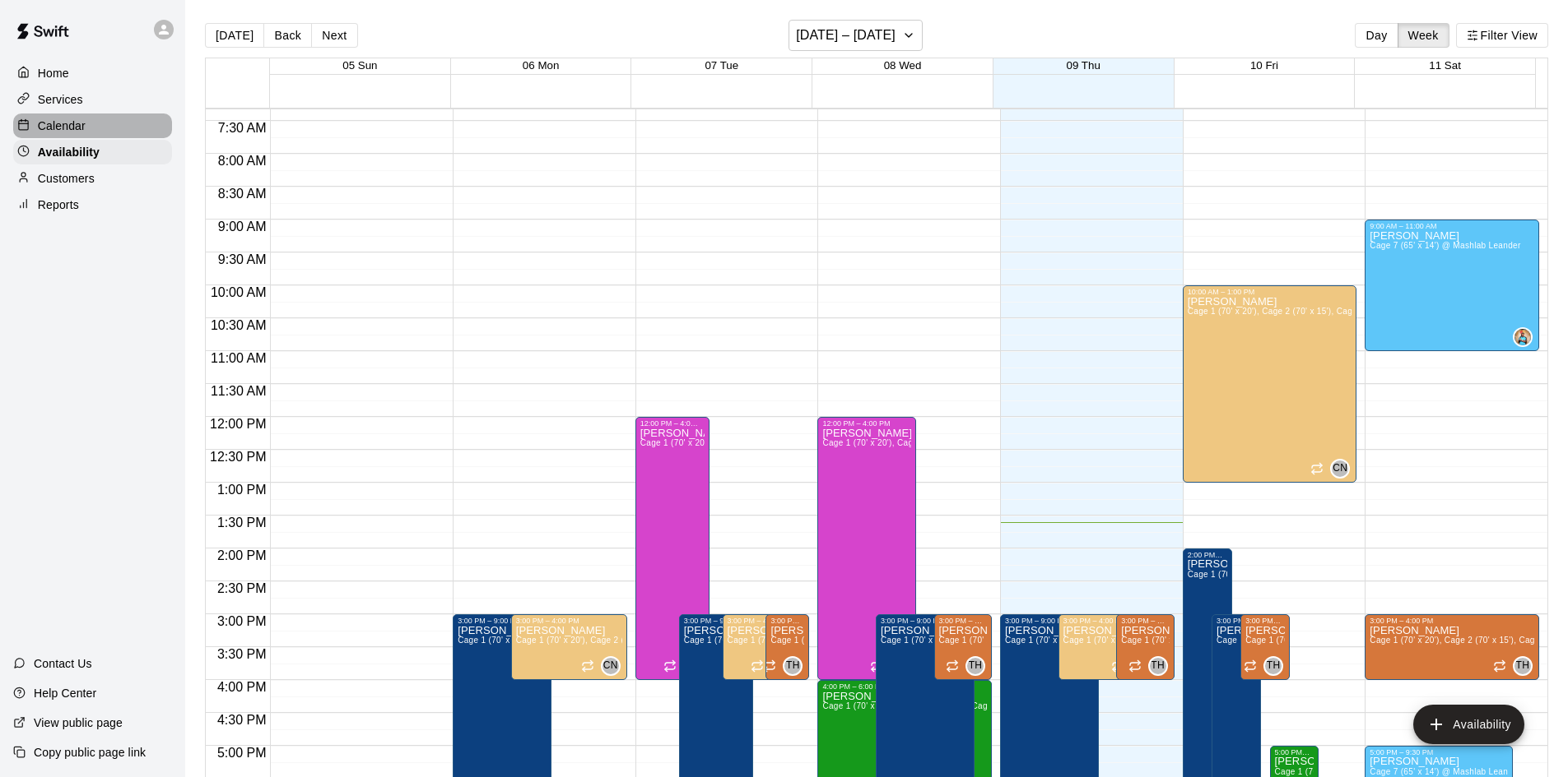
click at [98, 131] on div "Calendar" at bounding box center [93, 126] width 158 height 25
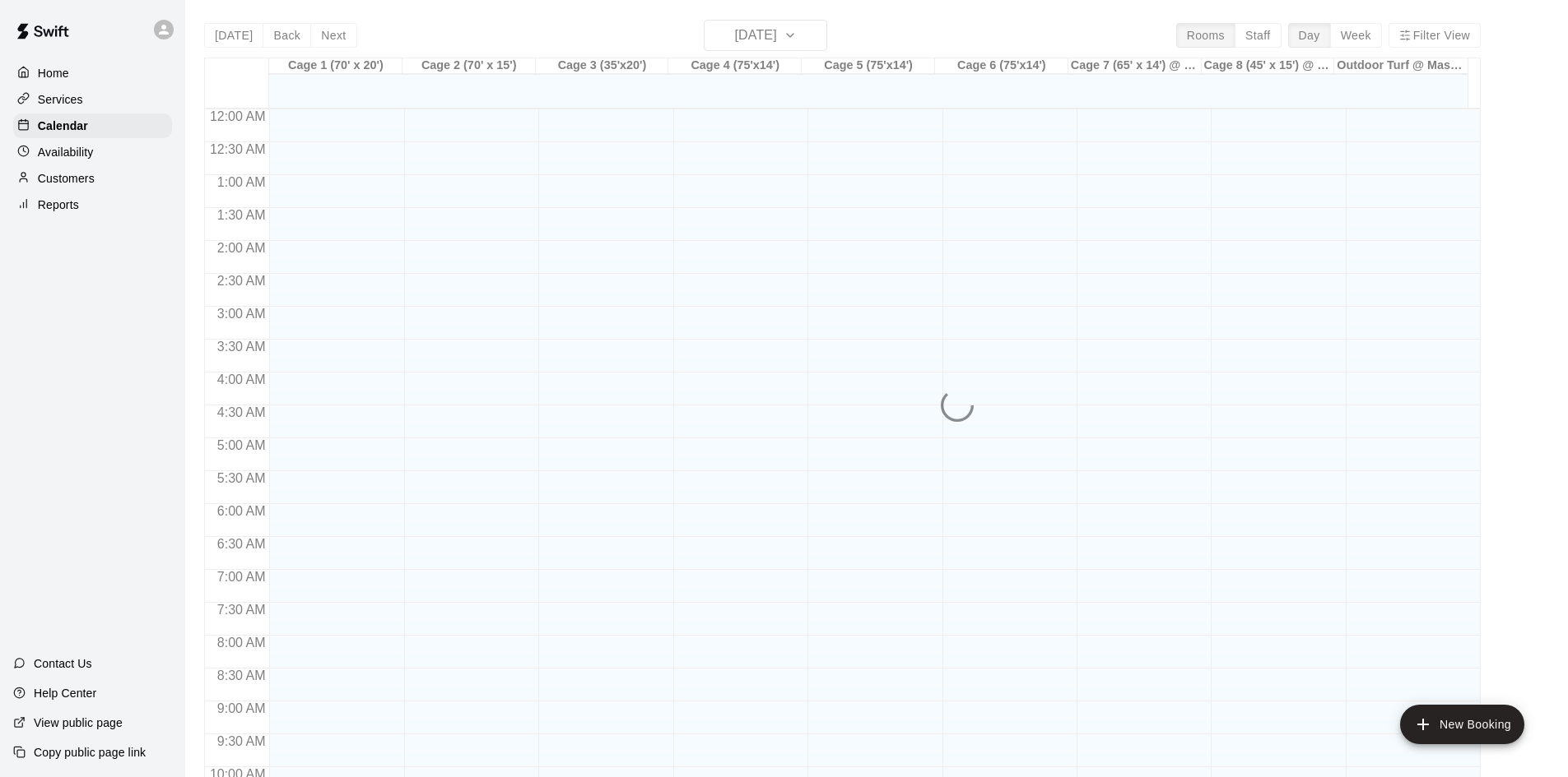
scroll to position [843, 0]
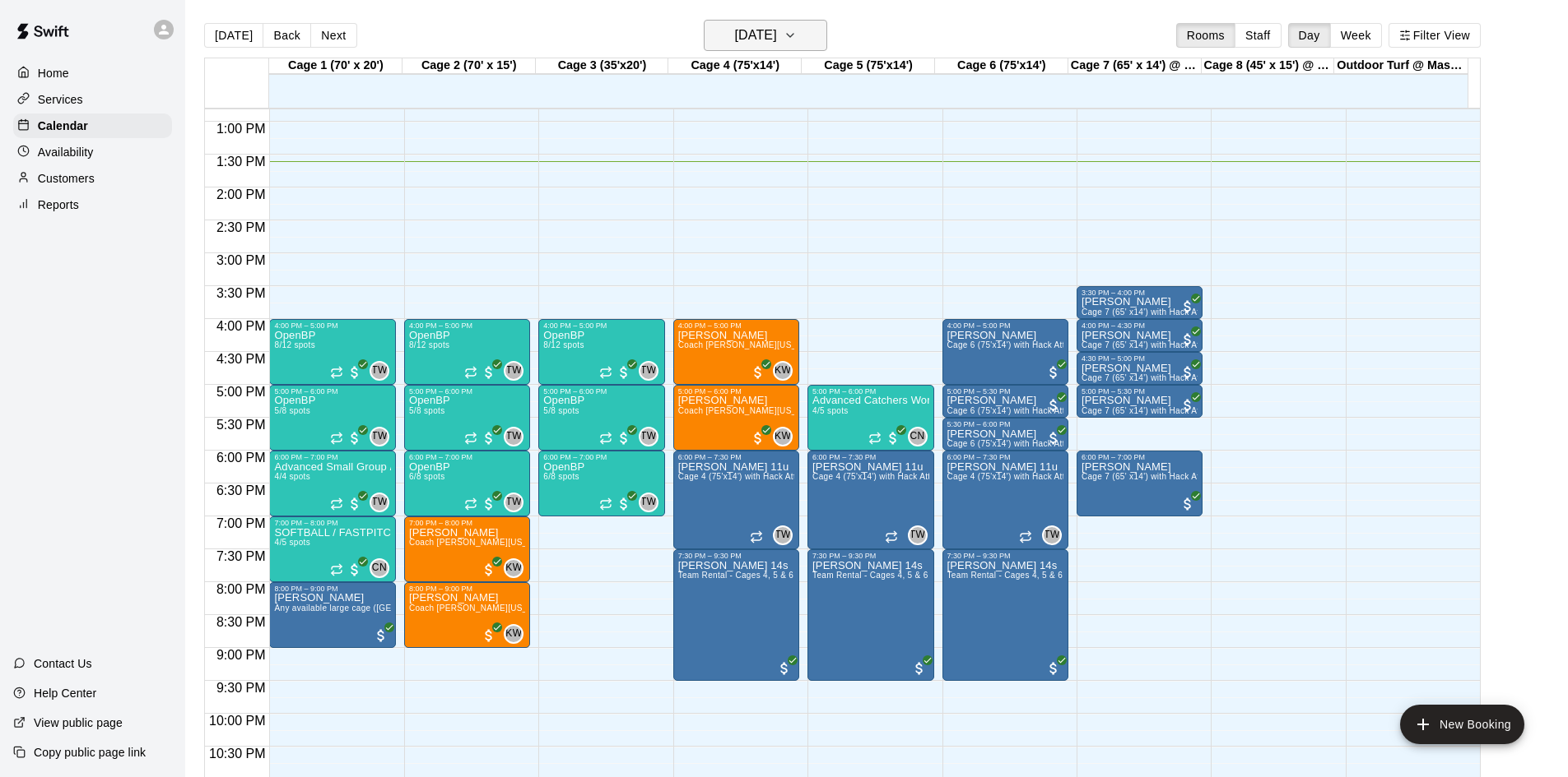
click at [776, 36] on h6 "[DATE]" at bounding box center [755, 36] width 42 height 23
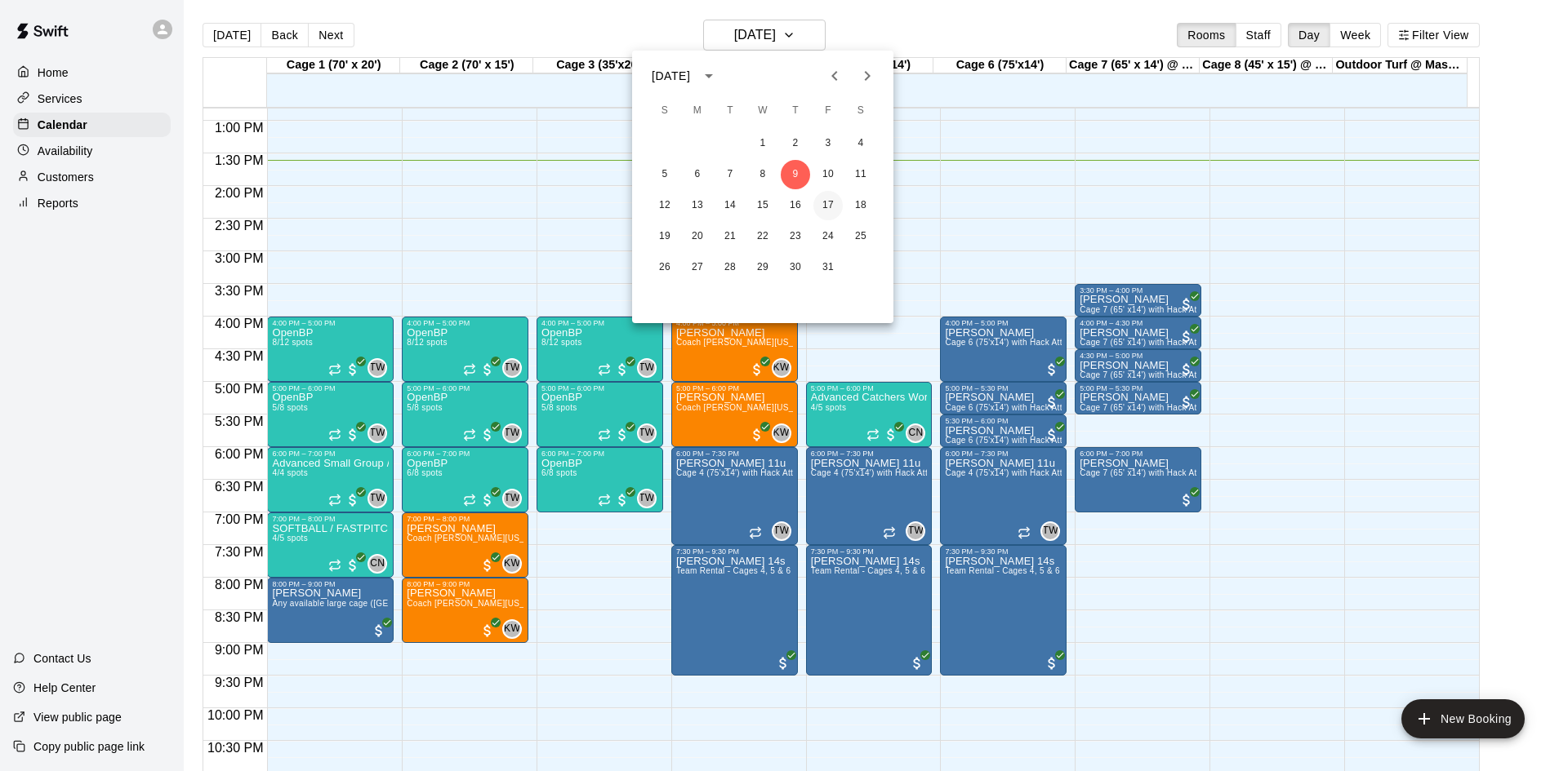
click at [829, 201] on button "17" at bounding box center [828, 205] width 29 height 29
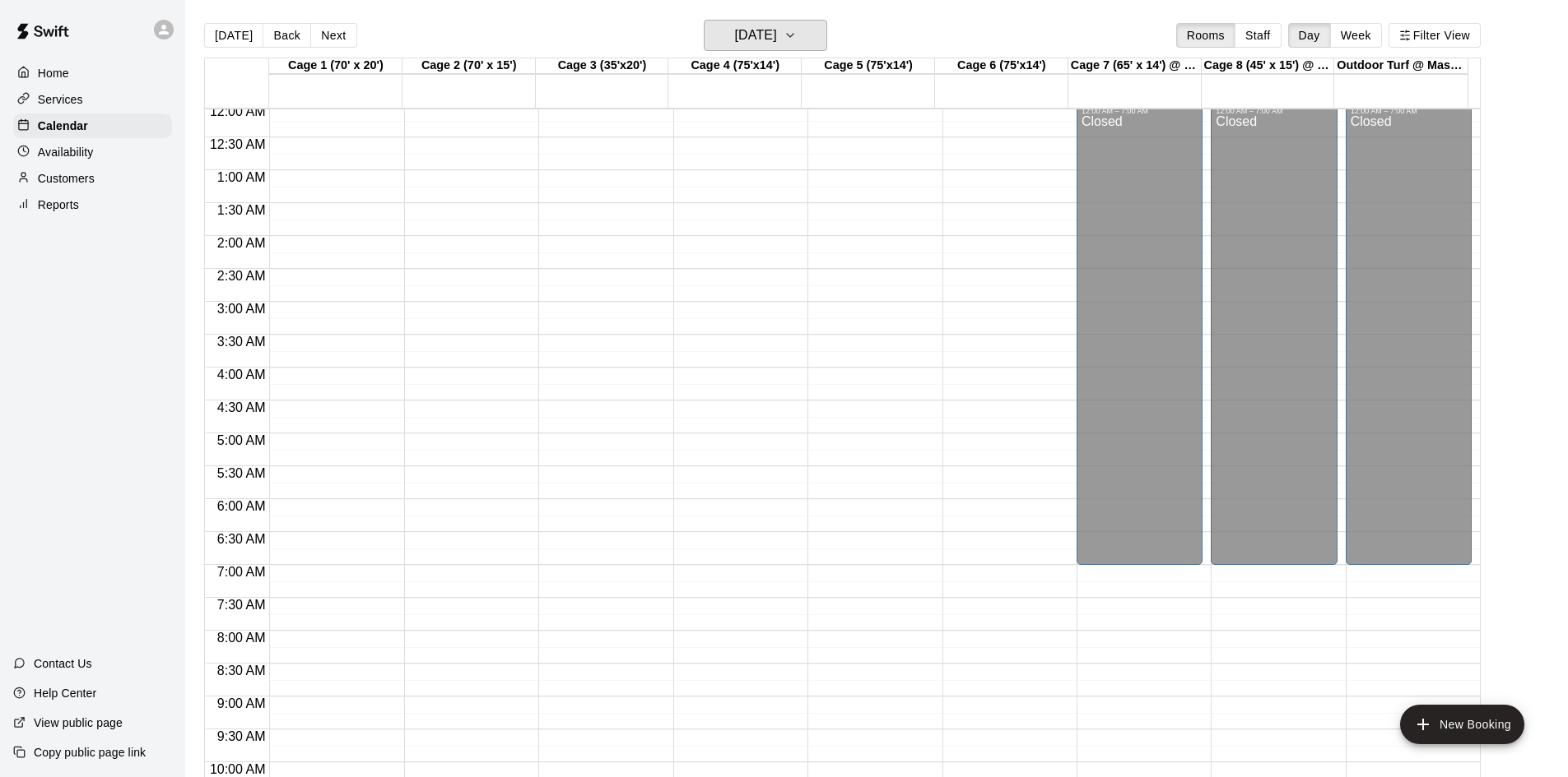
scroll to position [0, 0]
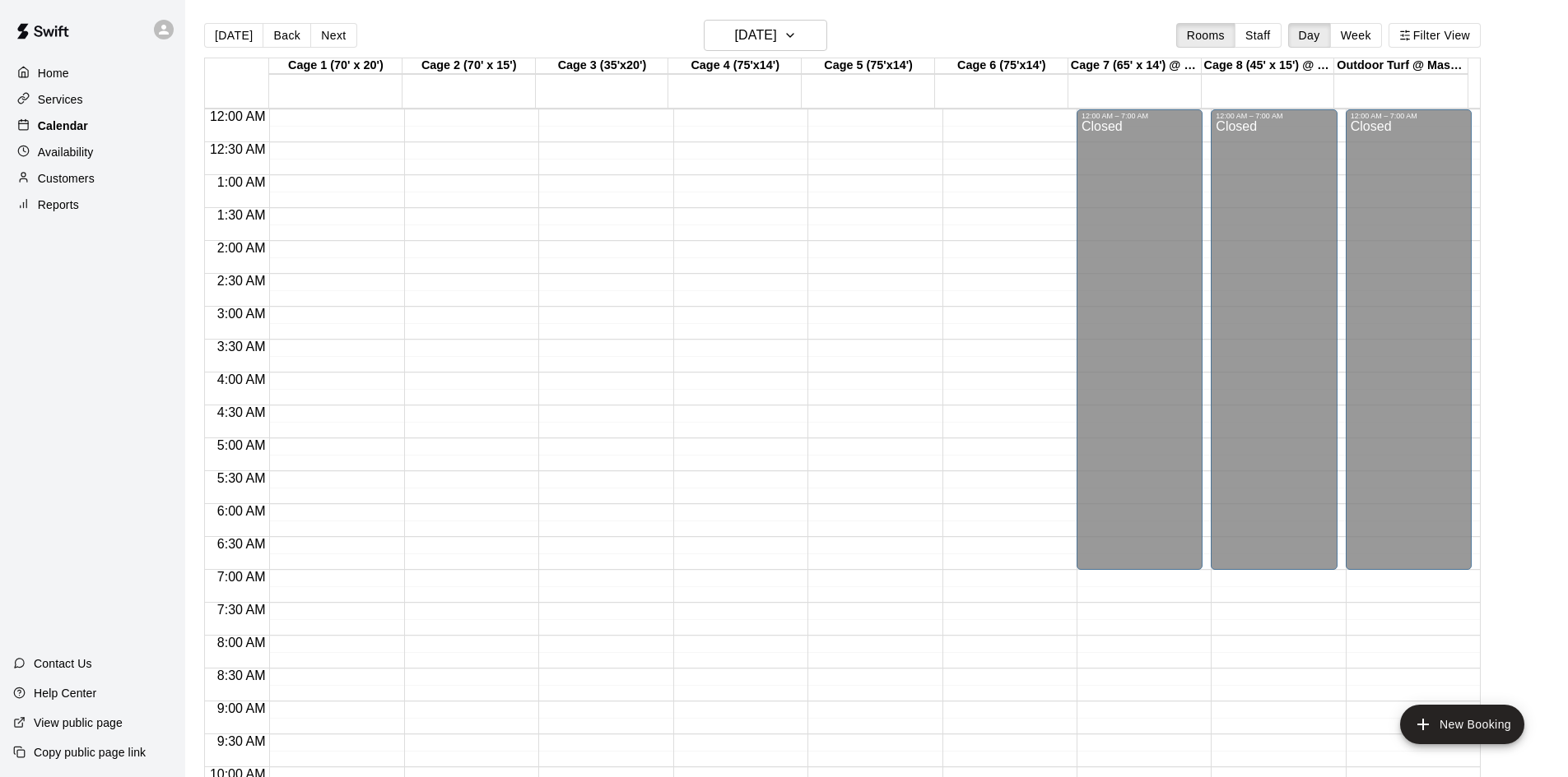
click at [80, 124] on p "Calendar" at bounding box center [63, 125] width 50 height 16
click at [735, 38] on h6 "[DATE]" at bounding box center [755, 36] width 42 height 23
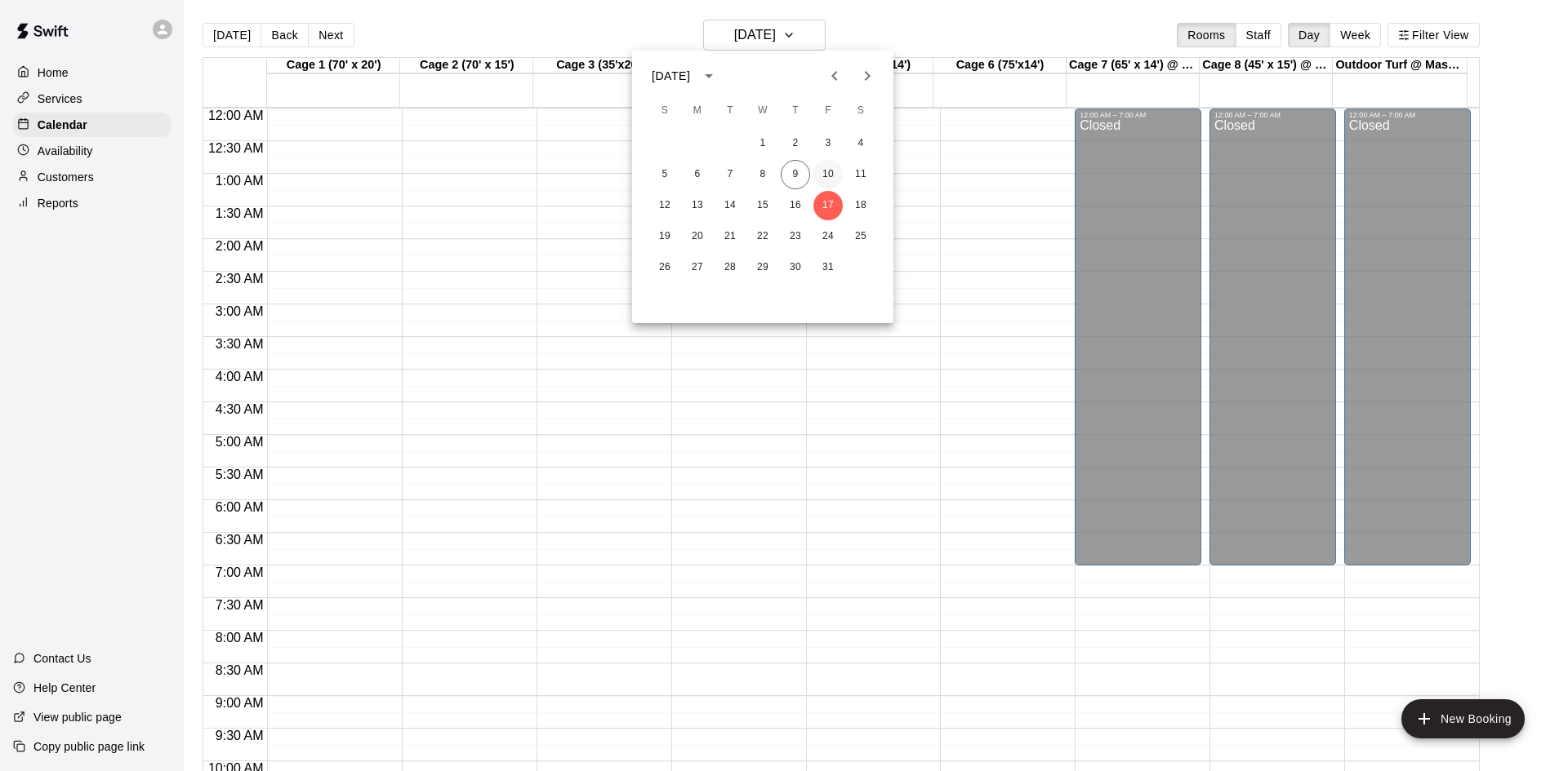
click at [824, 178] on button "10" at bounding box center [828, 174] width 29 height 29
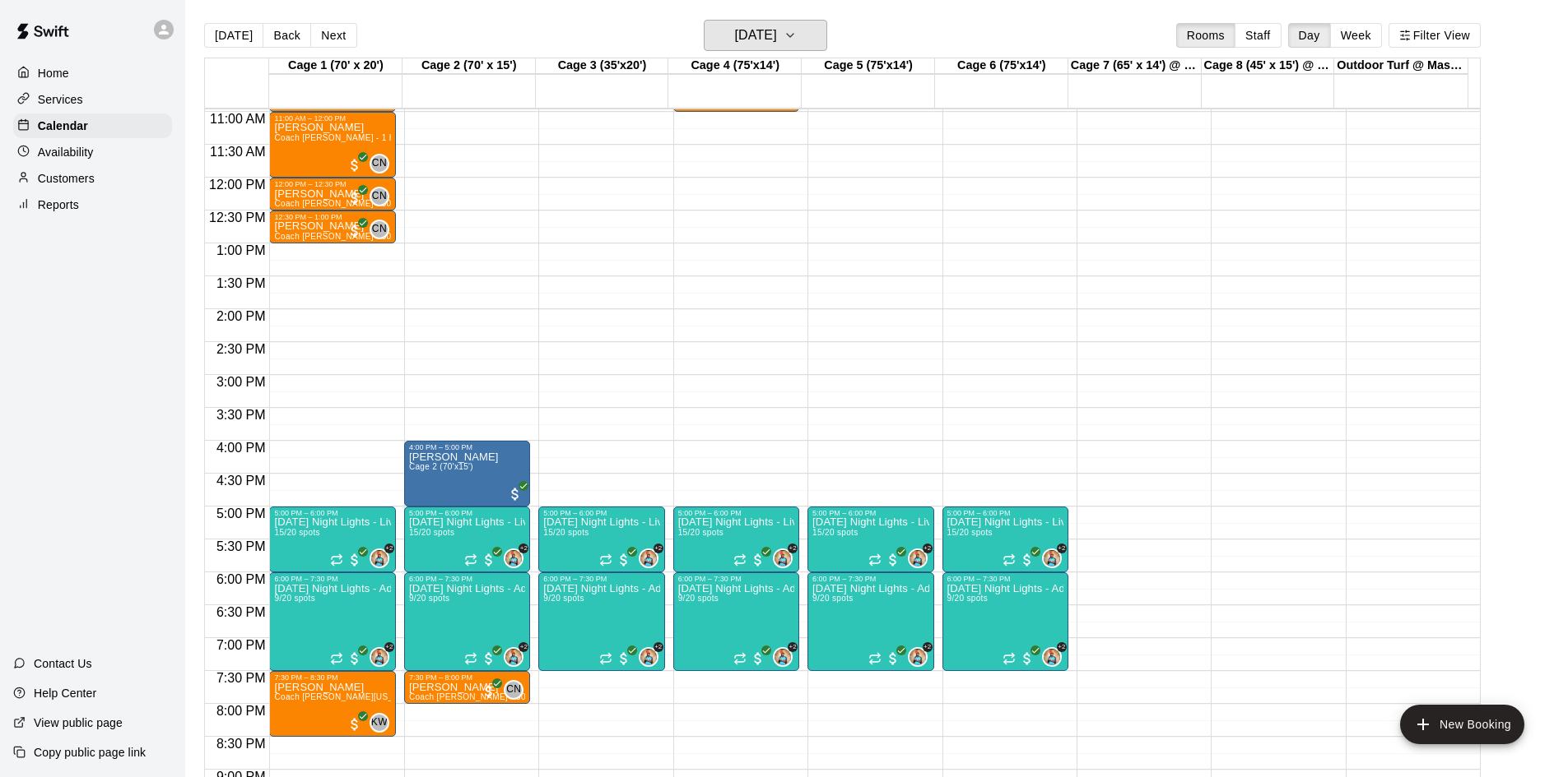
scroll to position [647, 0]
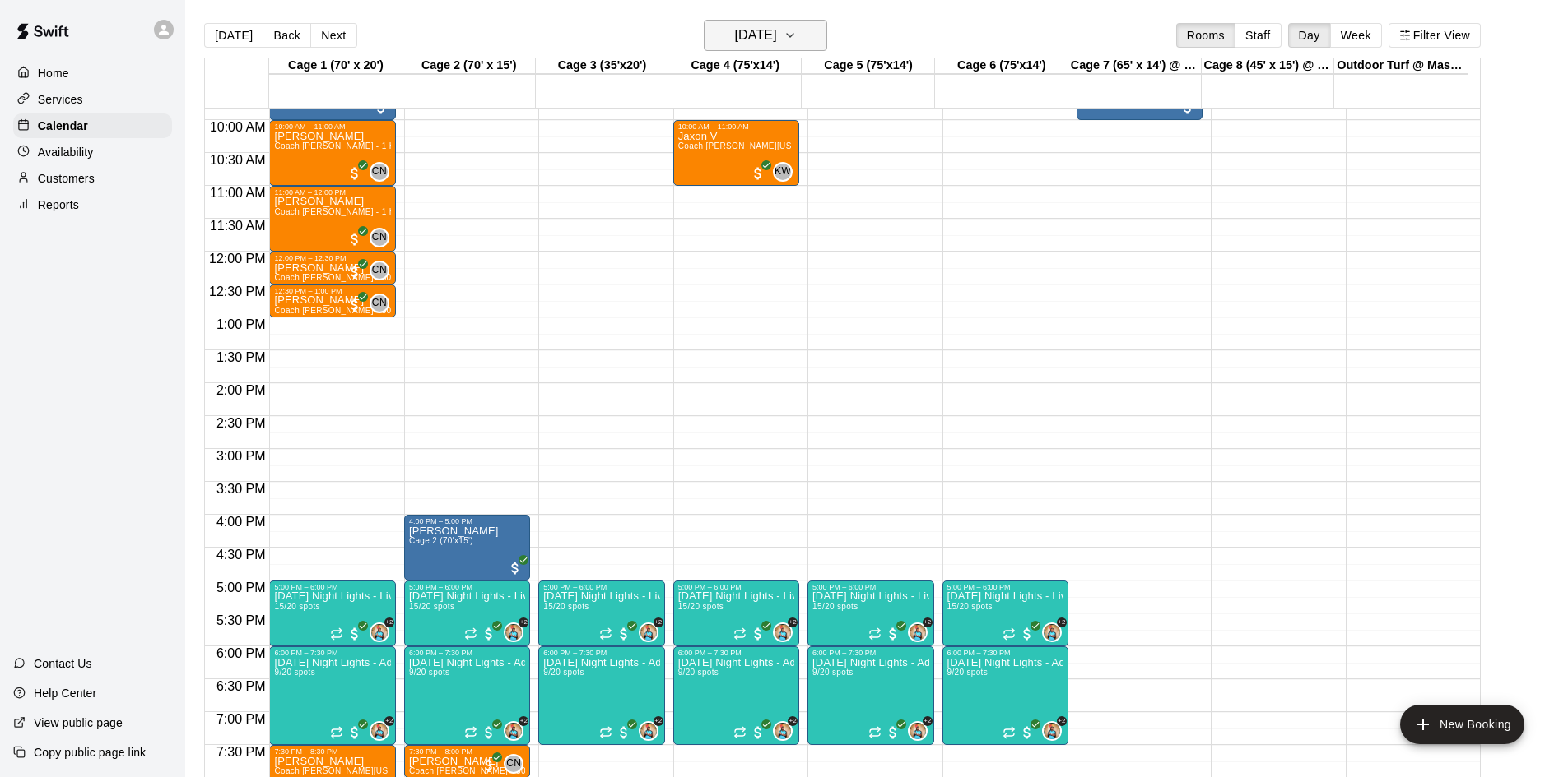
click at [818, 35] on button "[DATE]" at bounding box center [765, 35] width 124 height 31
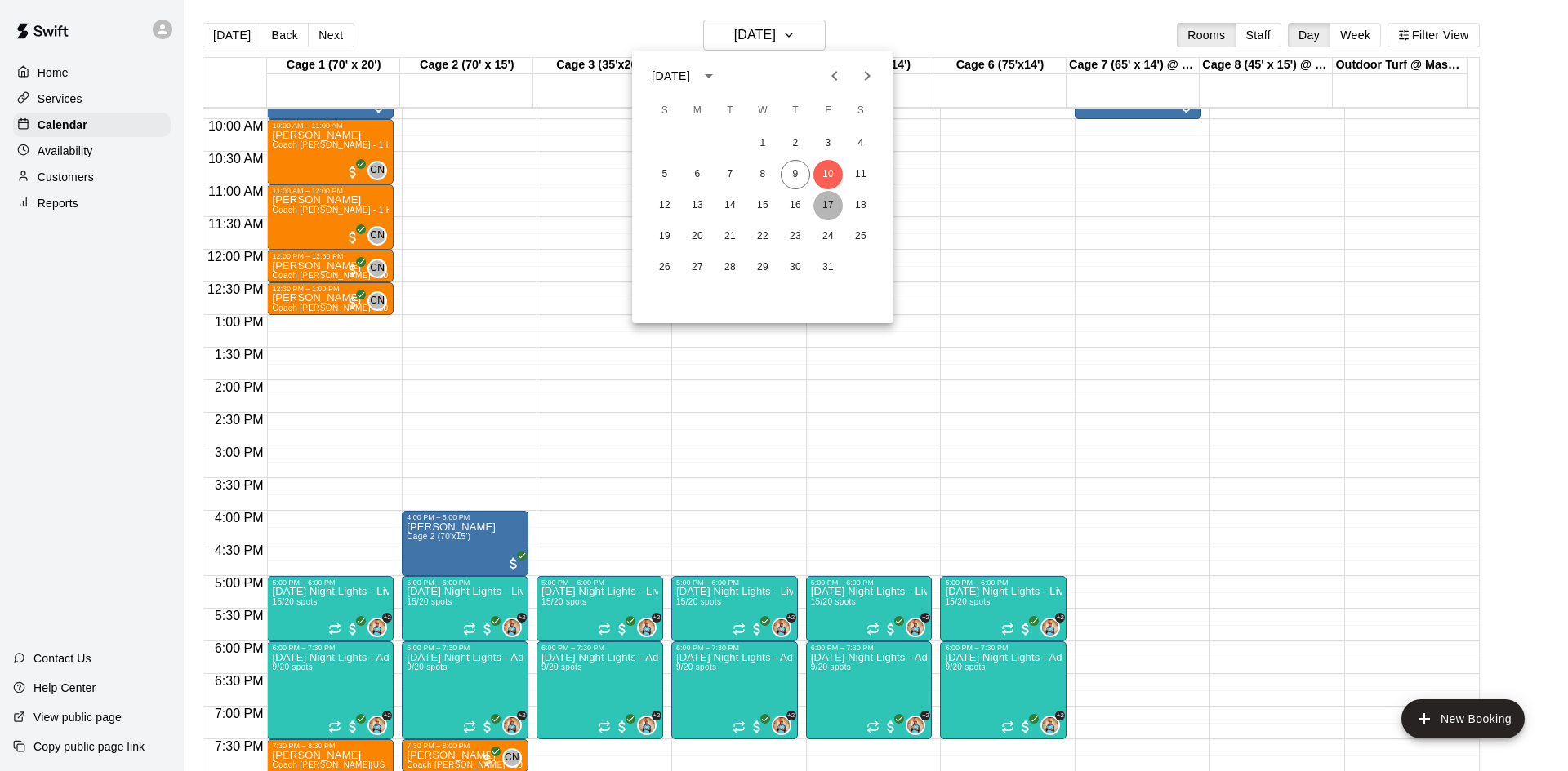
click at [826, 202] on button "17" at bounding box center [828, 205] width 29 height 29
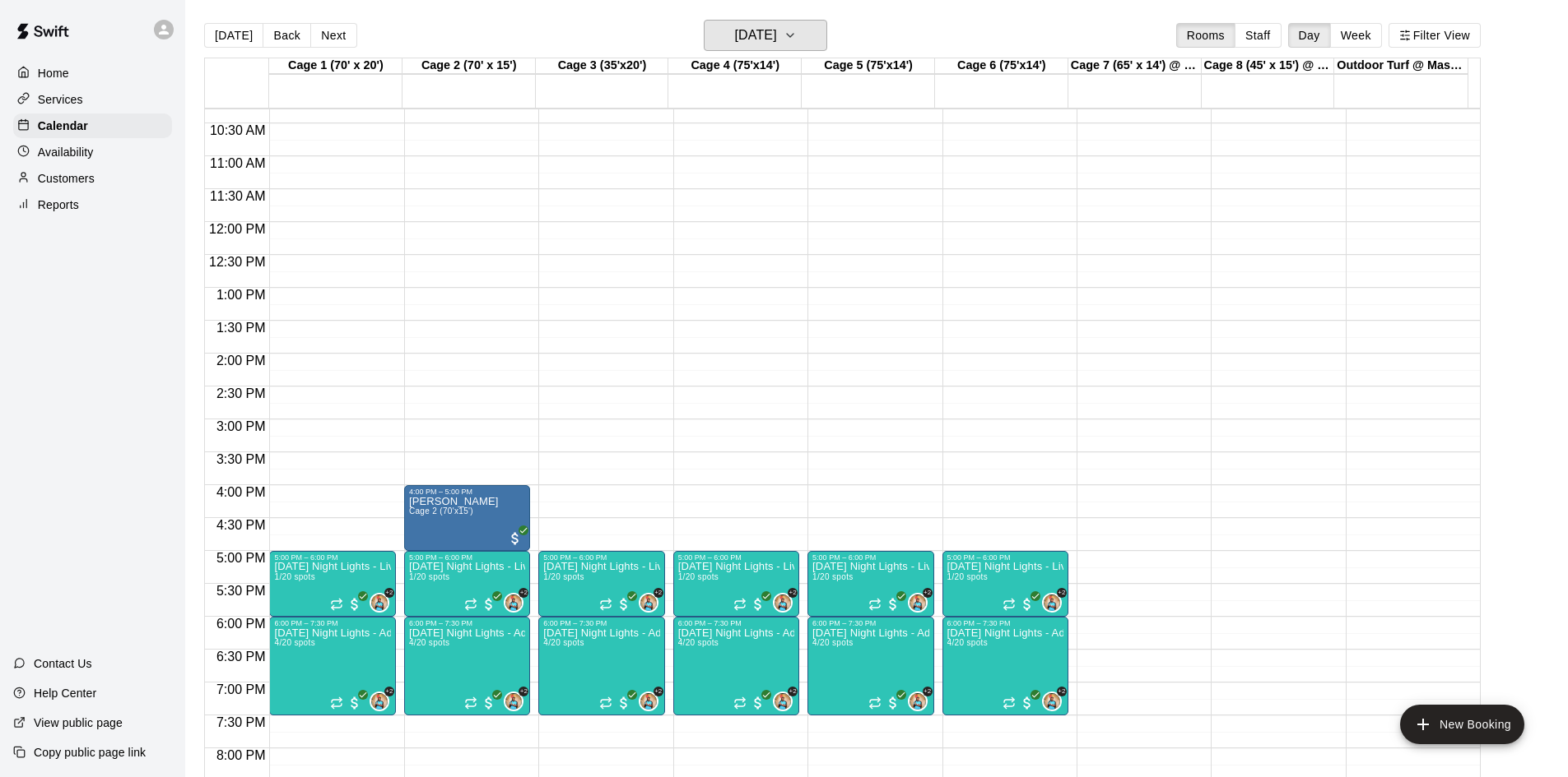
scroll to position [730, 0]
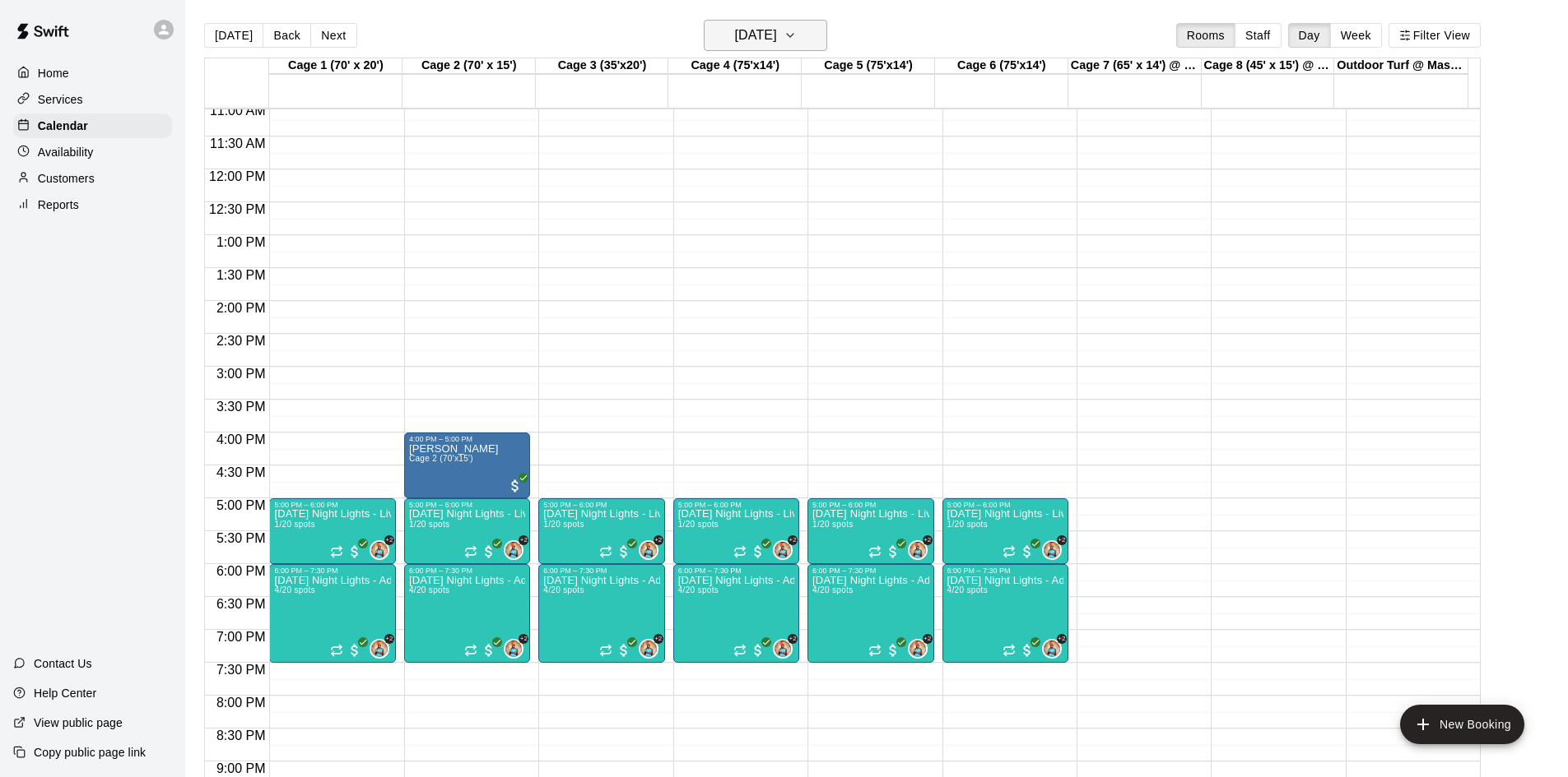
click at [775, 29] on h6 "[DATE]" at bounding box center [755, 36] width 42 height 23
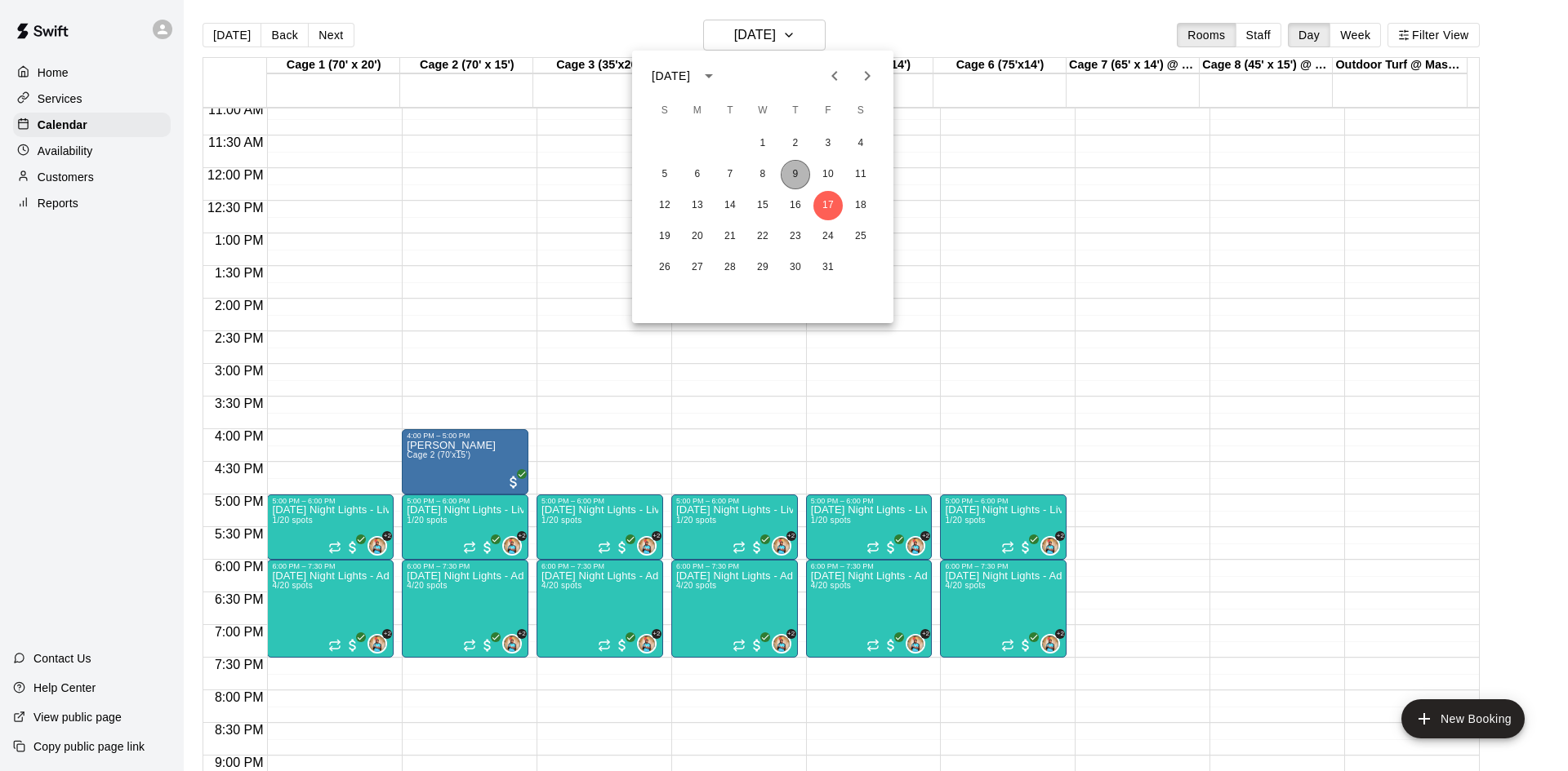
click at [795, 173] on button "9" at bounding box center [795, 174] width 29 height 29
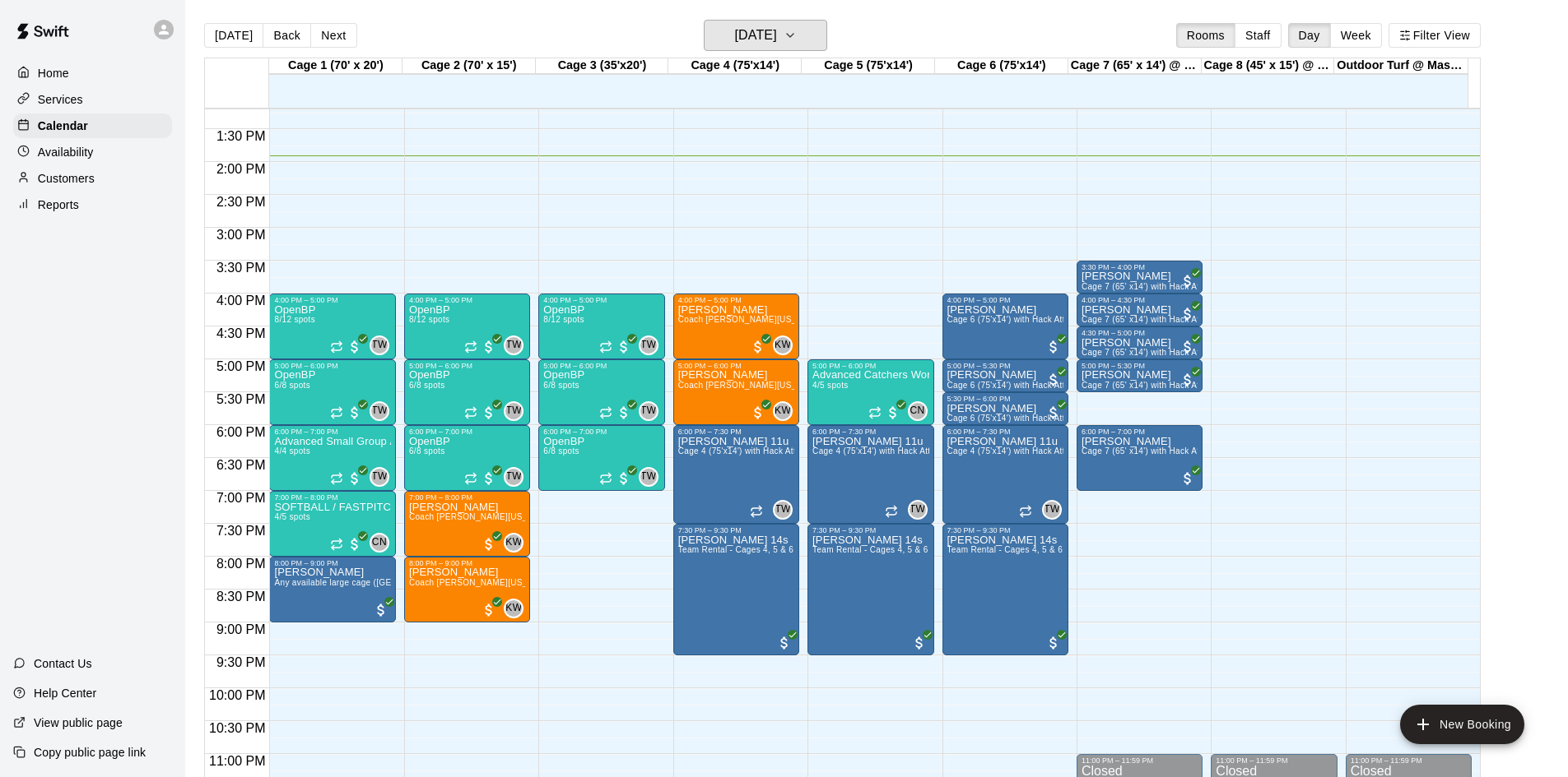
scroll to position [894, 0]
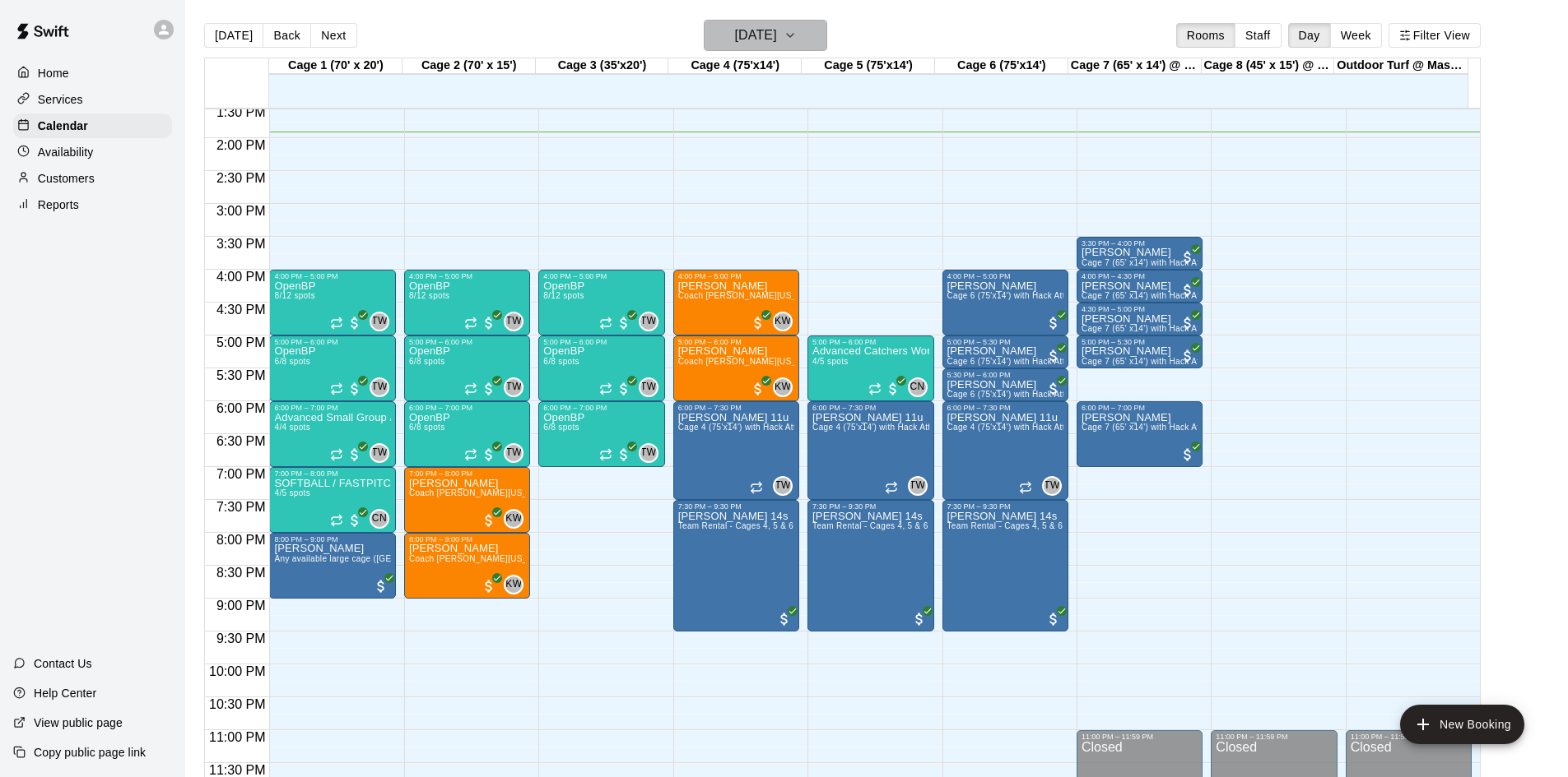
click at [776, 32] on h6 "[DATE]" at bounding box center [755, 36] width 42 height 23
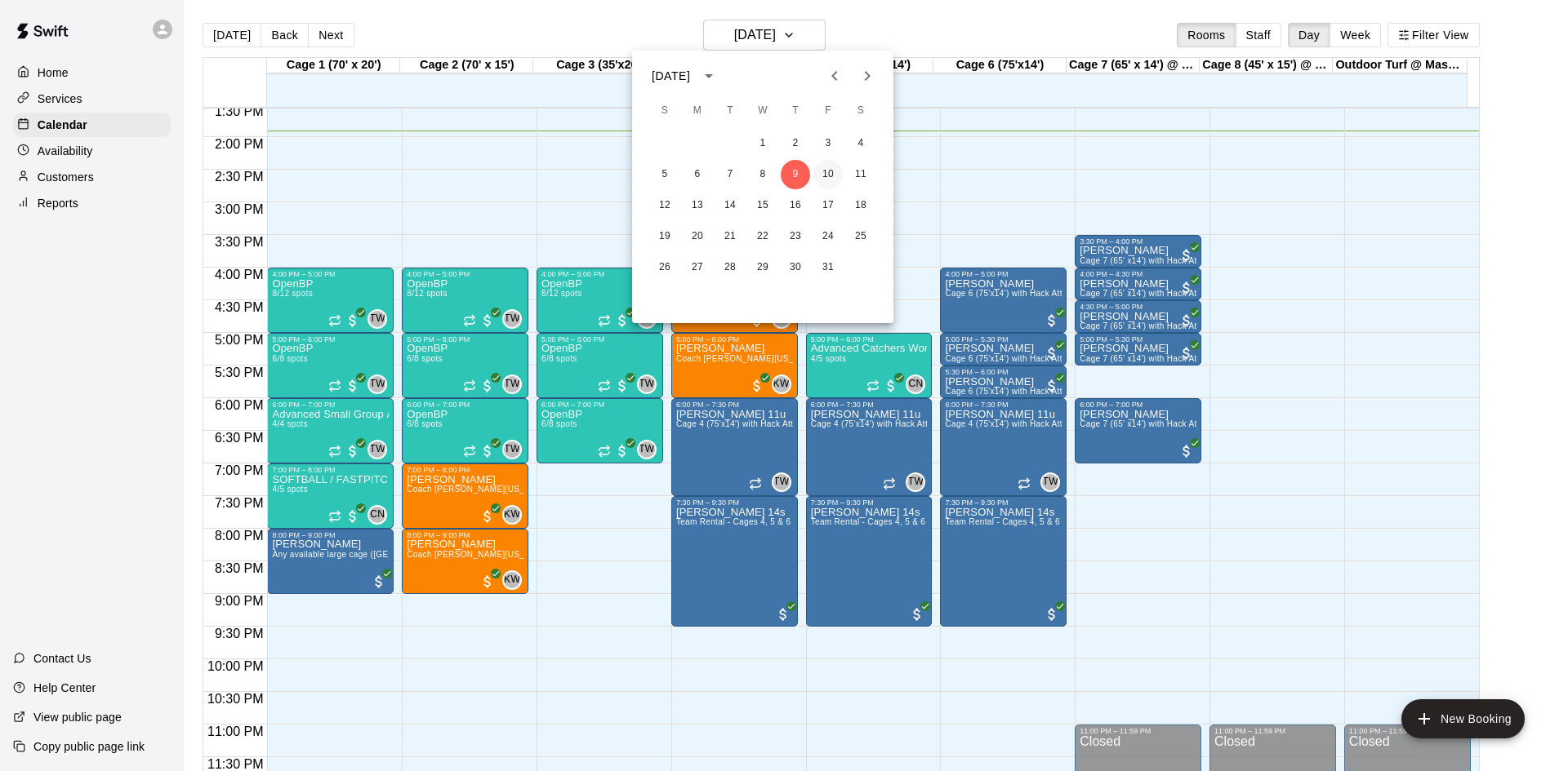
click at [824, 176] on button "10" at bounding box center [828, 174] width 29 height 29
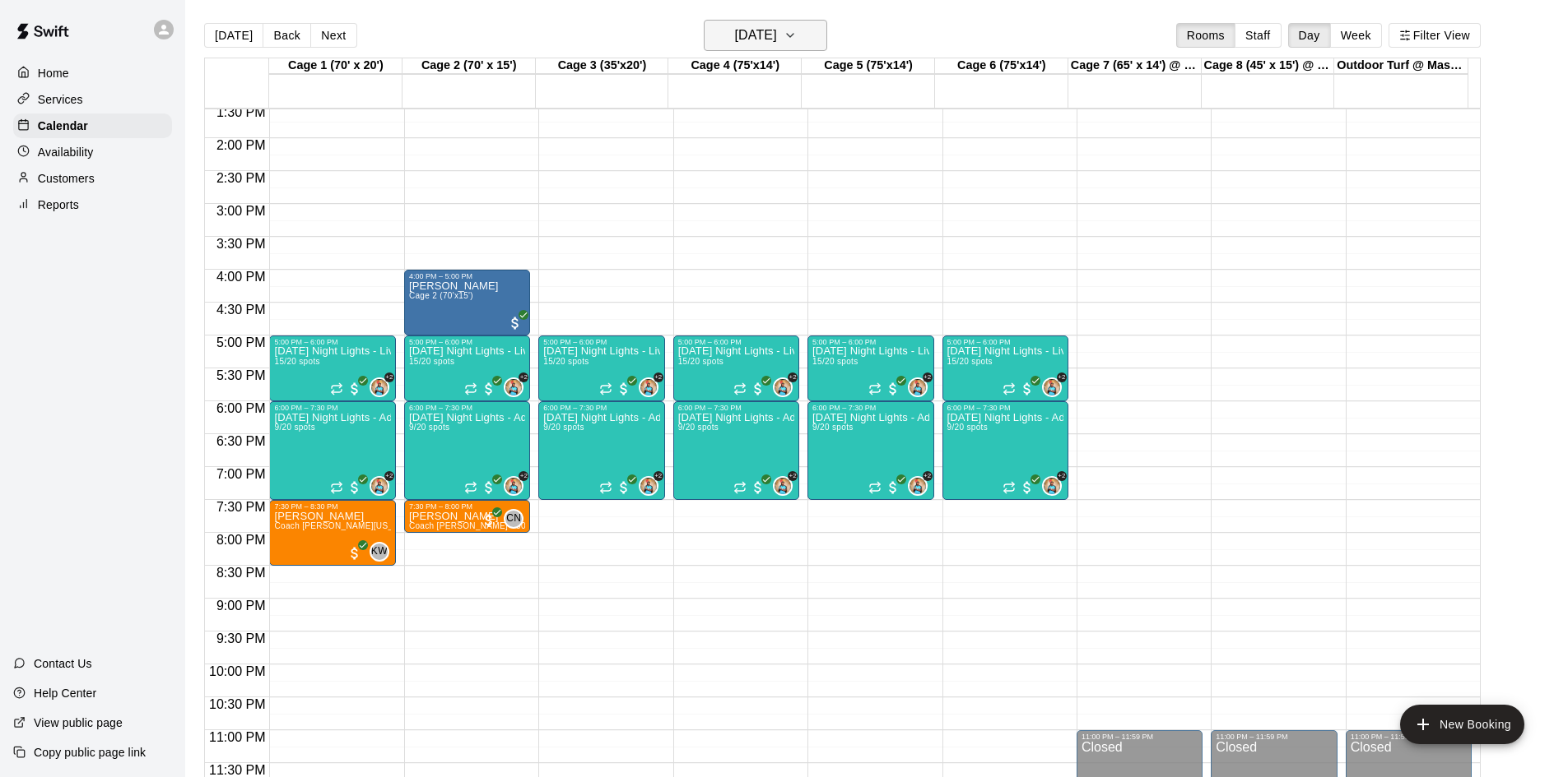
click at [776, 41] on h6 "[DATE]" at bounding box center [755, 36] width 42 height 23
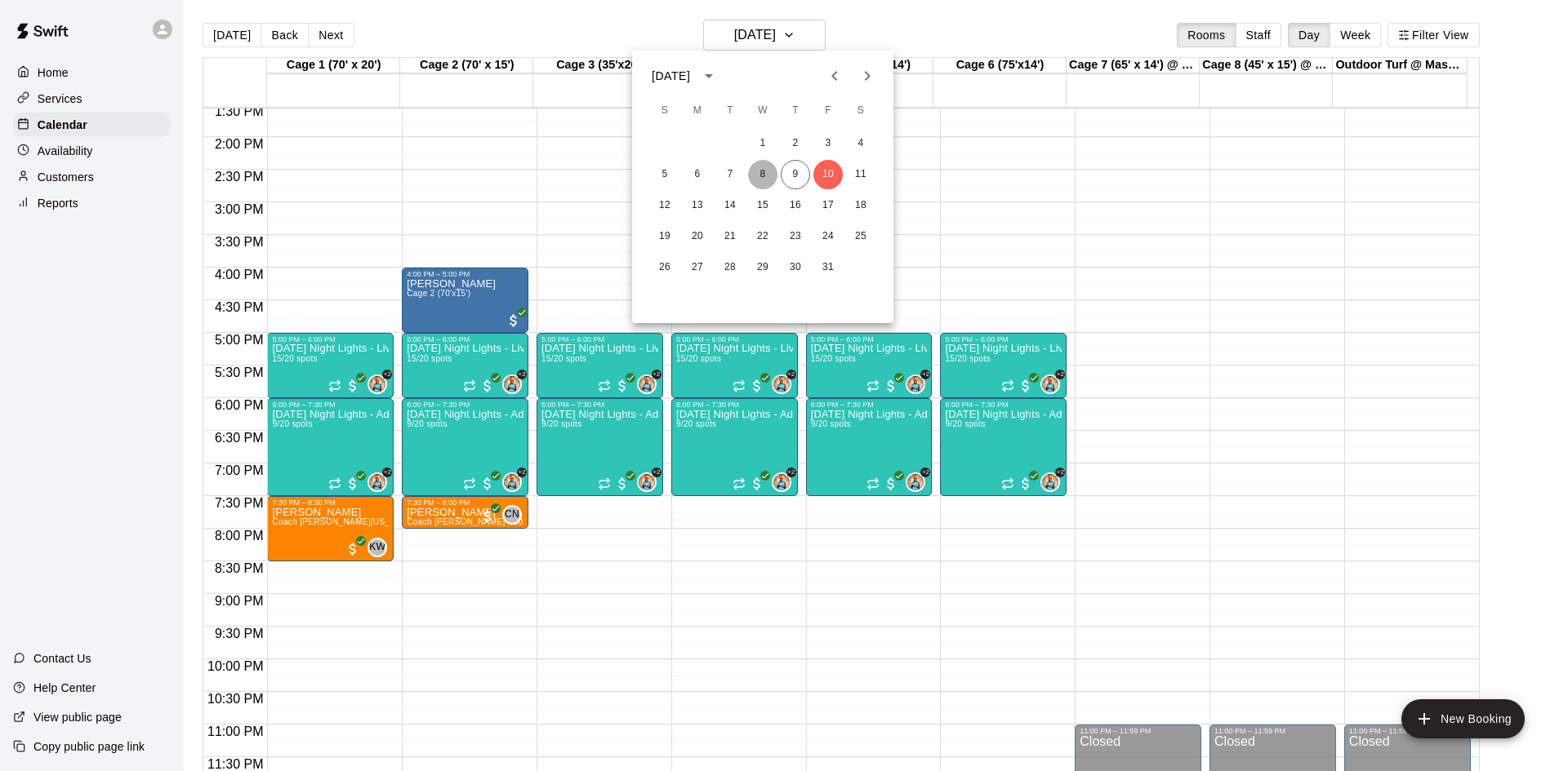
click at [759, 174] on button "8" at bounding box center [762, 174] width 29 height 29
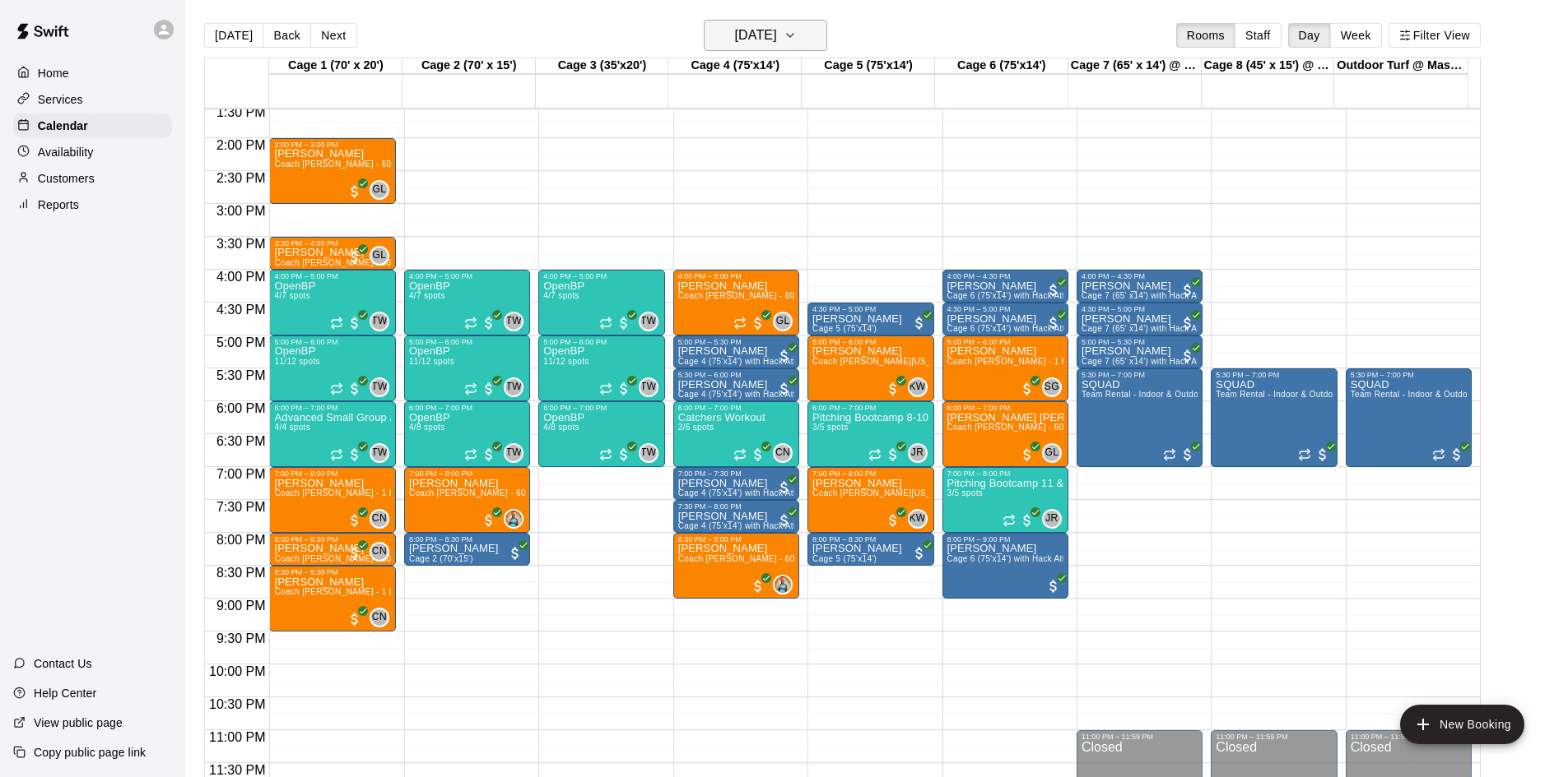
click at [776, 32] on h6 "[DATE]" at bounding box center [755, 36] width 42 height 23
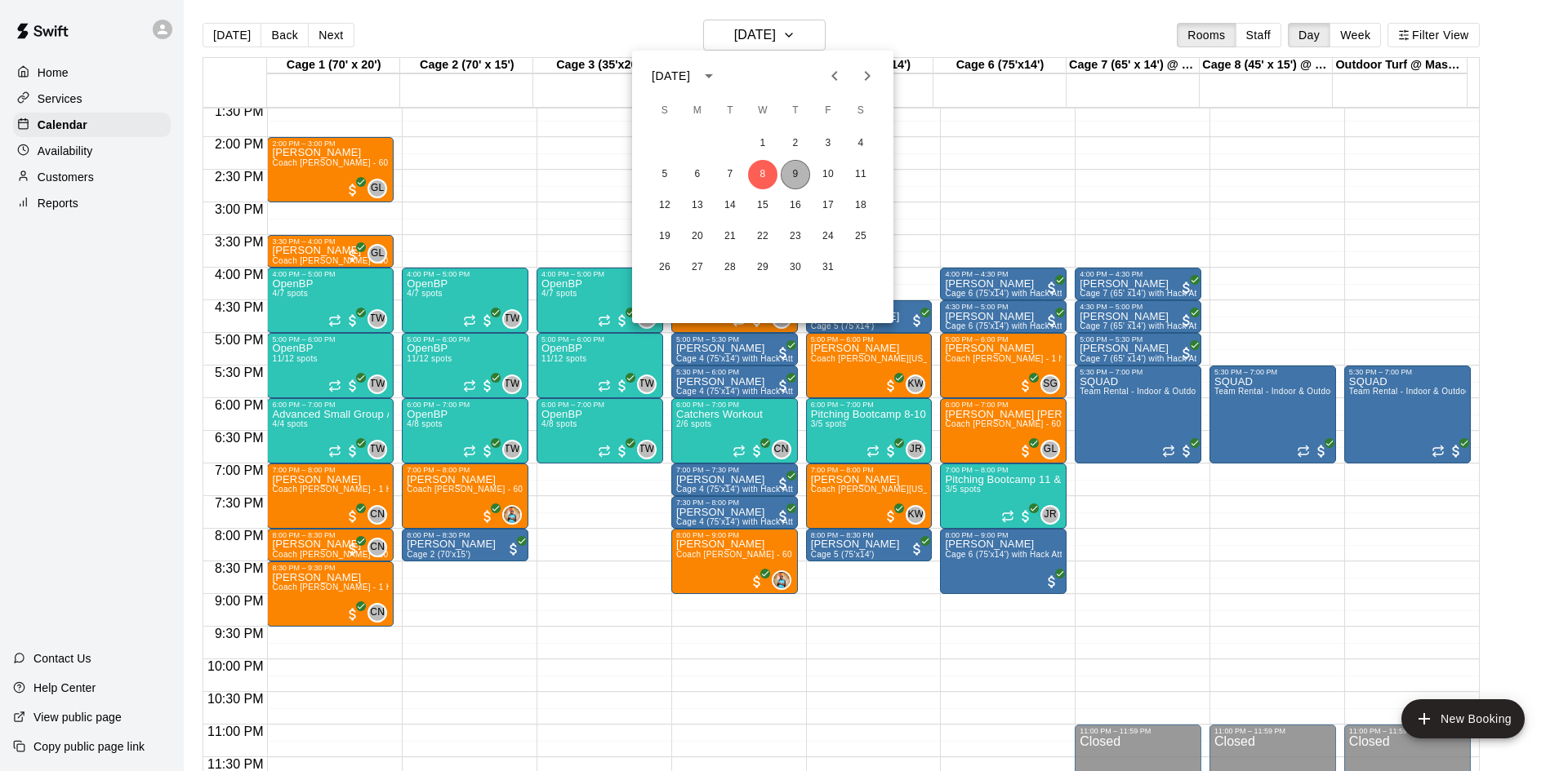
click at [799, 170] on button "9" at bounding box center [795, 174] width 29 height 29
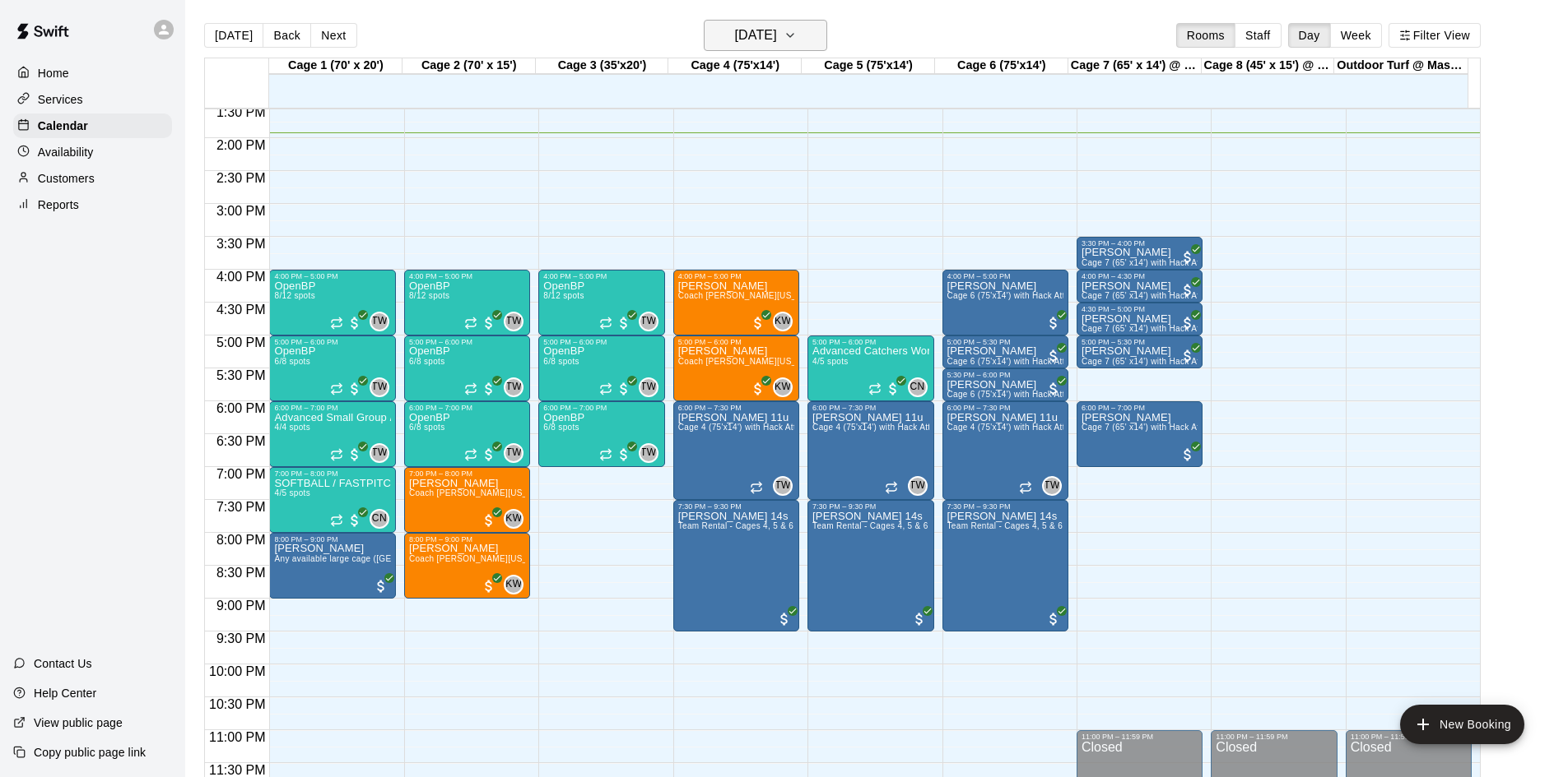
click at [755, 46] on h6 "[DATE]" at bounding box center [755, 36] width 42 height 23
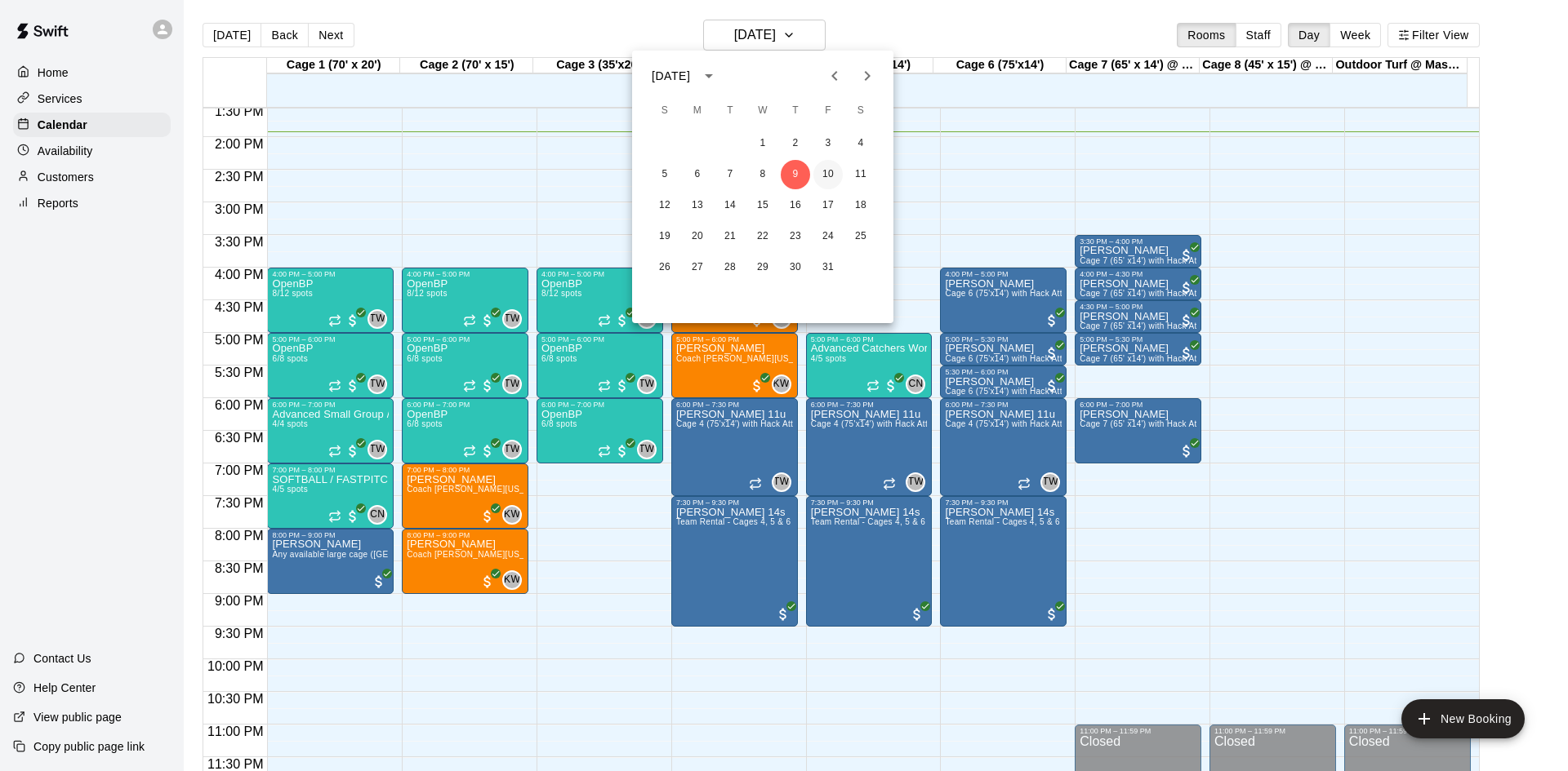
click at [818, 168] on button "10" at bounding box center [828, 174] width 29 height 29
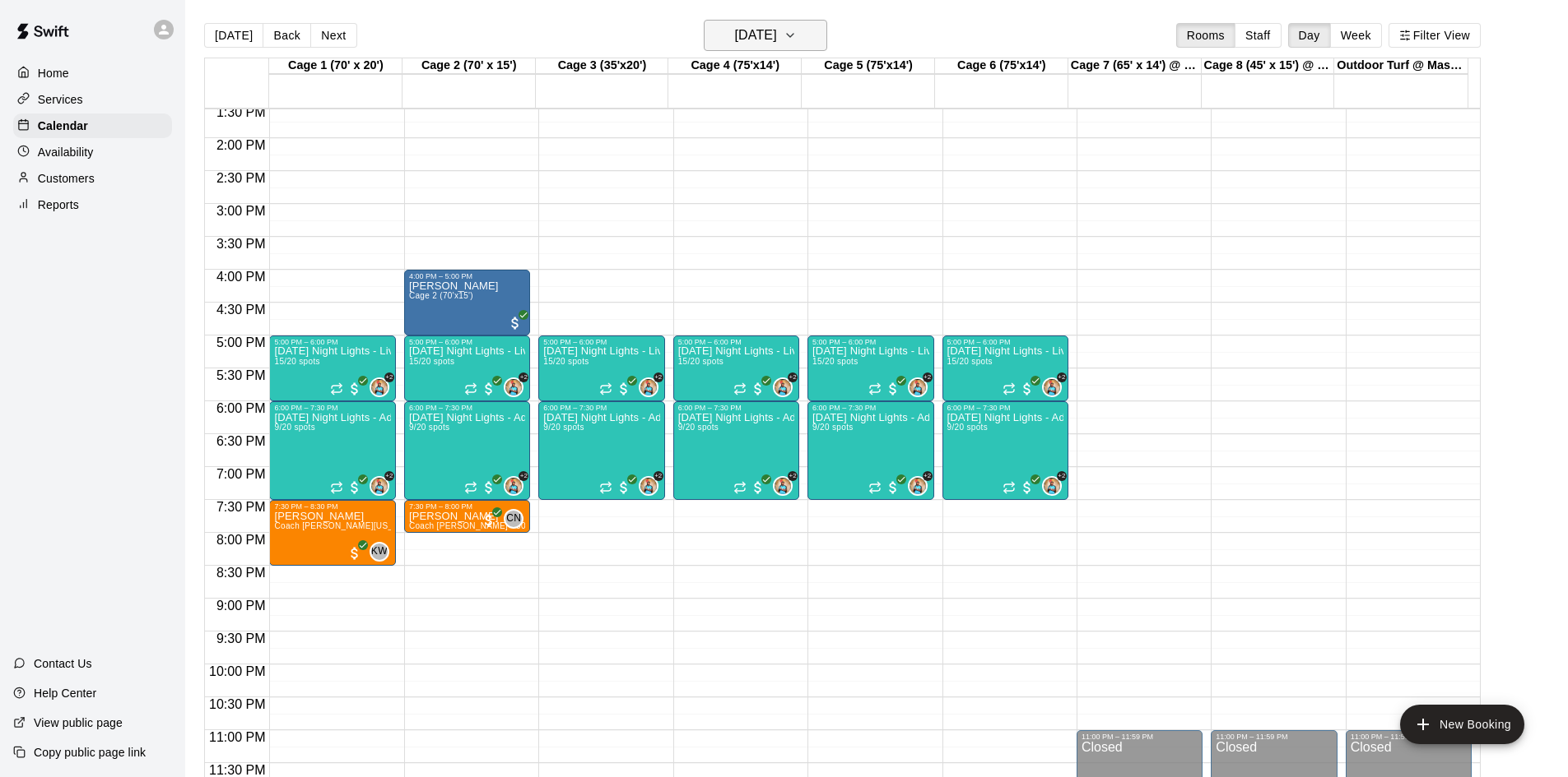
click at [760, 30] on h6 "[DATE]" at bounding box center [755, 36] width 42 height 23
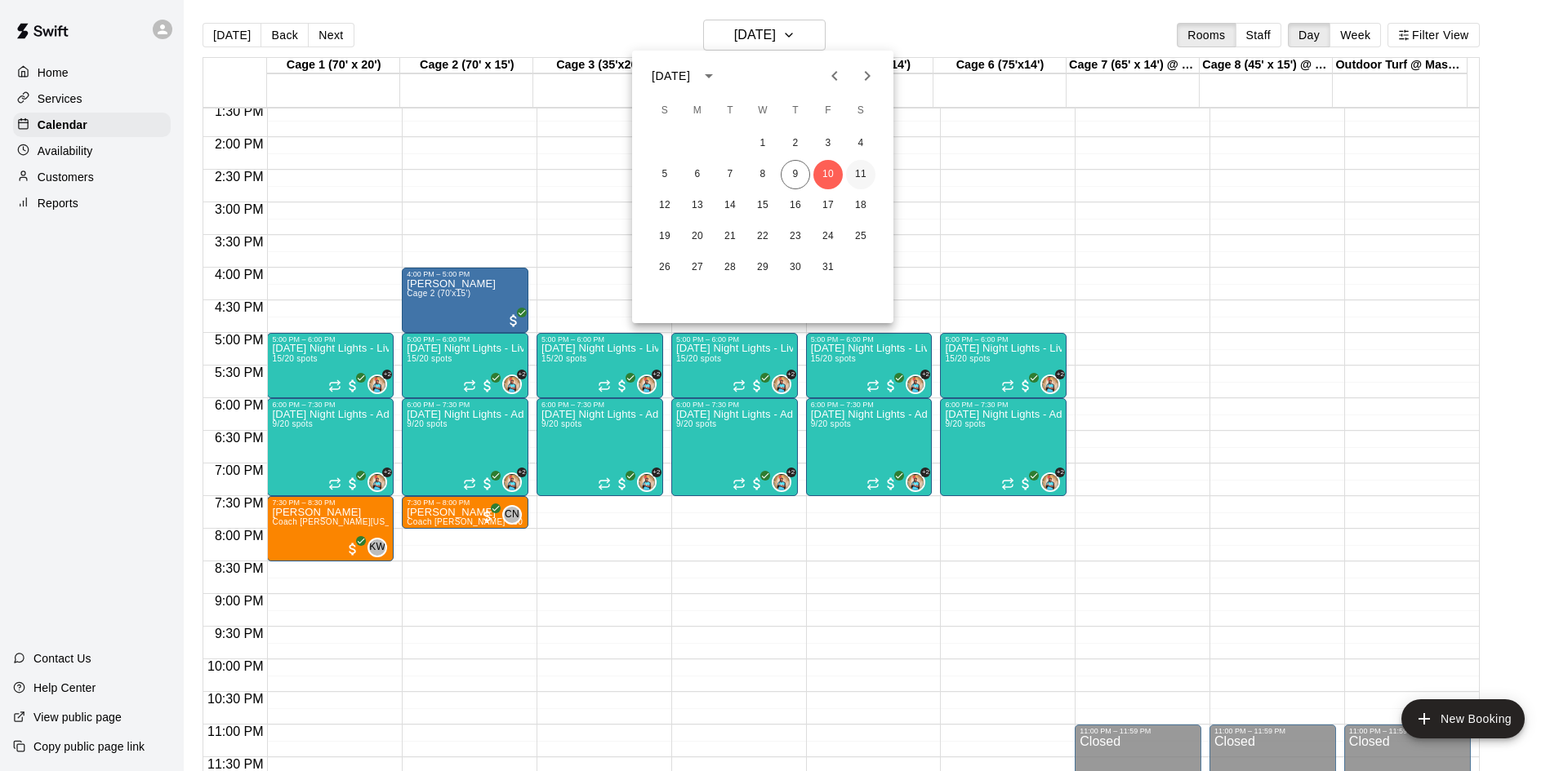
click at [851, 171] on button "11" at bounding box center [860, 174] width 29 height 29
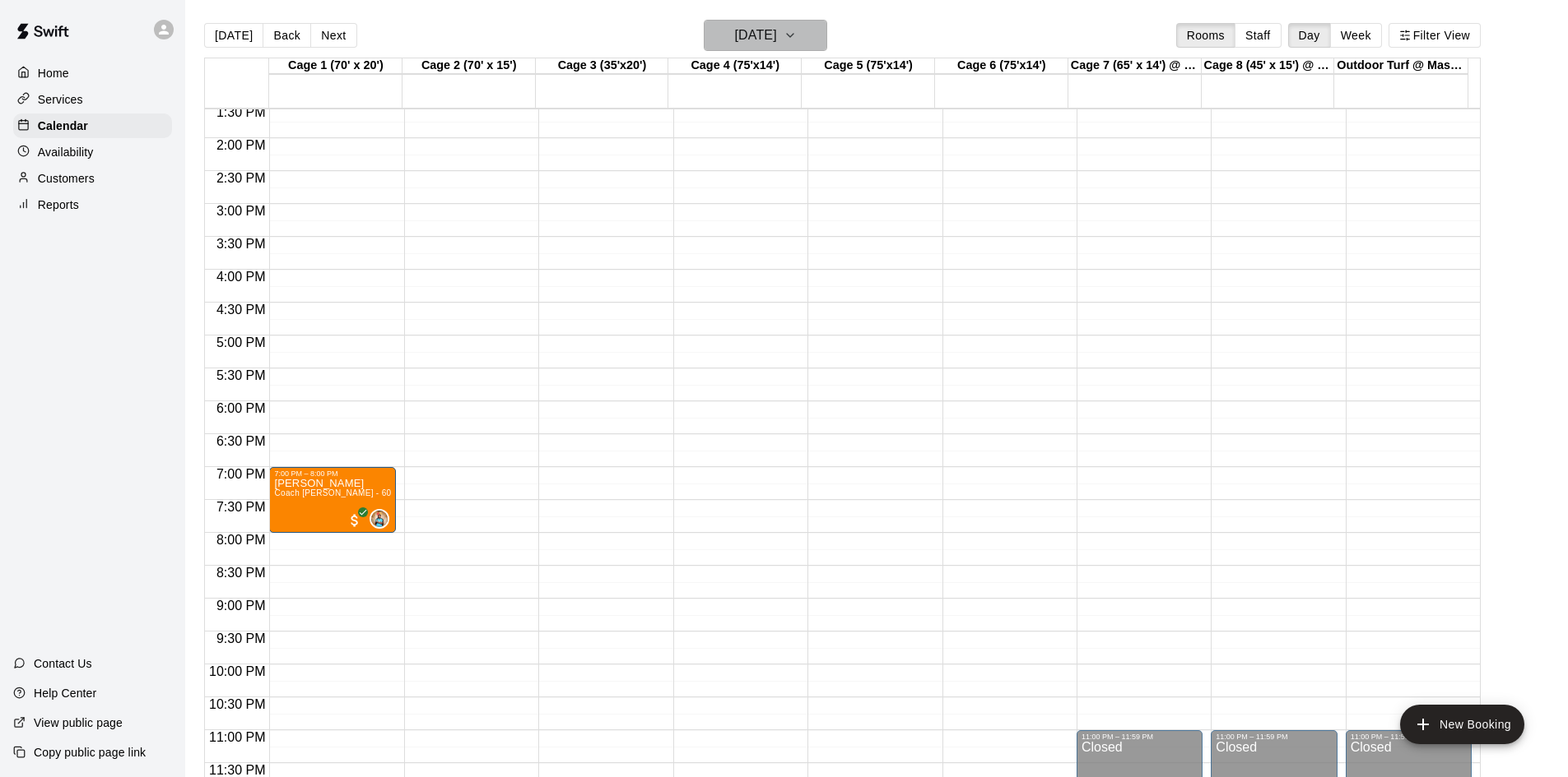
click at [766, 36] on h6 "[DATE]" at bounding box center [755, 36] width 42 height 23
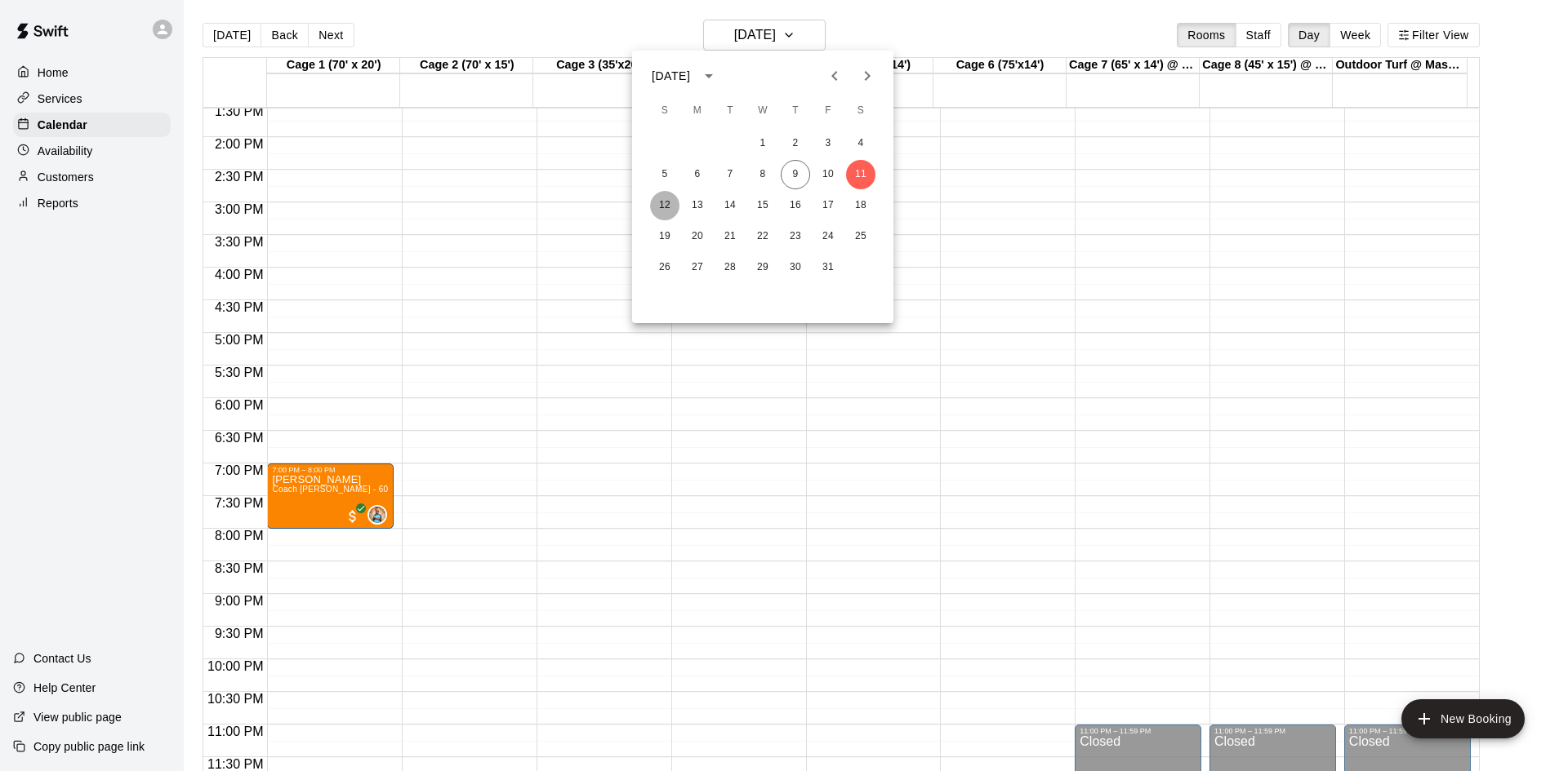
click at [669, 211] on button "12" at bounding box center [664, 205] width 29 height 29
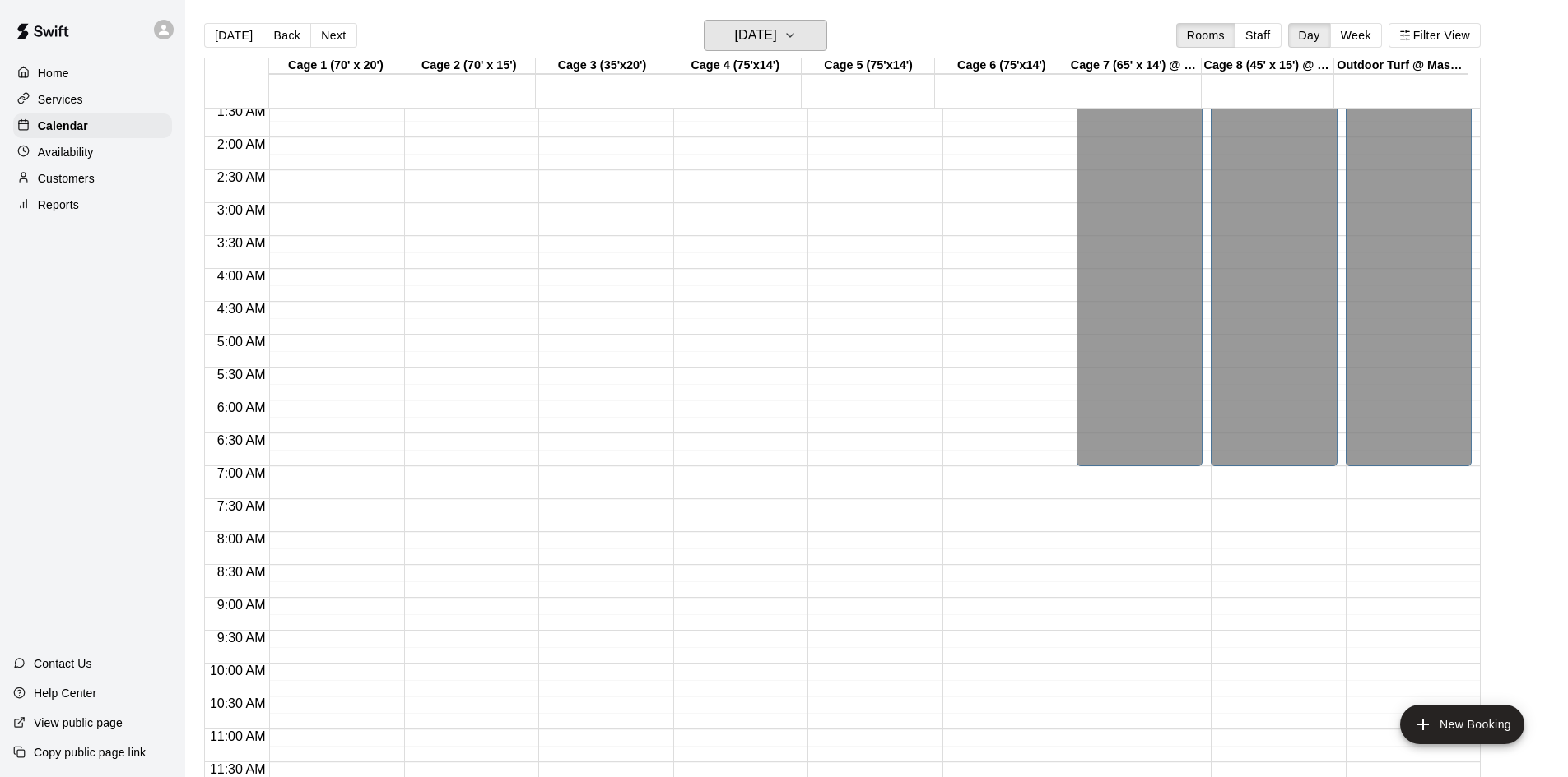
scroll to position [71, 0]
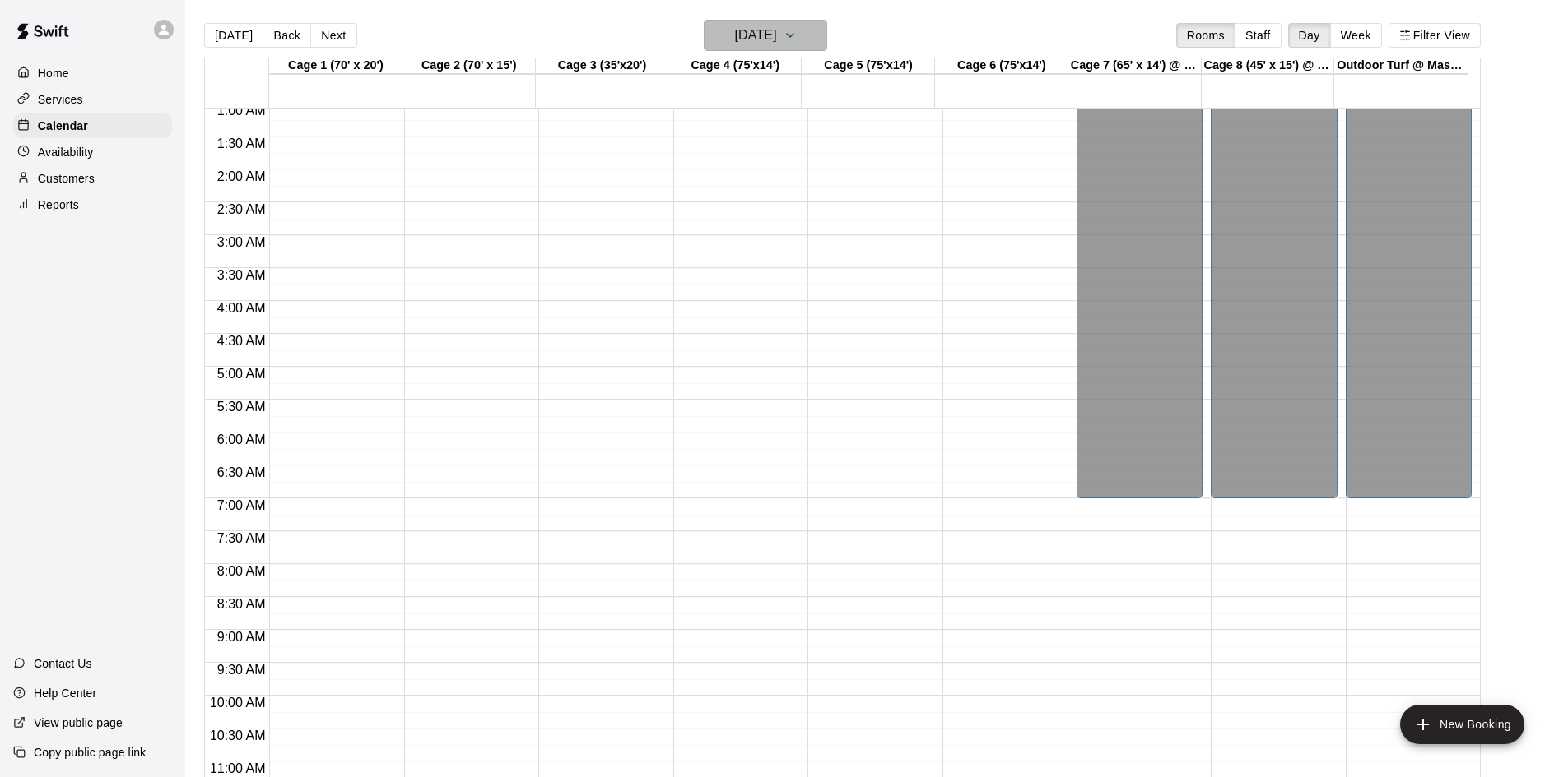
click at [766, 32] on h6 "[DATE]" at bounding box center [755, 36] width 42 height 23
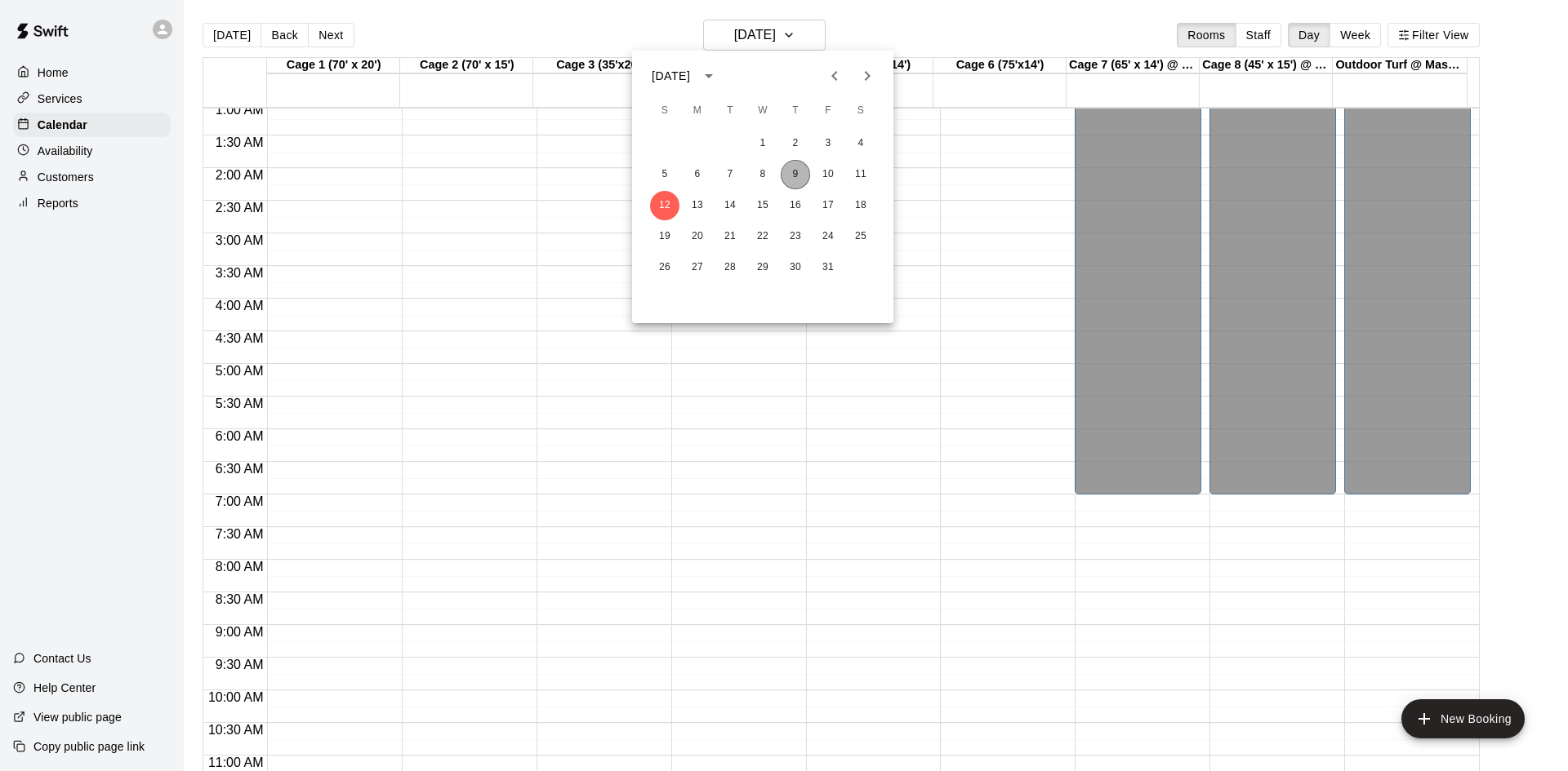
click at [791, 172] on button "9" at bounding box center [795, 174] width 29 height 29
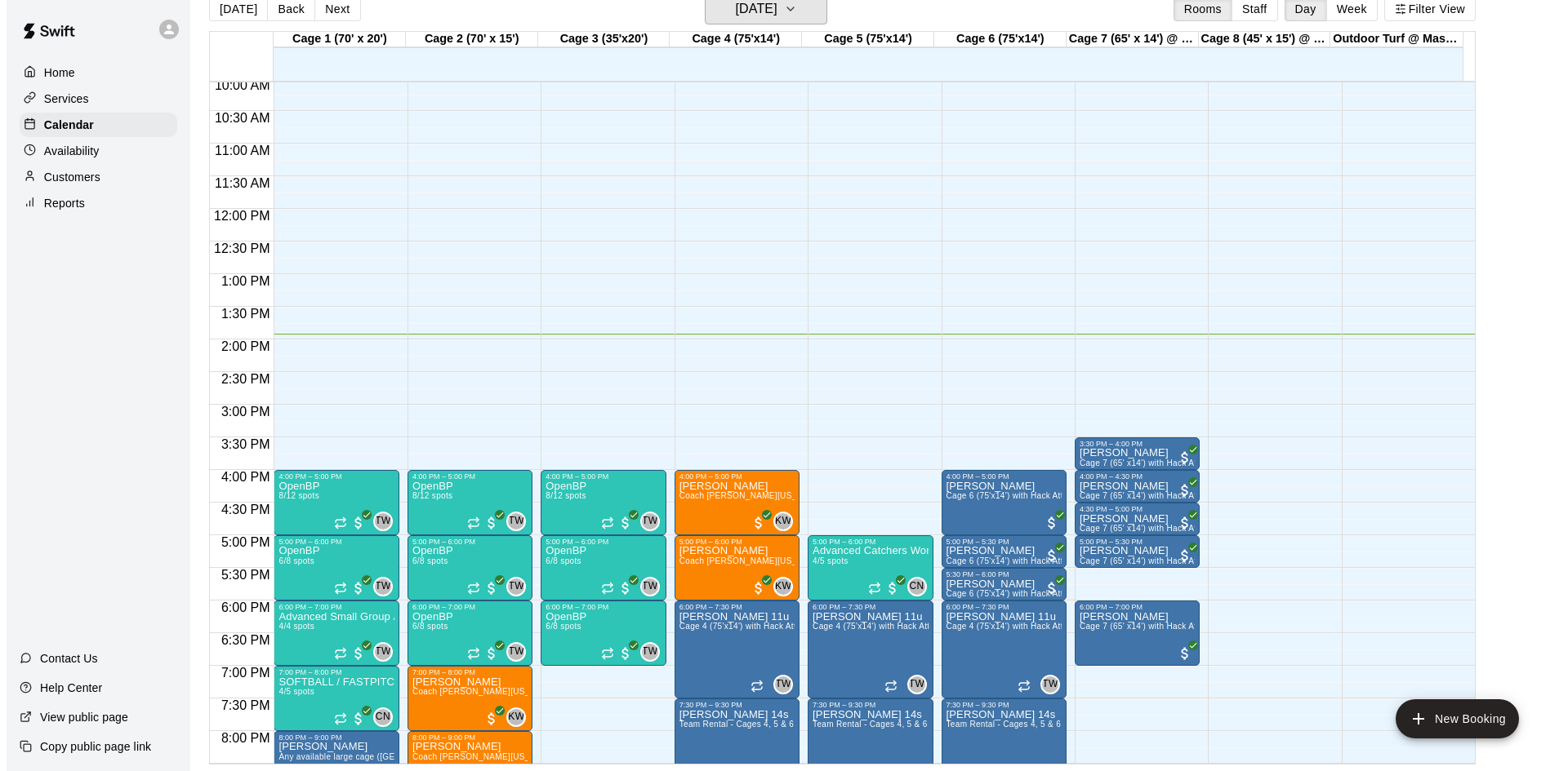
scroll to position [888, 0]
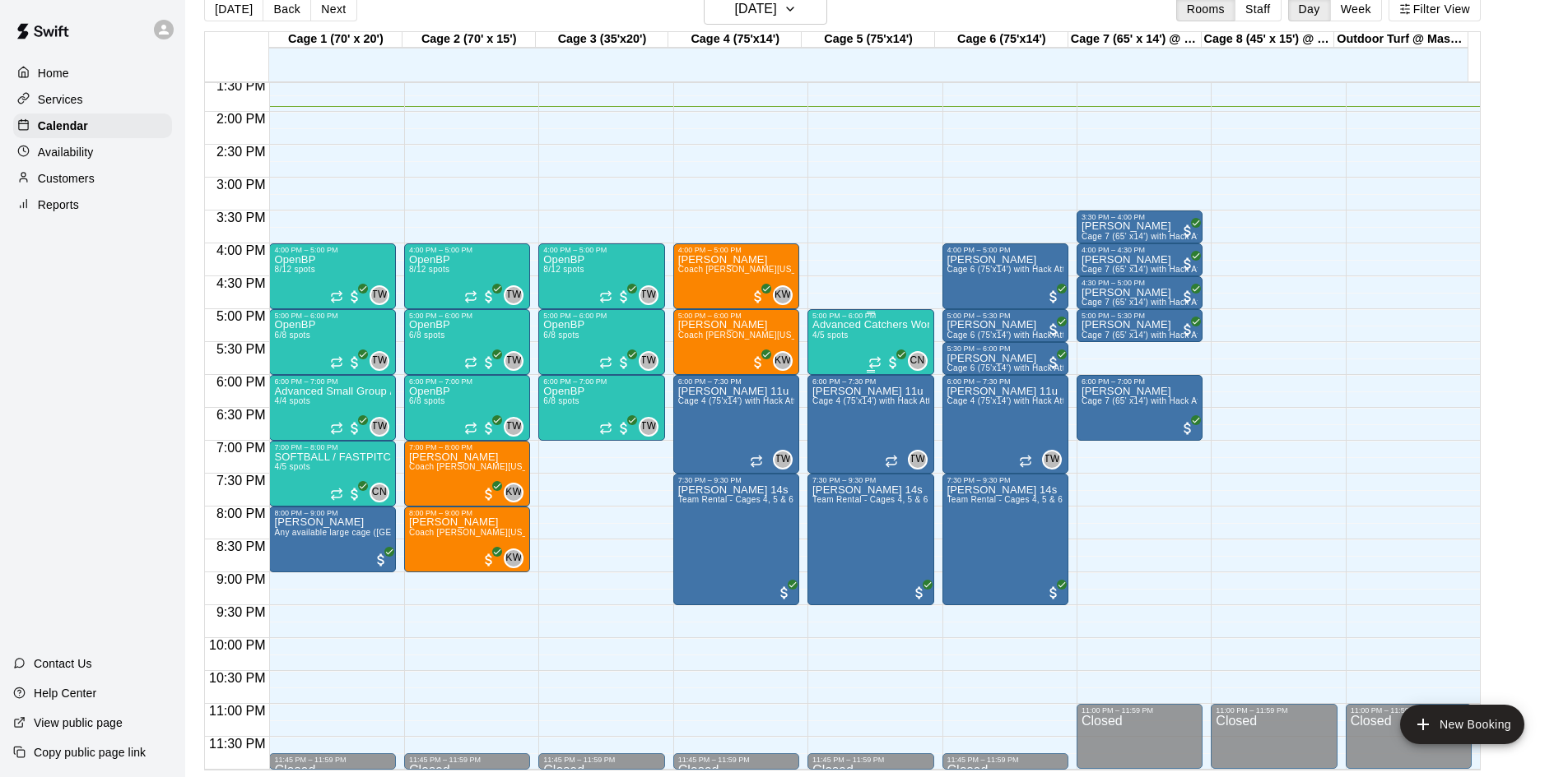
click at [831, 331] on div "Advanced Catchers Workout: Run the Game ([DATE] & Thursdays) 4/5 spots" at bounding box center [870, 708] width 116 height 777
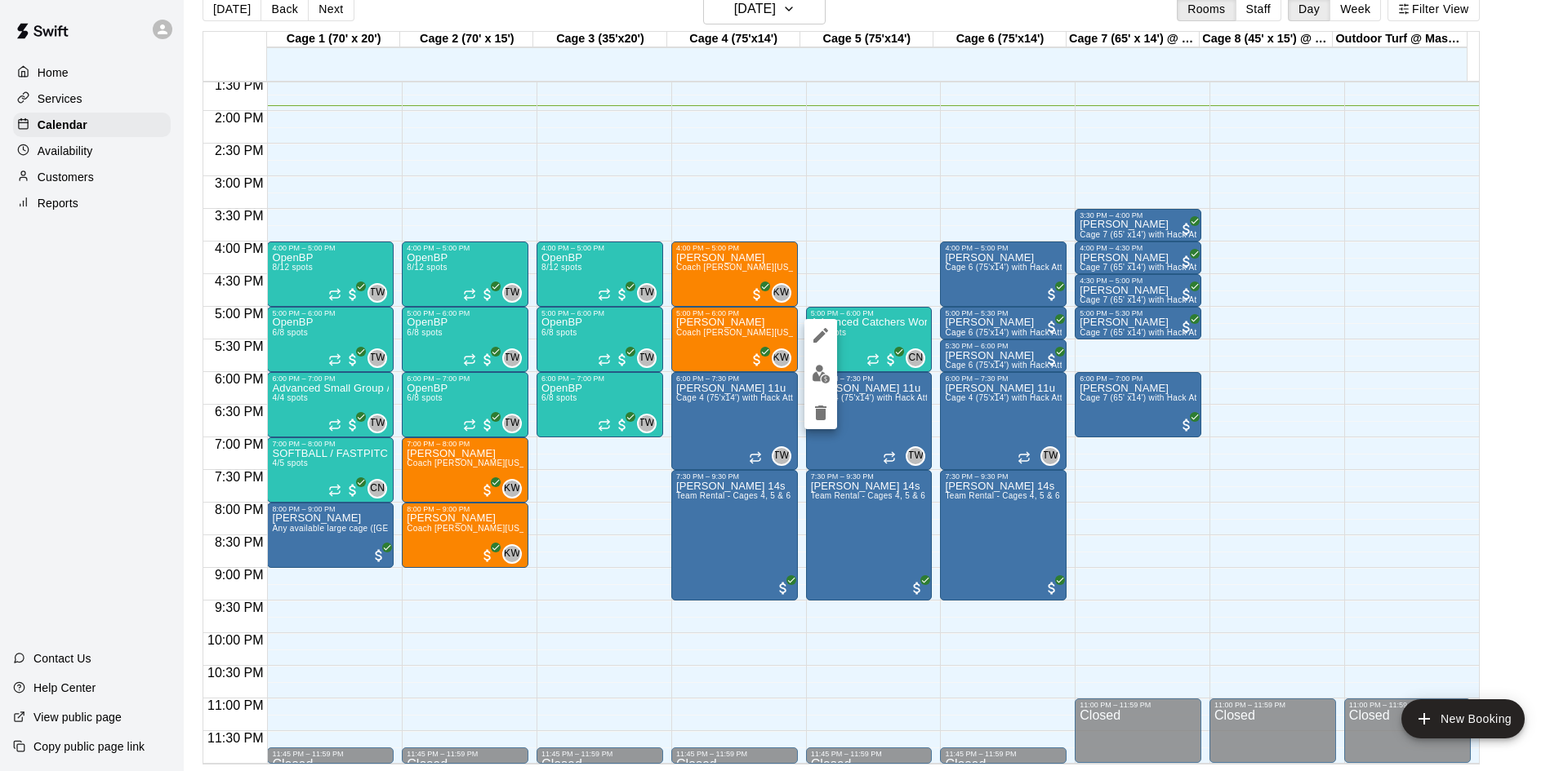
click at [822, 372] on img "edit" at bounding box center [821, 374] width 19 height 19
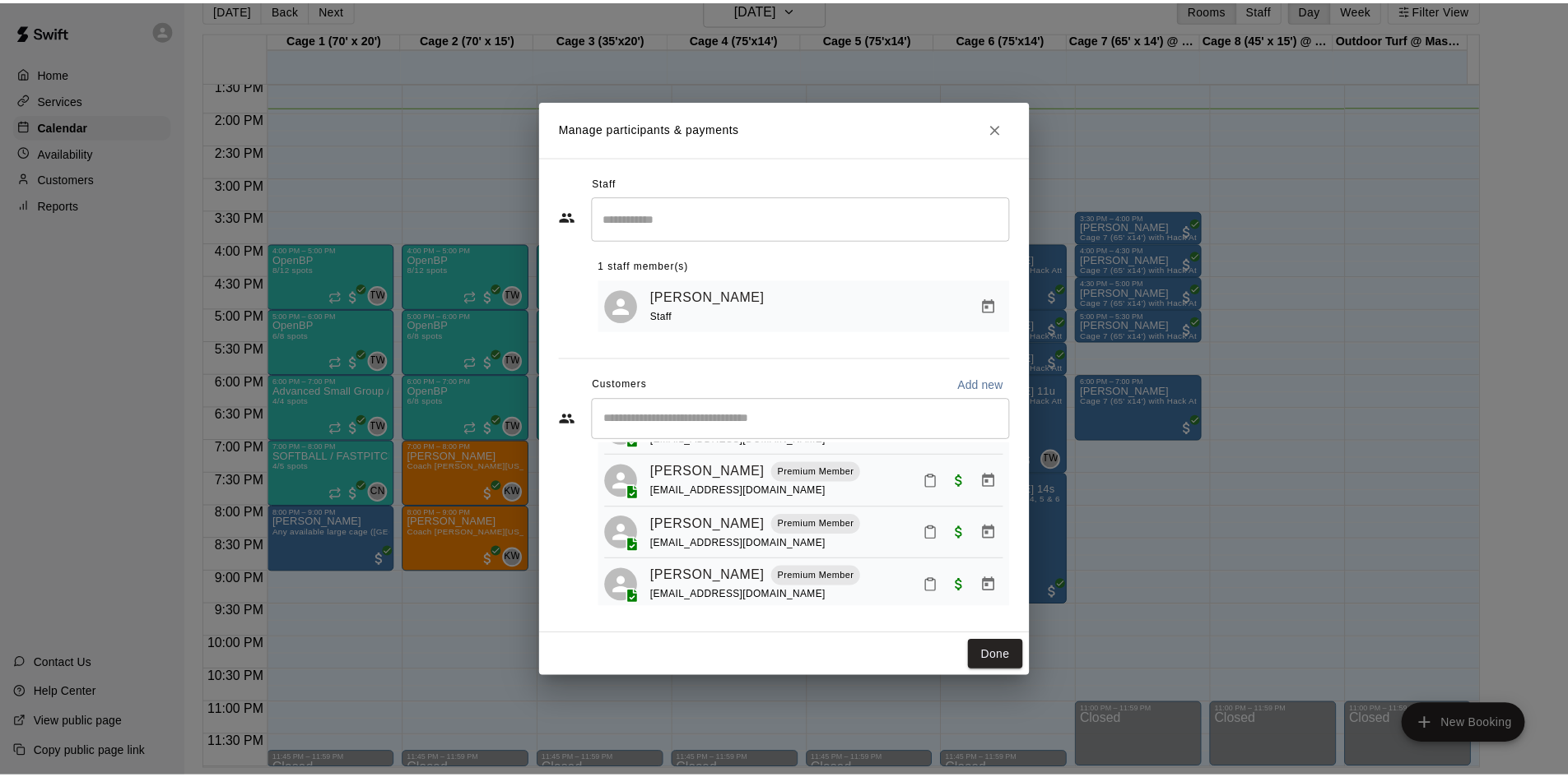
scroll to position [101, 0]
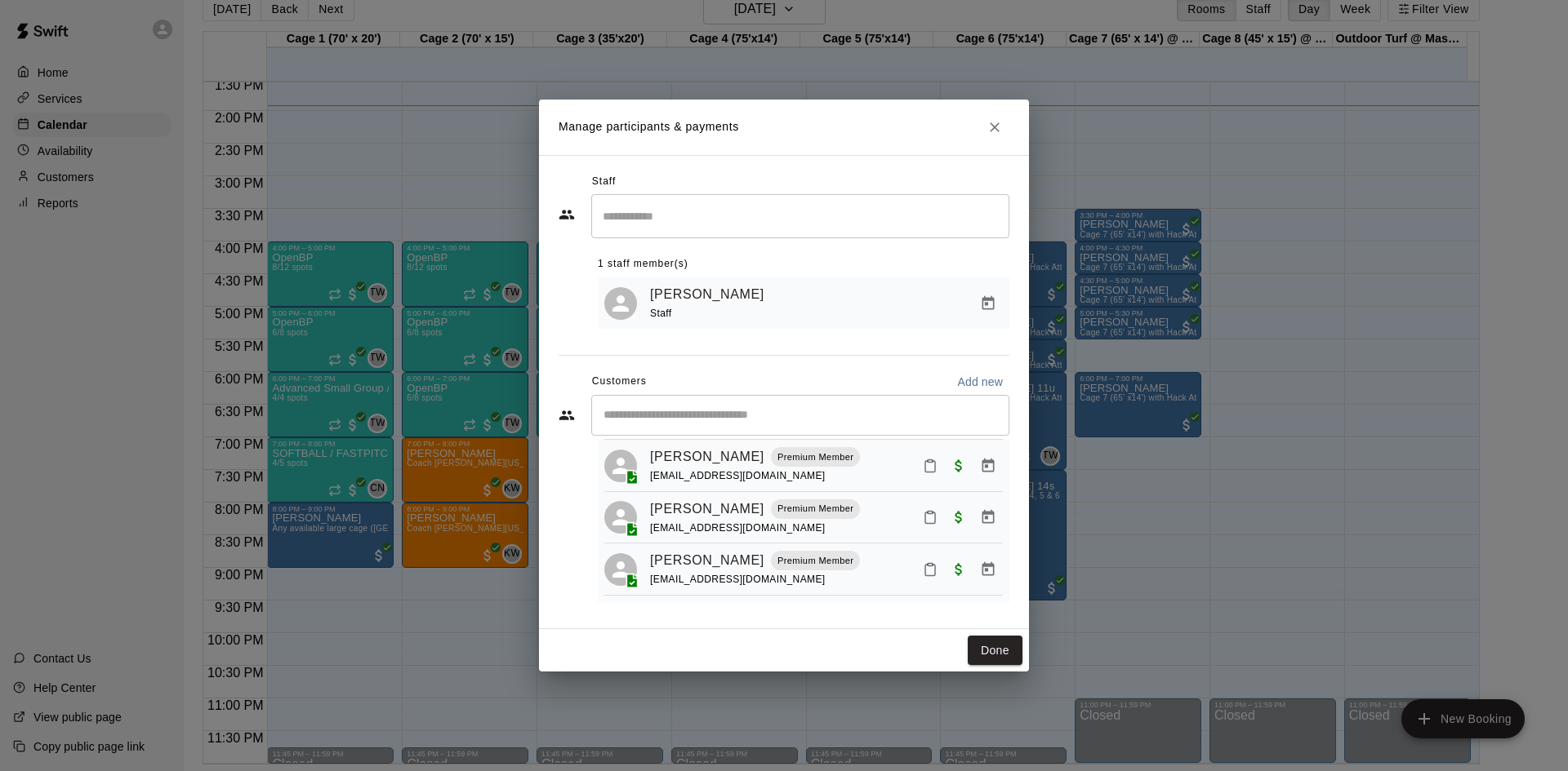
click at [851, 129] on icon "Close" at bounding box center [994, 127] width 16 height 16
